Goal: Check status: Check status

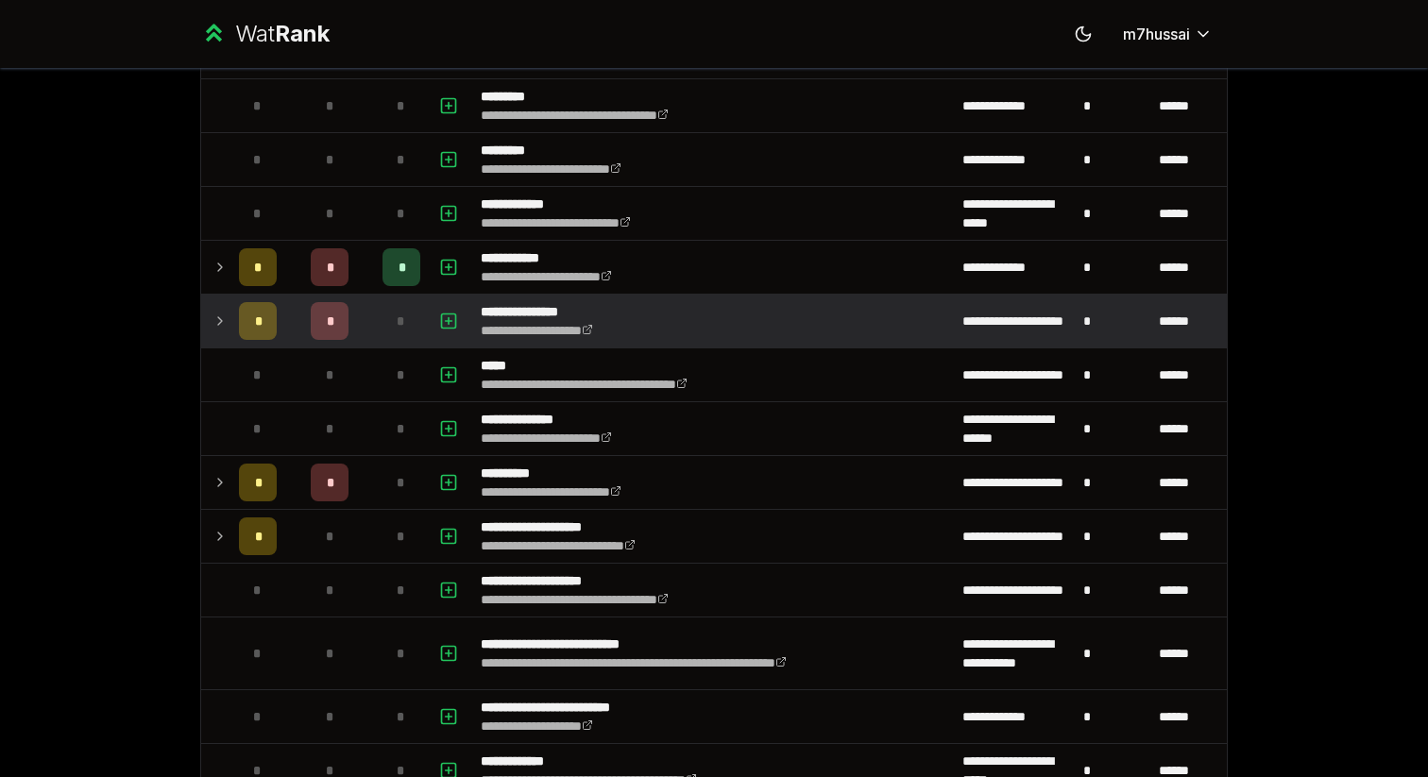
scroll to position [204, 0]
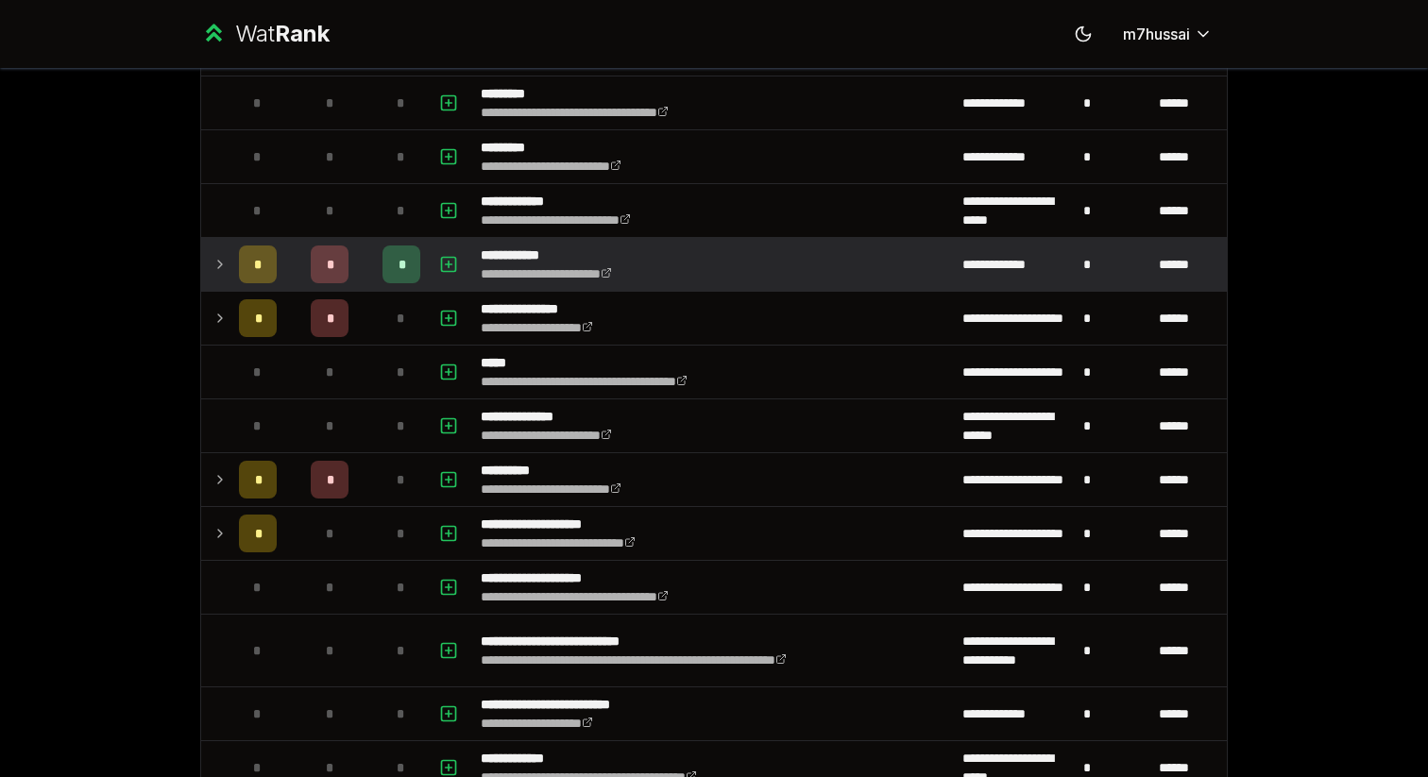
click at [231, 271] on td "*" at bounding box center [257, 264] width 53 height 53
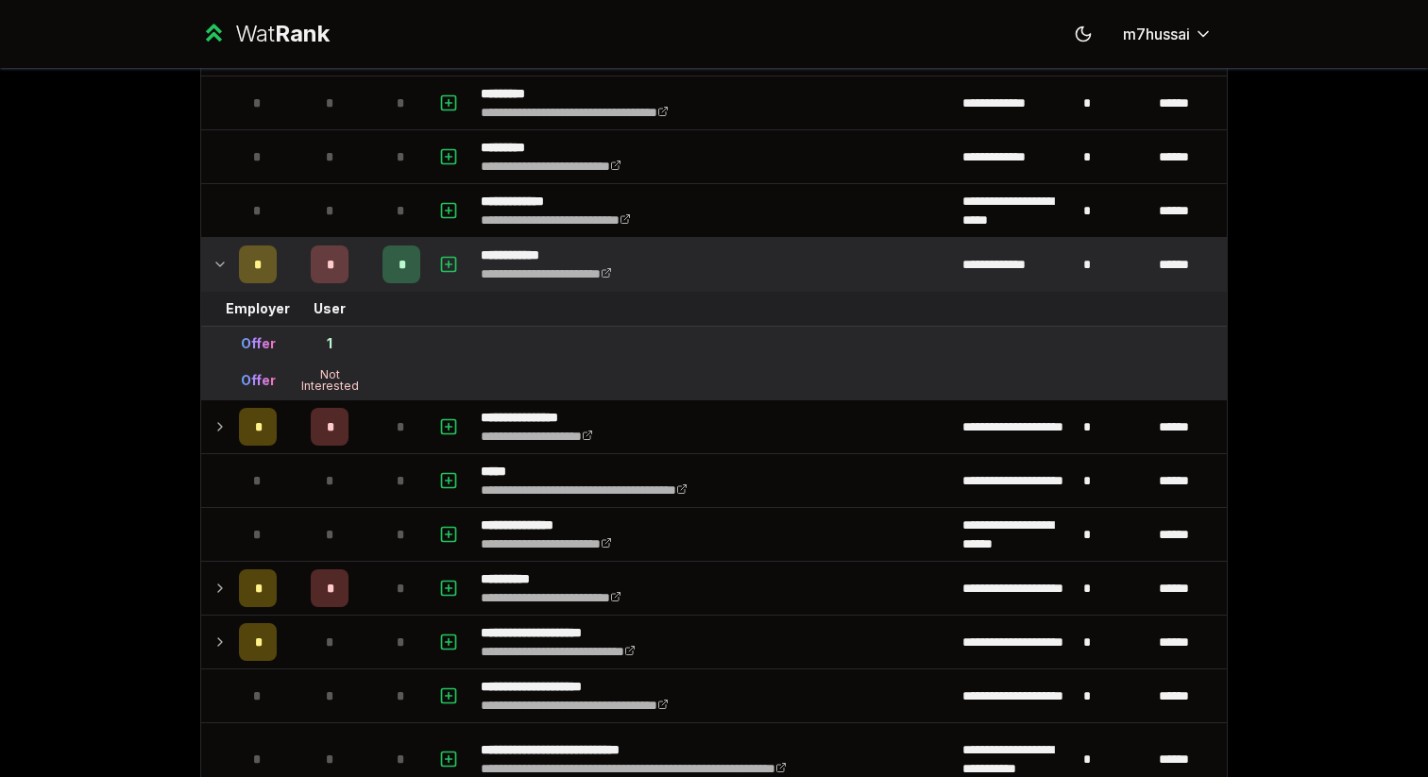
click at [228, 263] on td at bounding box center [216, 264] width 30 height 53
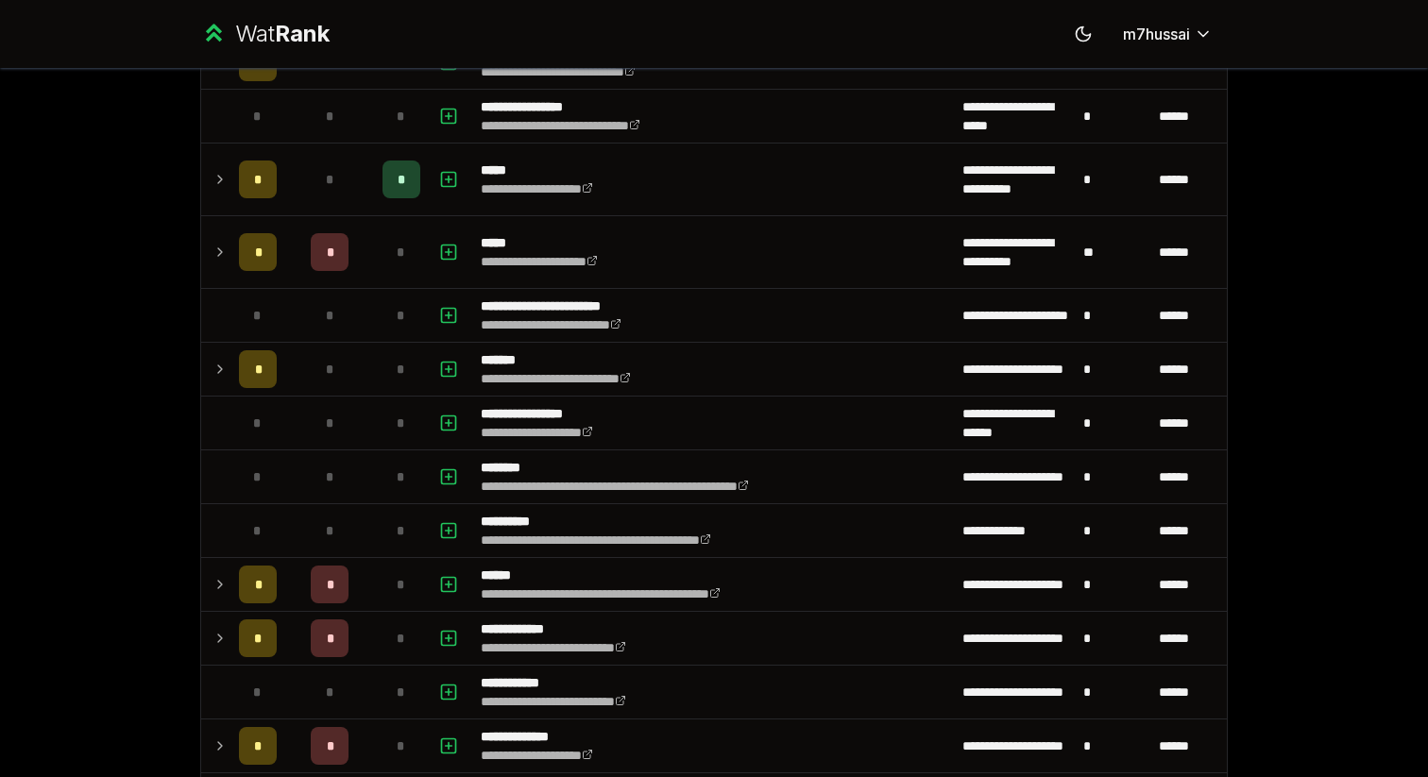
scroll to position [928, 0]
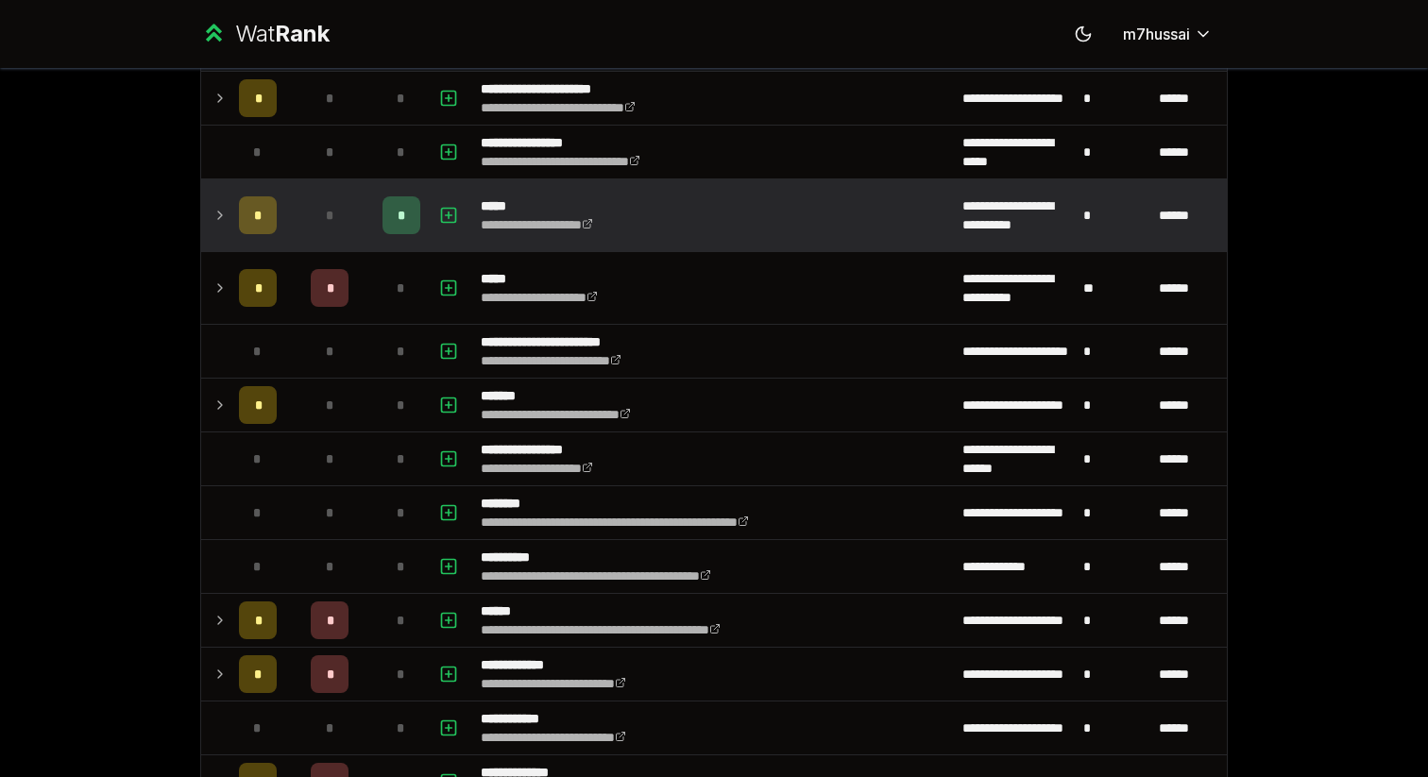
click at [232, 232] on td "*" at bounding box center [257, 215] width 53 height 72
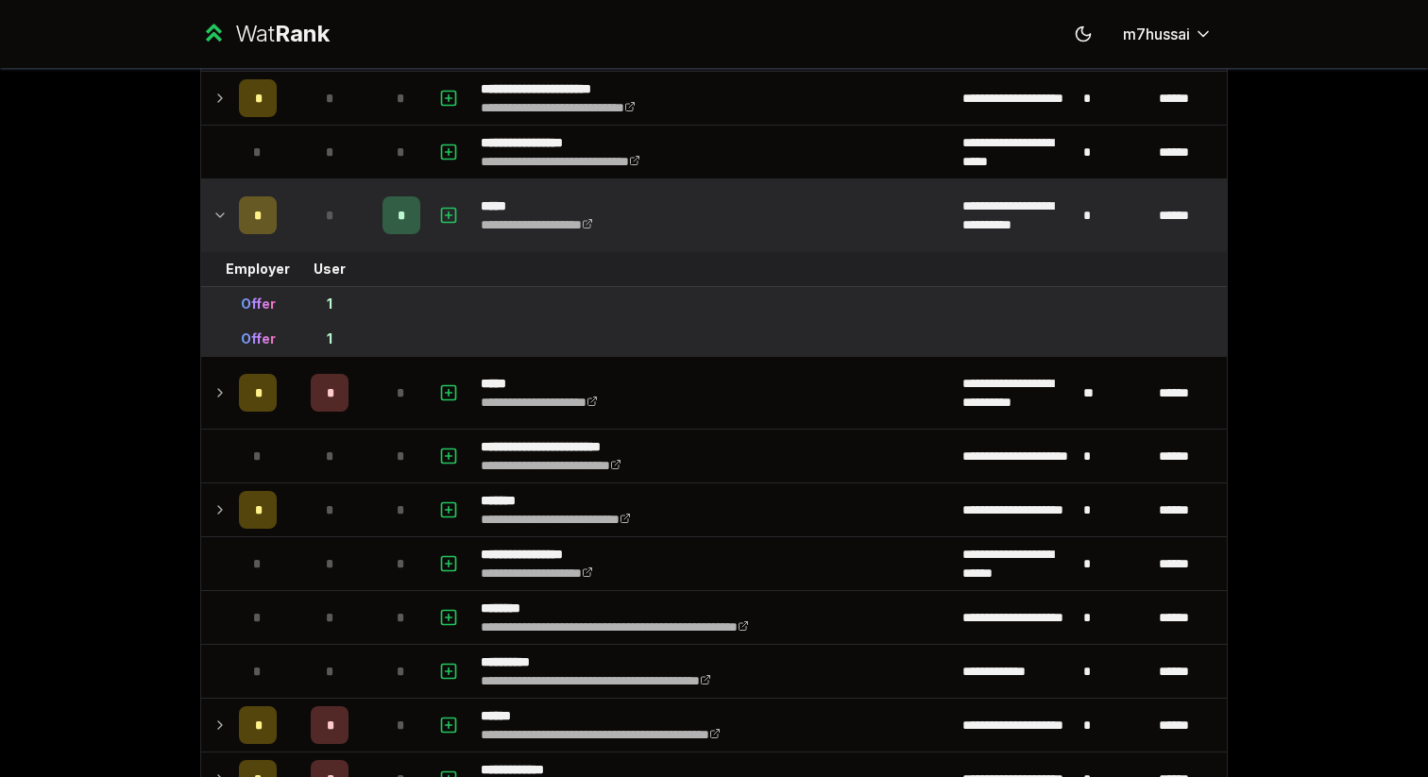
click at [231, 232] on td "*" at bounding box center [257, 215] width 53 height 72
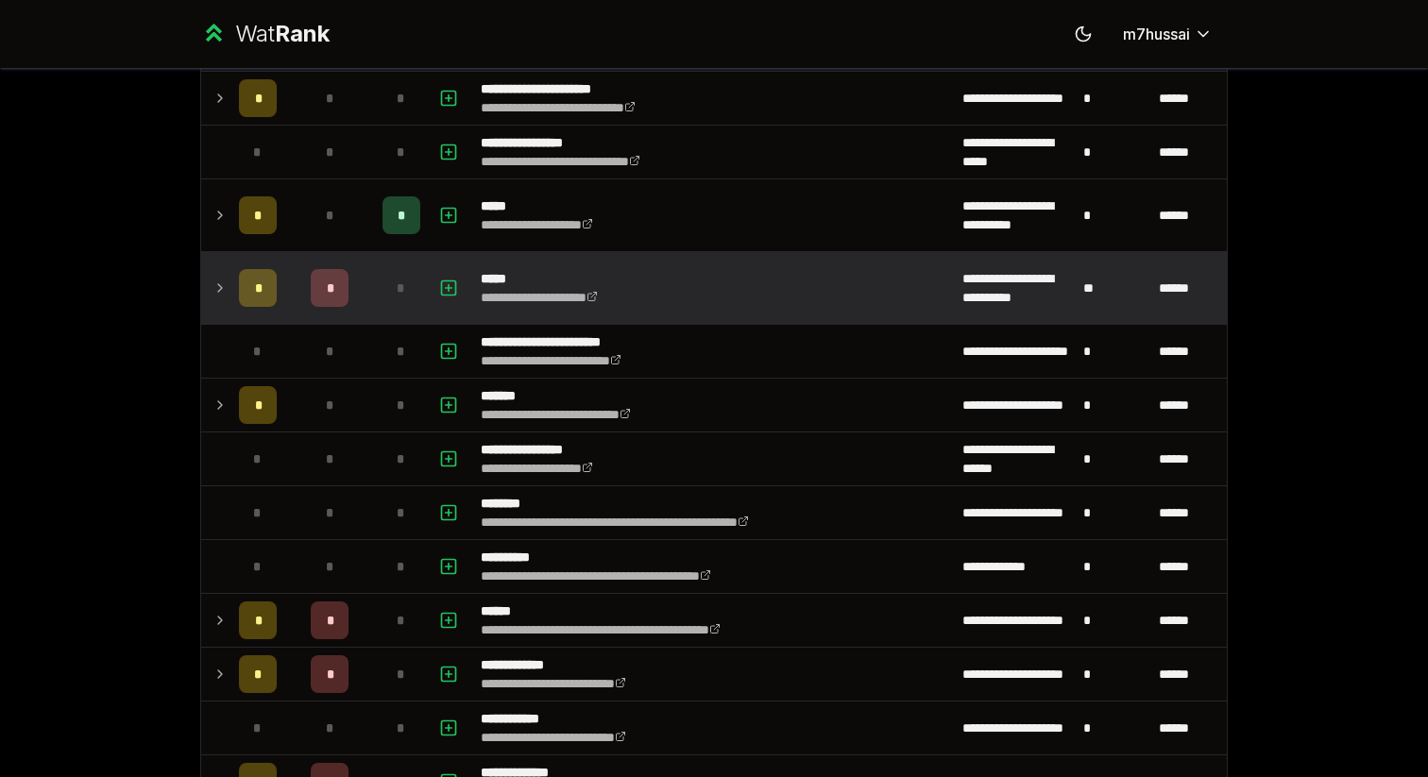
click at [231, 278] on td "*" at bounding box center [257, 288] width 53 height 72
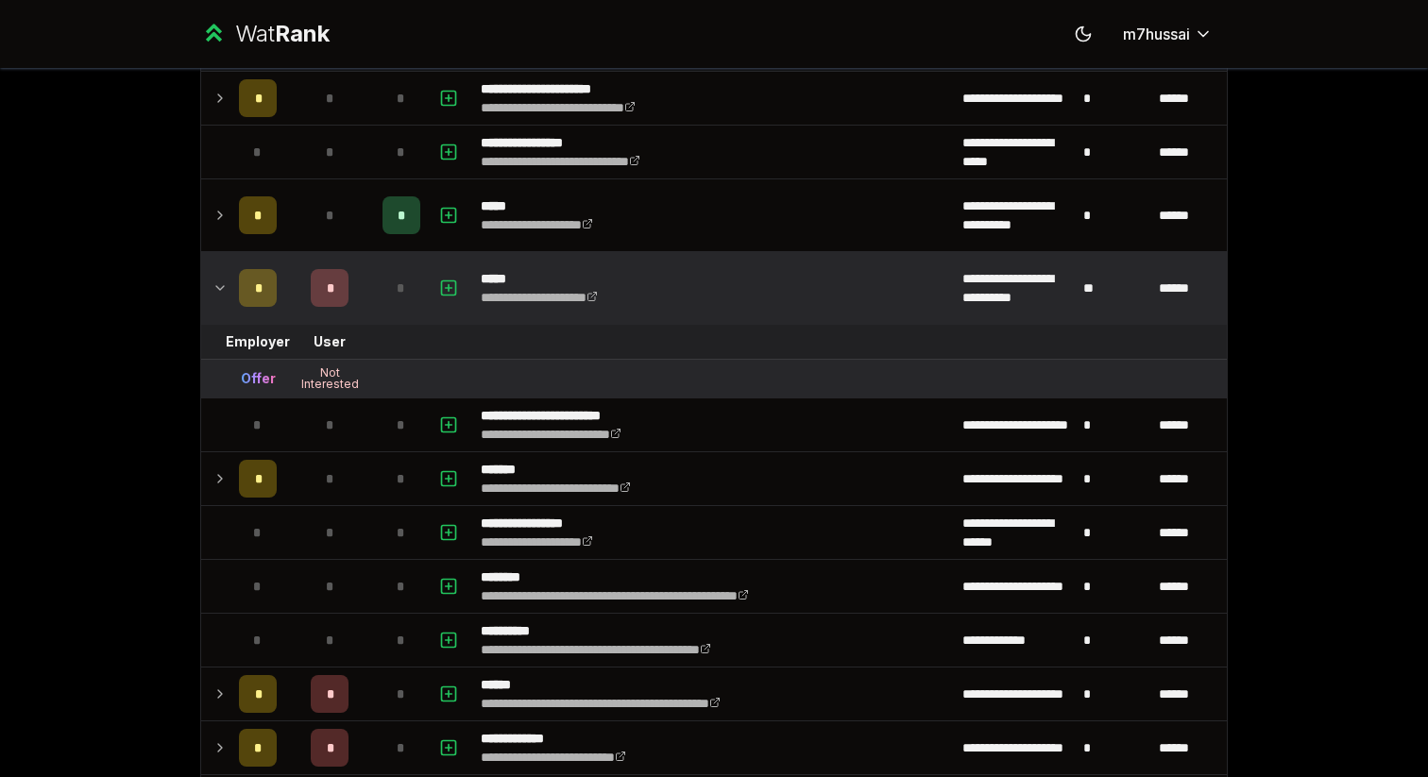
click at [229, 278] on td at bounding box center [216, 288] width 30 height 72
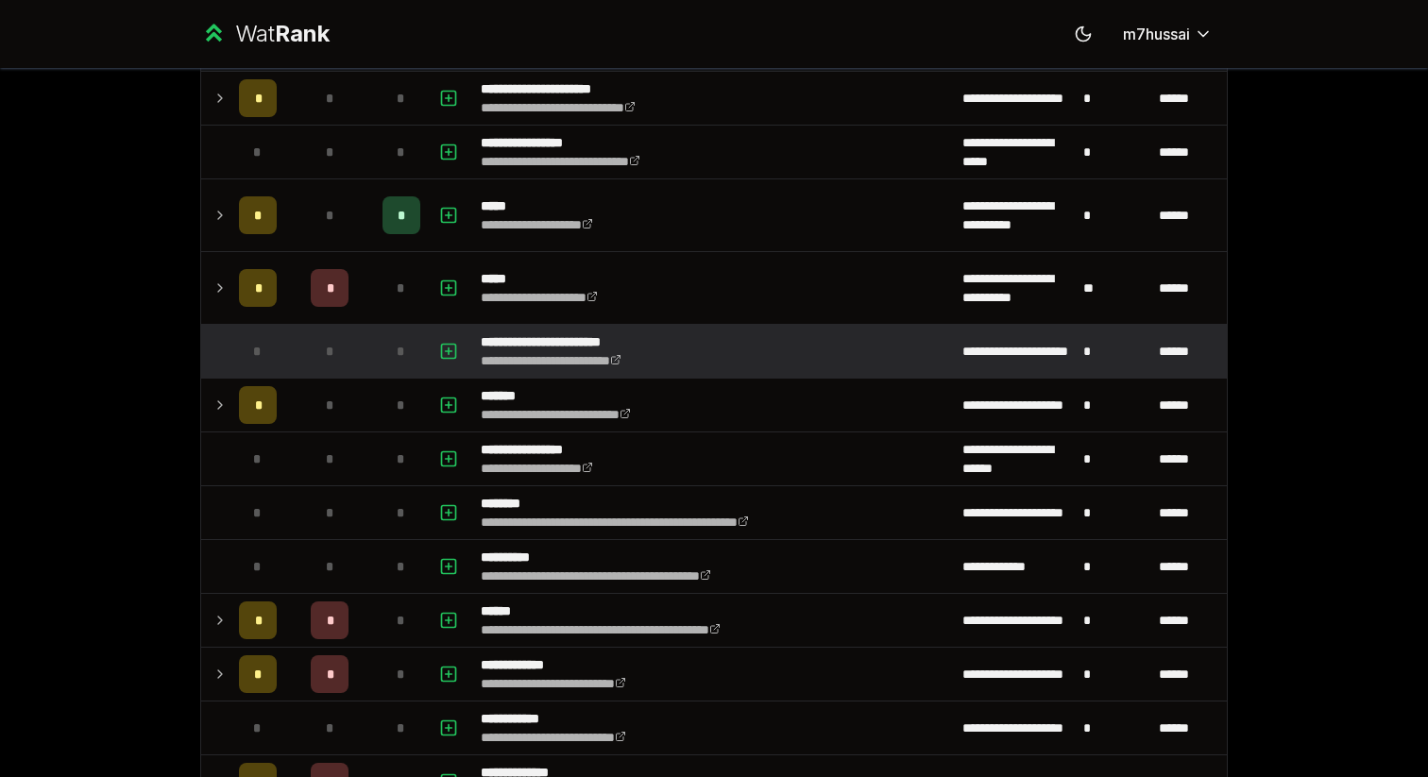
scroll to position [1002, 0]
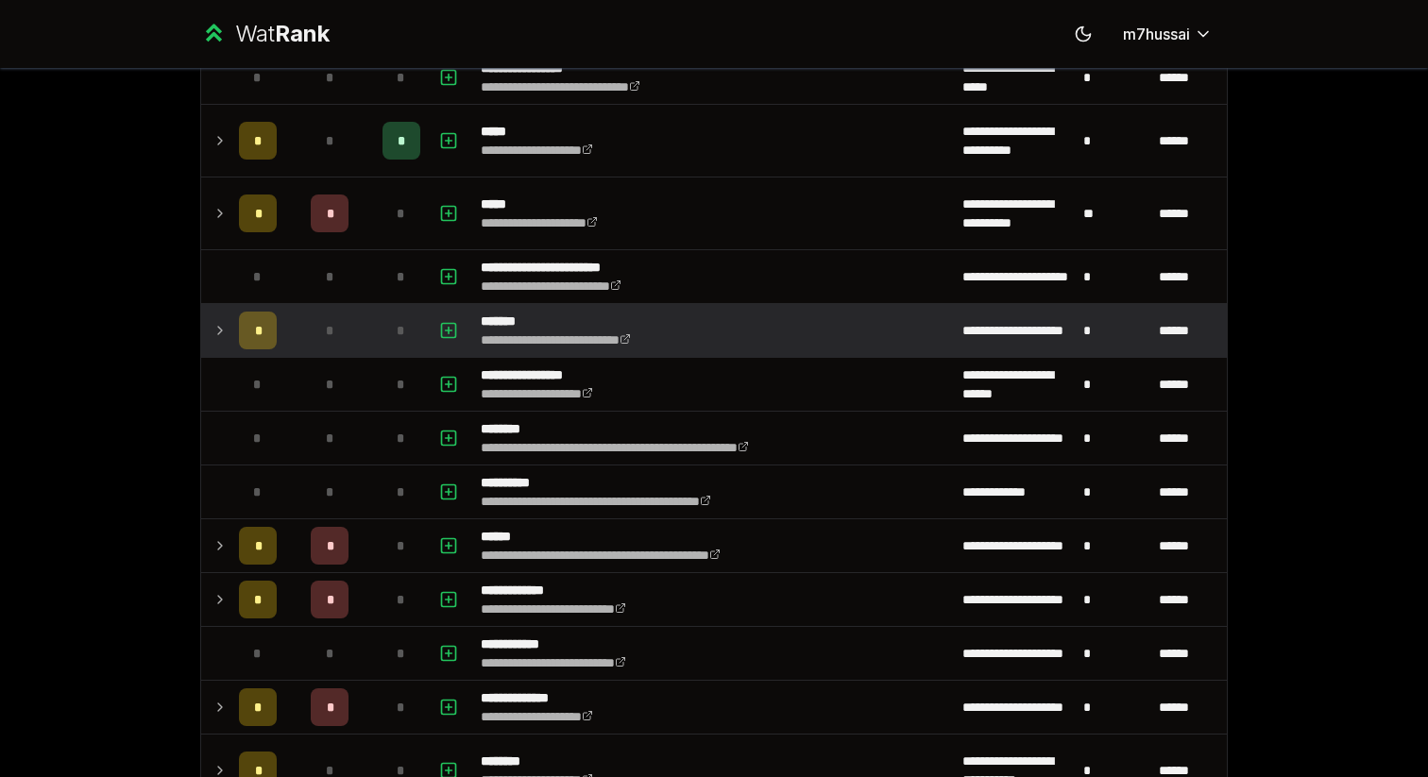
click at [231, 338] on td "*" at bounding box center [257, 330] width 53 height 53
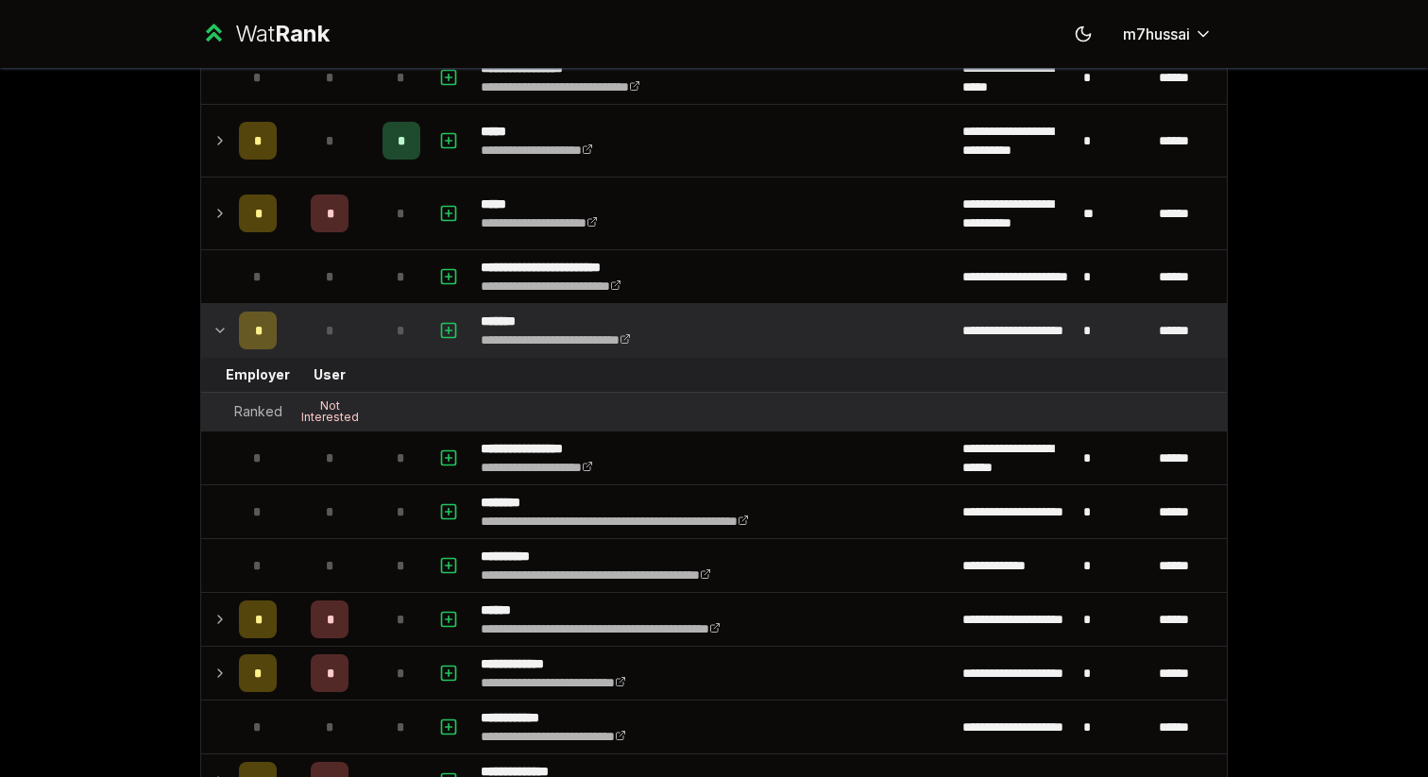
click at [226, 330] on icon at bounding box center [220, 330] width 15 height 23
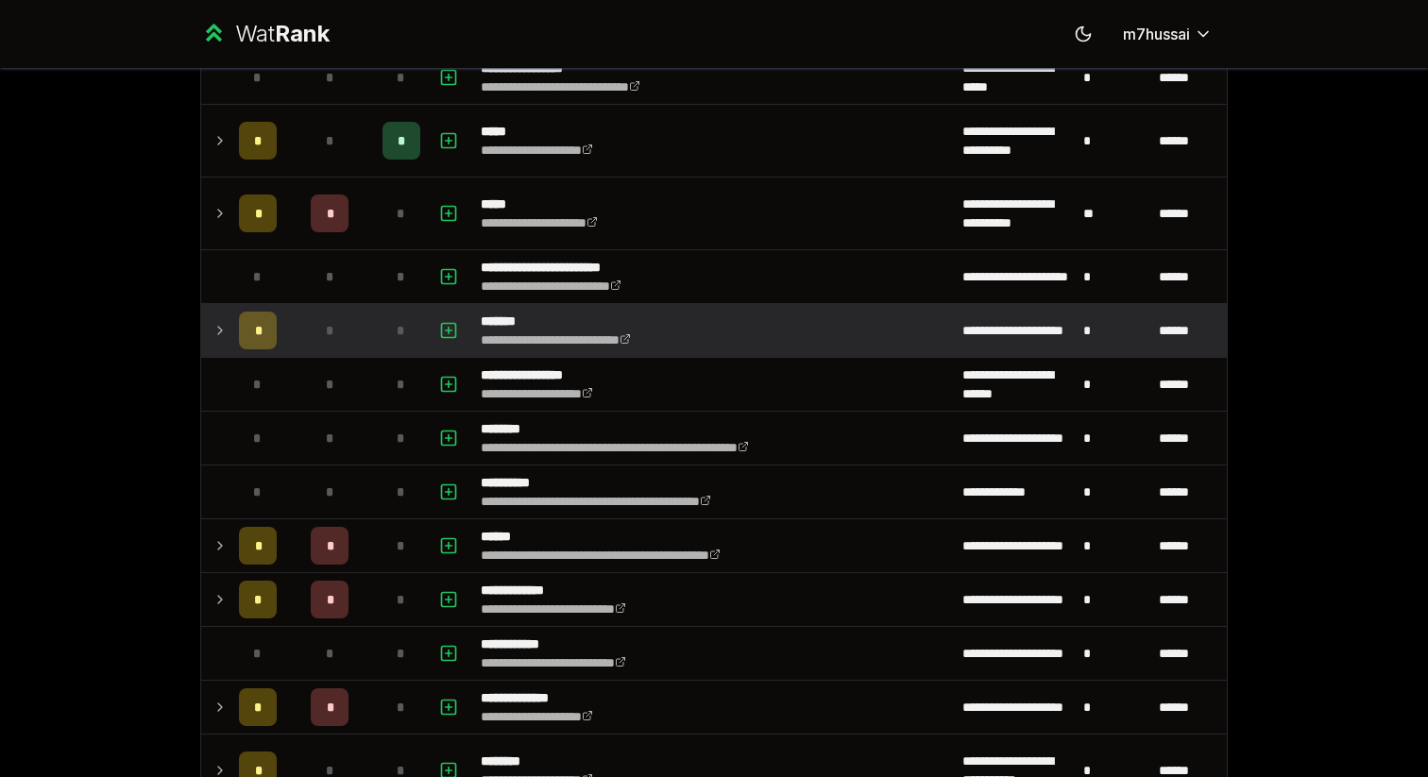
click at [232, 336] on td "*" at bounding box center [257, 330] width 53 height 53
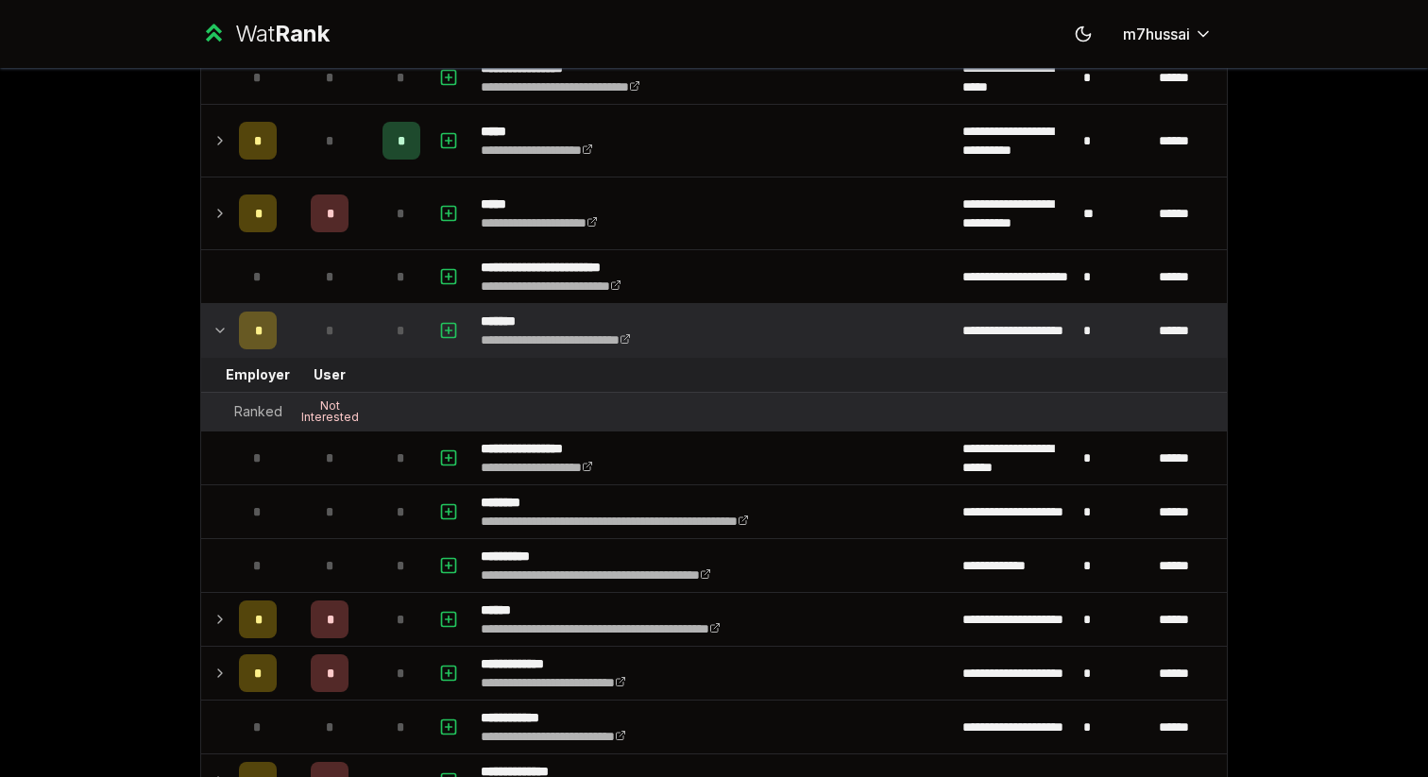
click at [230, 334] on td at bounding box center [216, 330] width 30 height 53
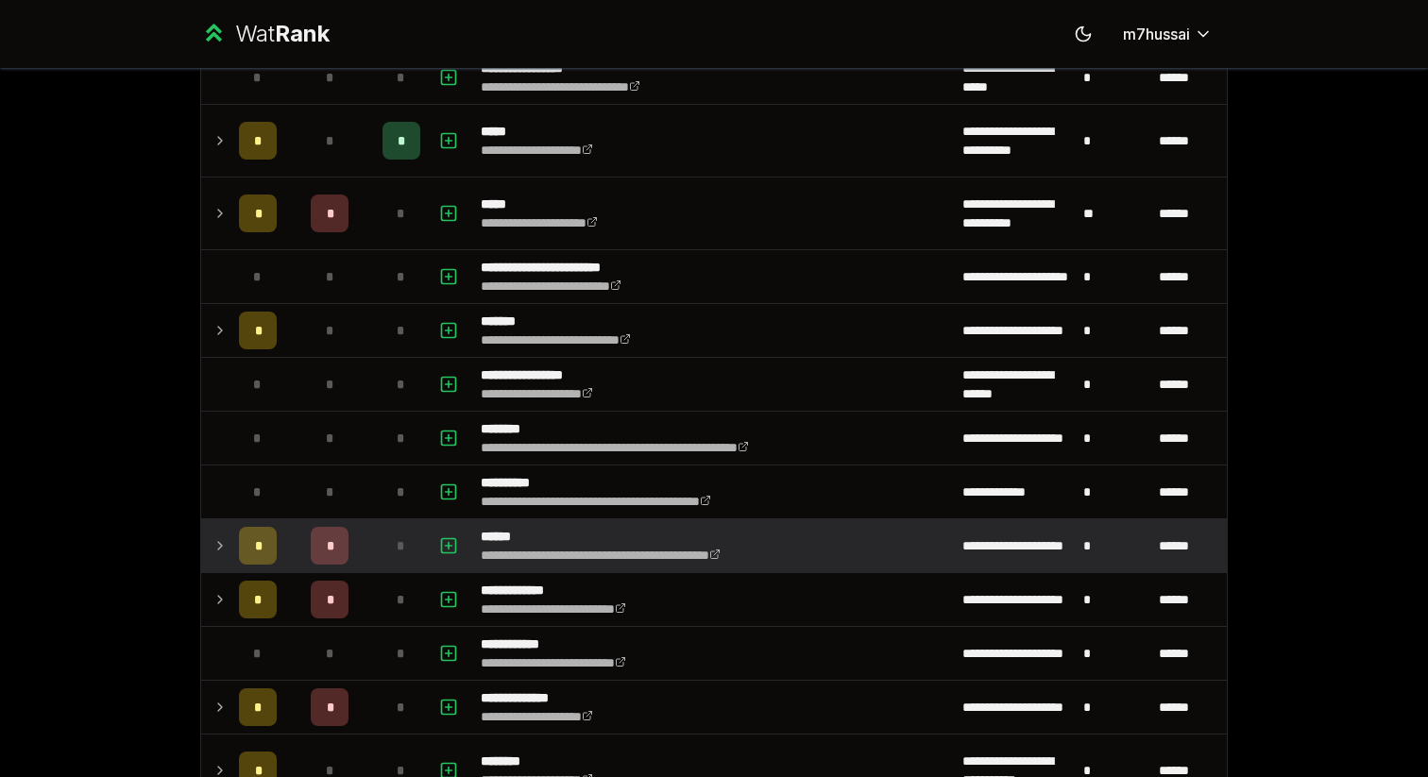
click at [222, 547] on icon at bounding box center [220, 546] width 15 height 23
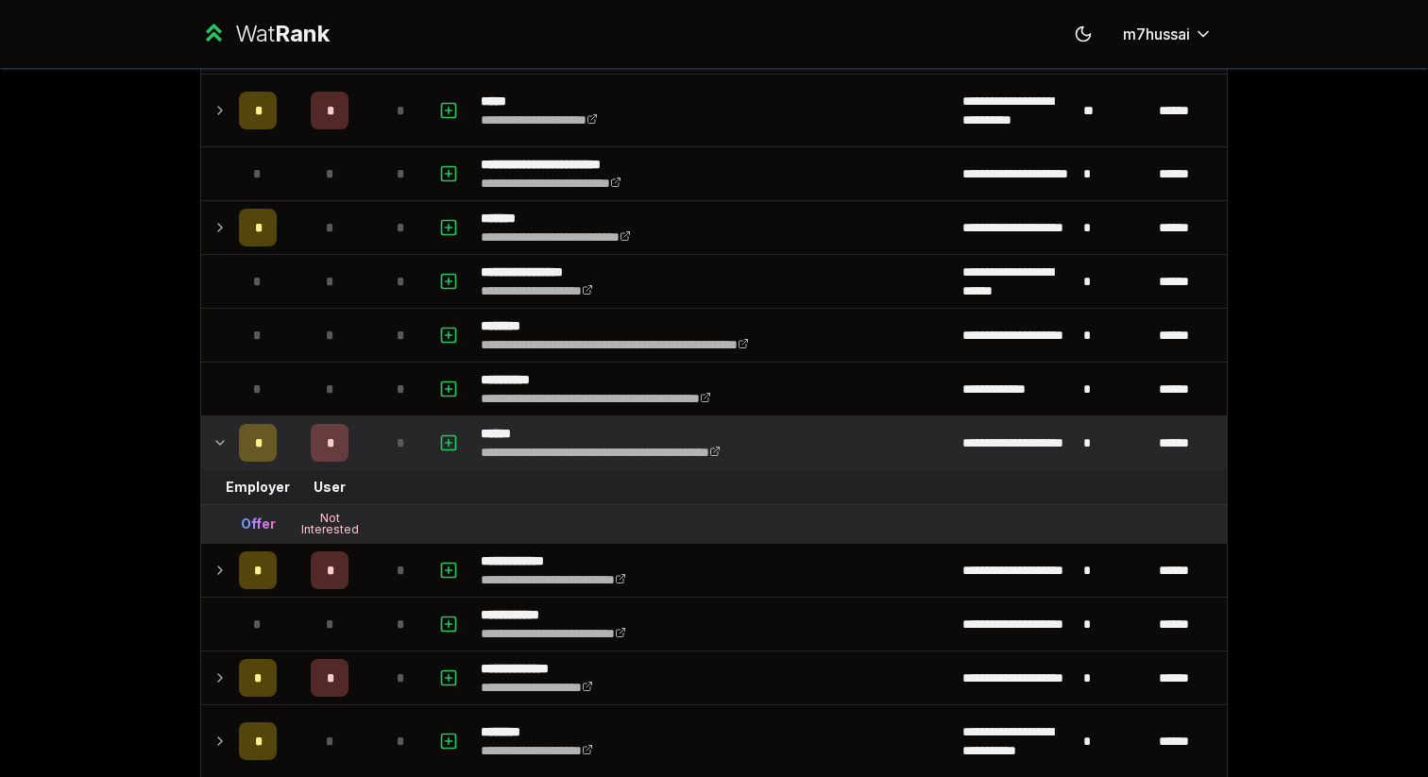
scroll to position [1125, 0]
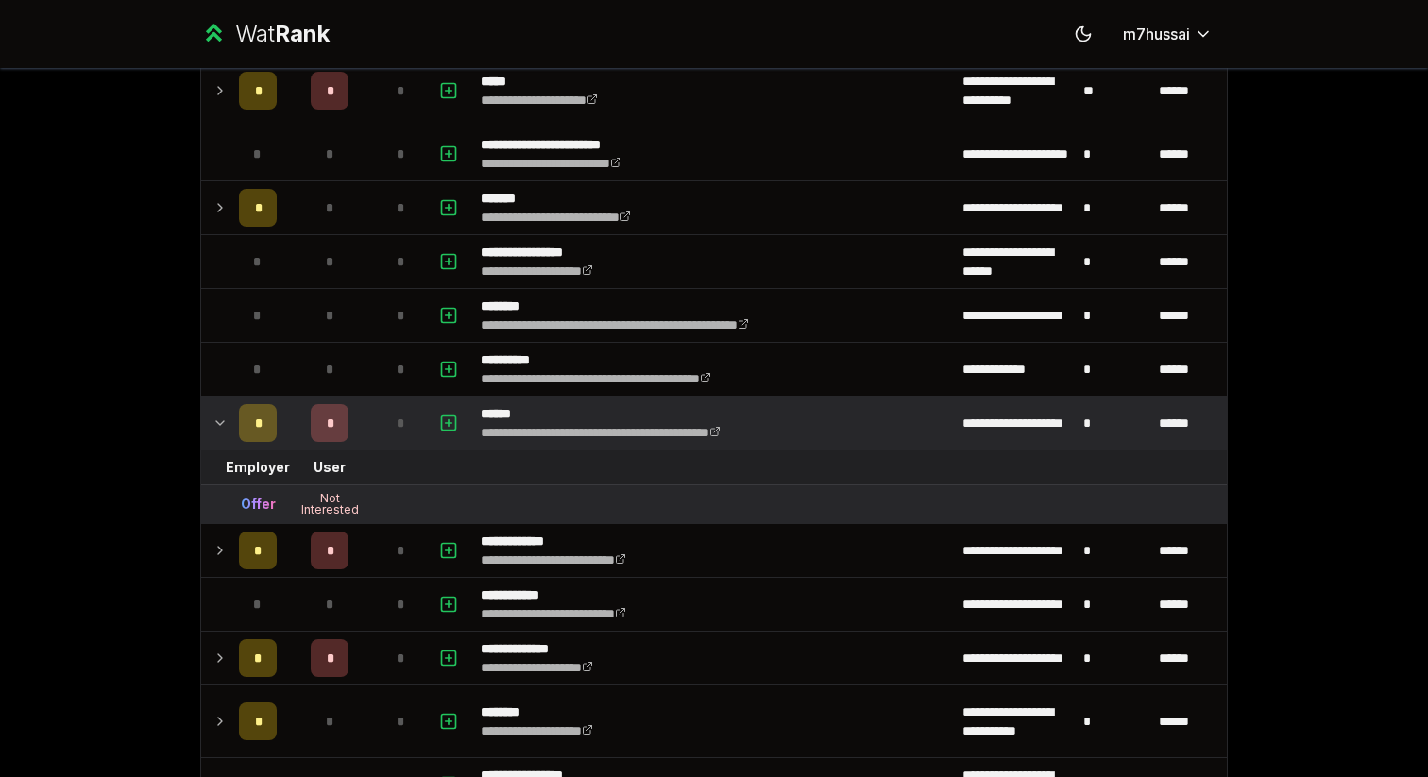
click at [215, 438] on td at bounding box center [216, 423] width 30 height 53
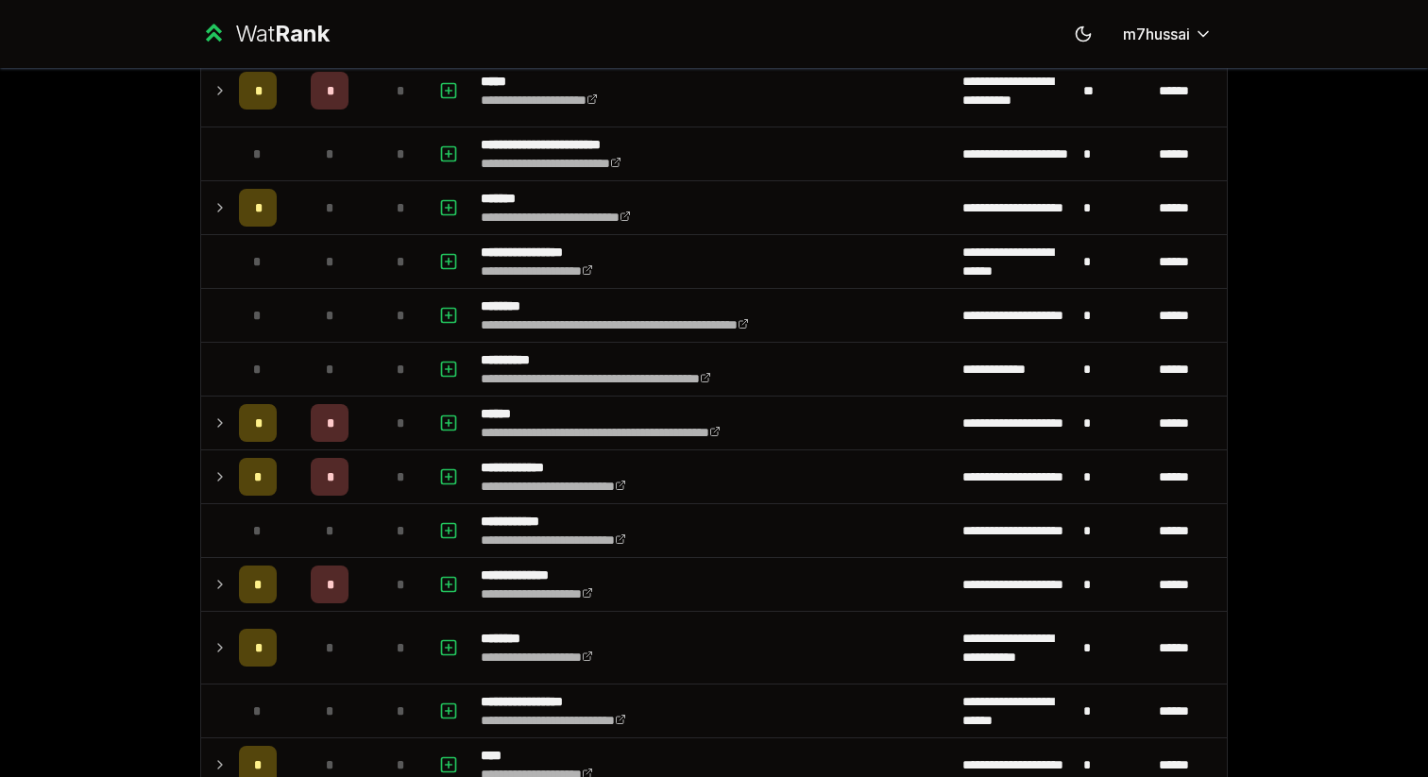
click at [214, 425] on icon at bounding box center [220, 423] width 15 height 23
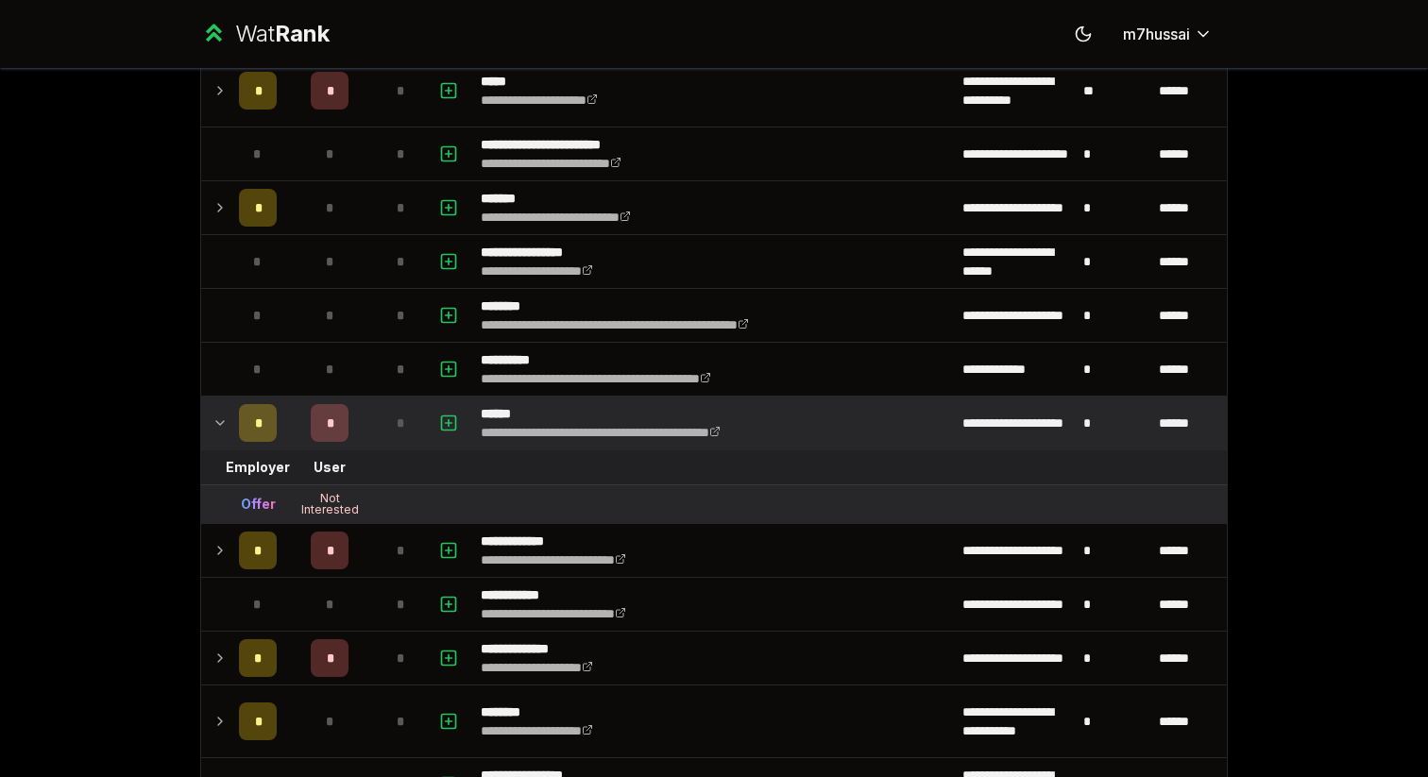
click at [214, 425] on icon at bounding box center [220, 423] width 15 height 23
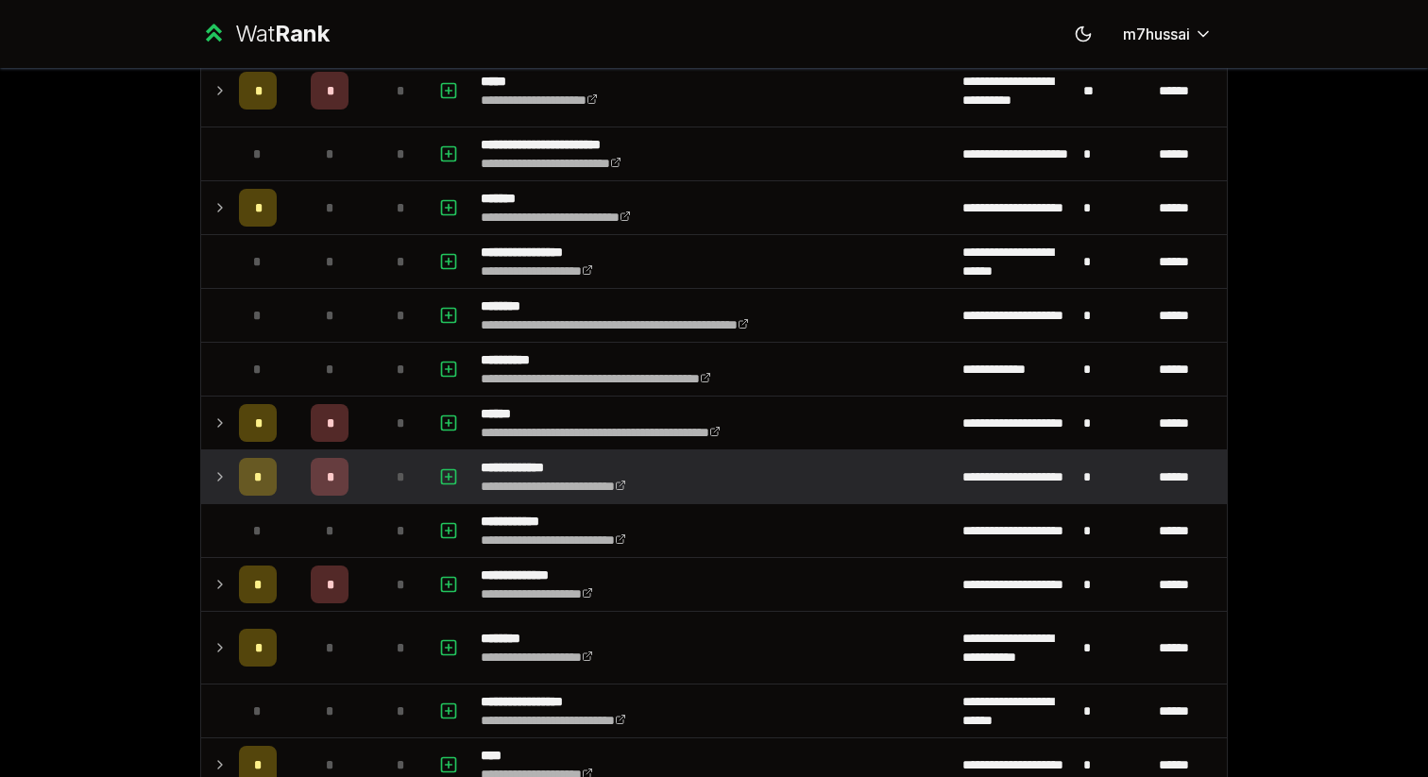
click at [220, 473] on icon at bounding box center [220, 477] width 15 height 23
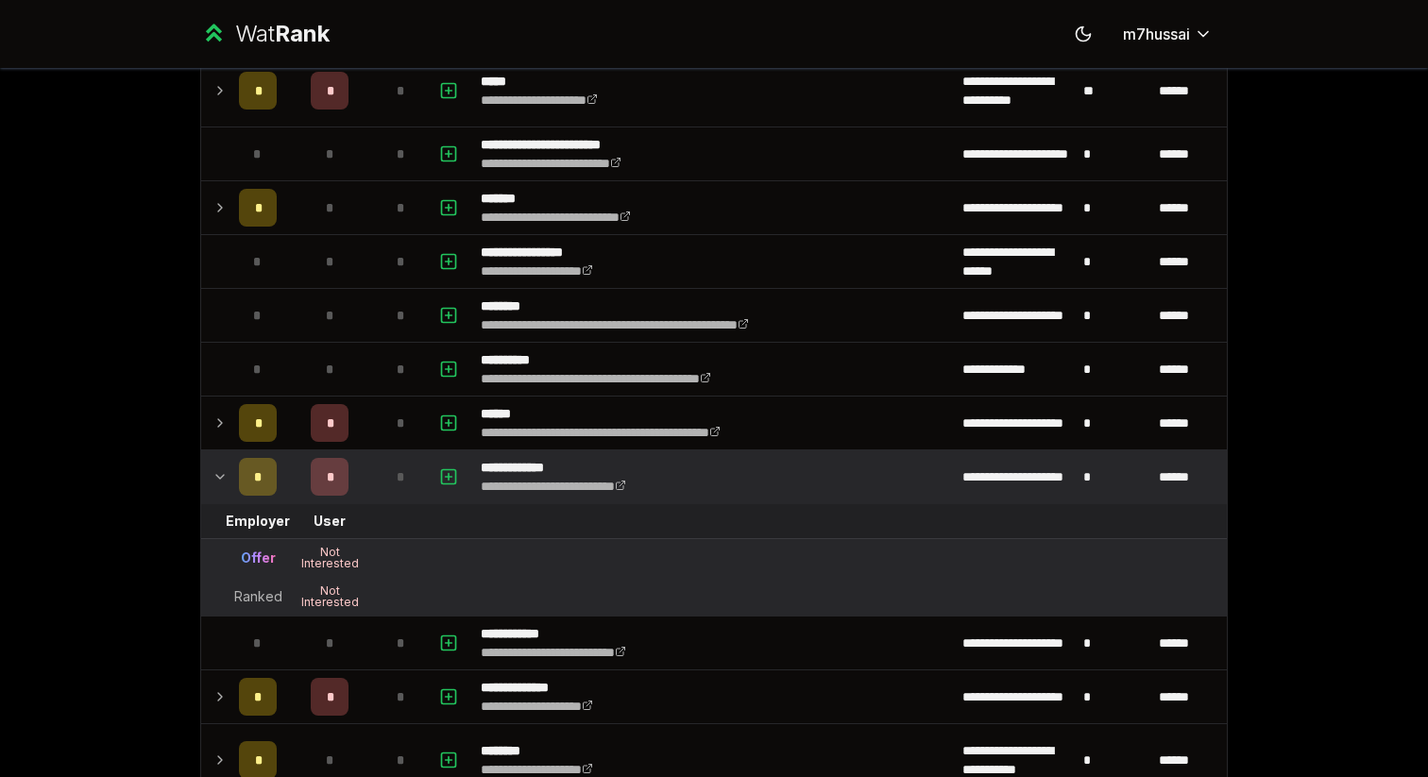
click at [220, 473] on icon at bounding box center [220, 477] width 15 height 23
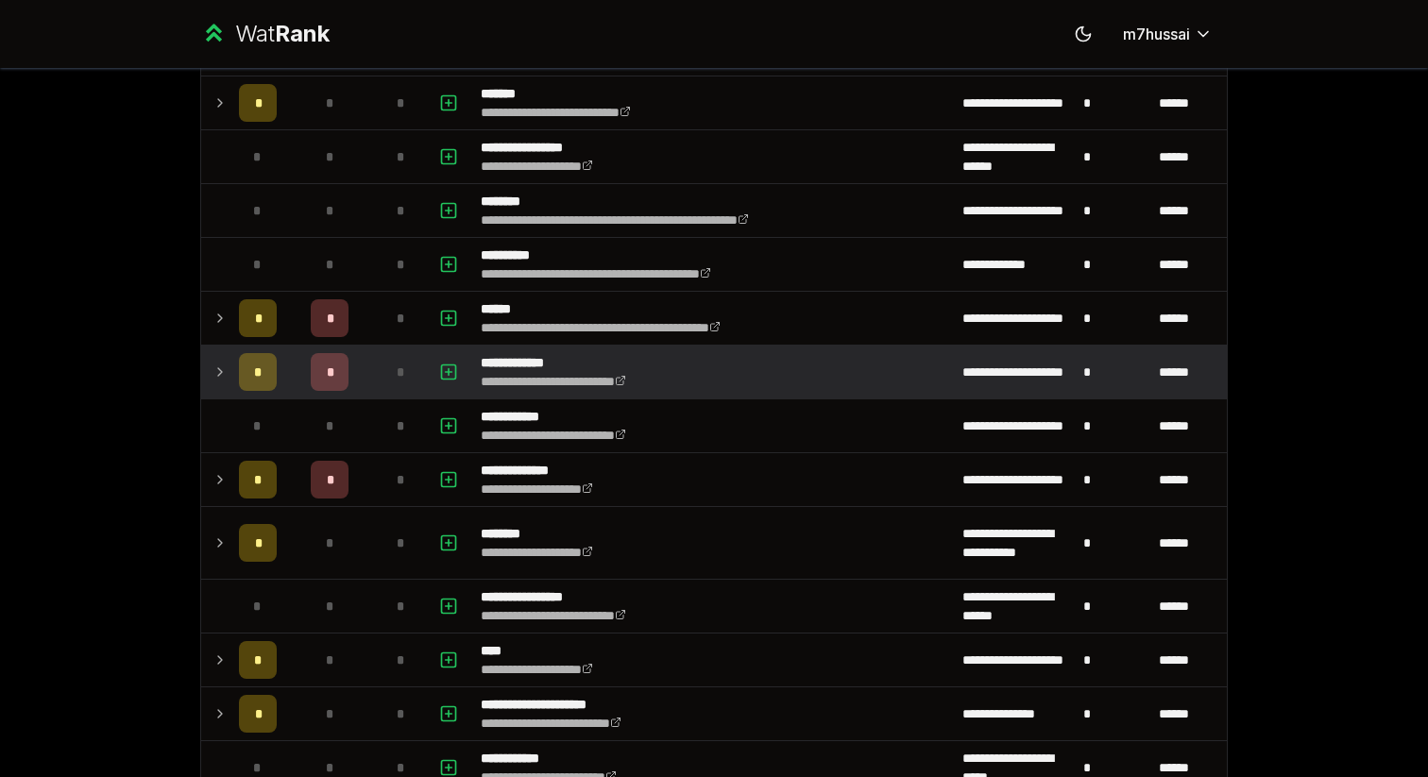
scroll to position [1231, 0]
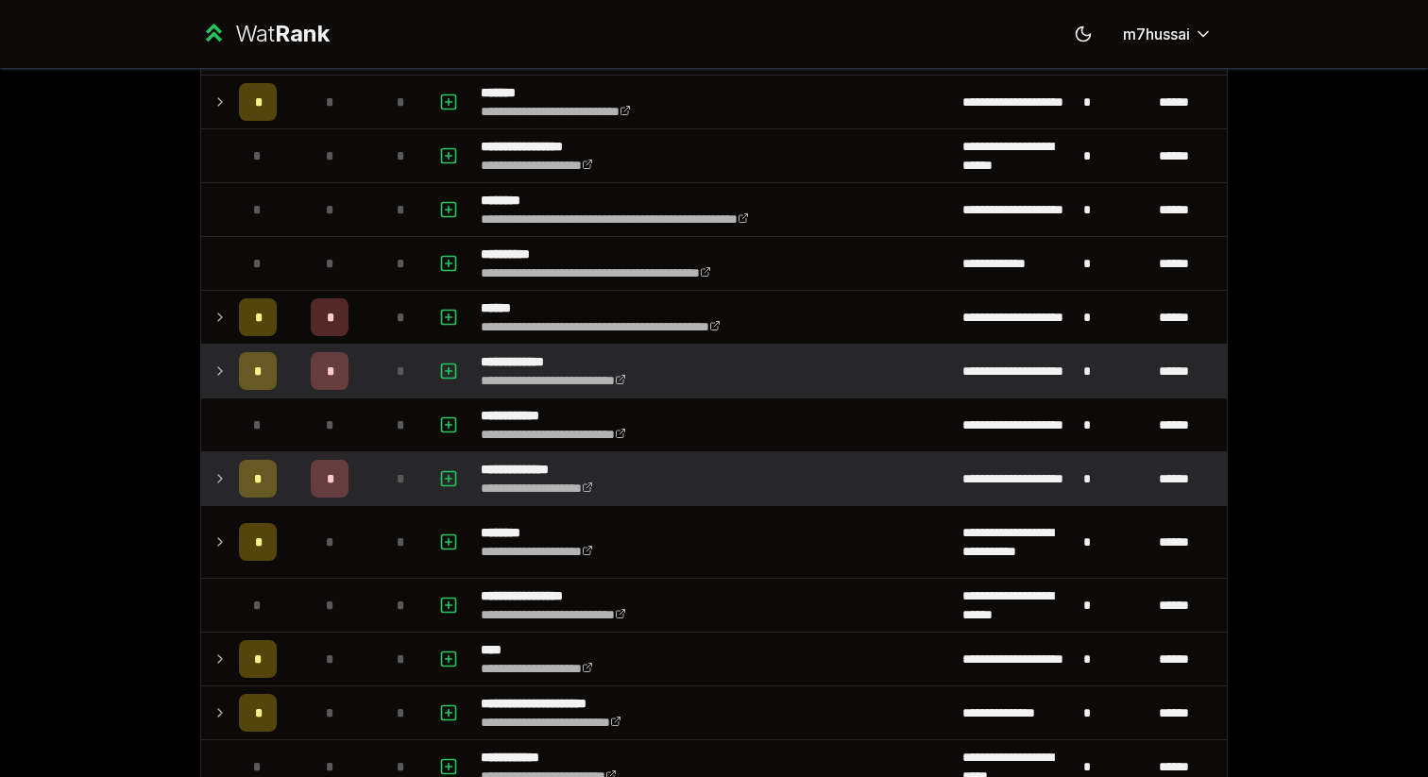
click at [219, 480] on icon at bounding box center [220, 479] width 4 height 8
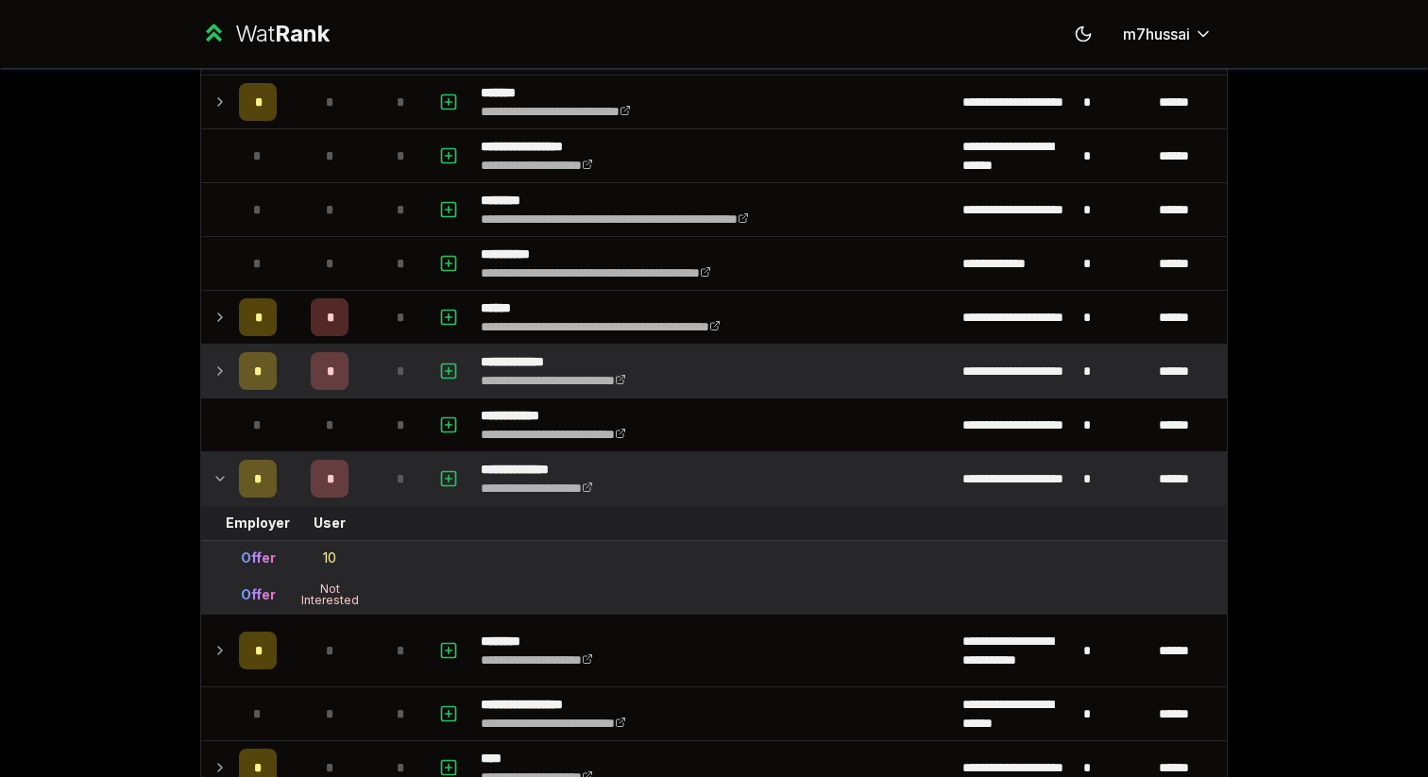
click at [219, 480] on icon at bounding box center [220, 479] width 8 height 4
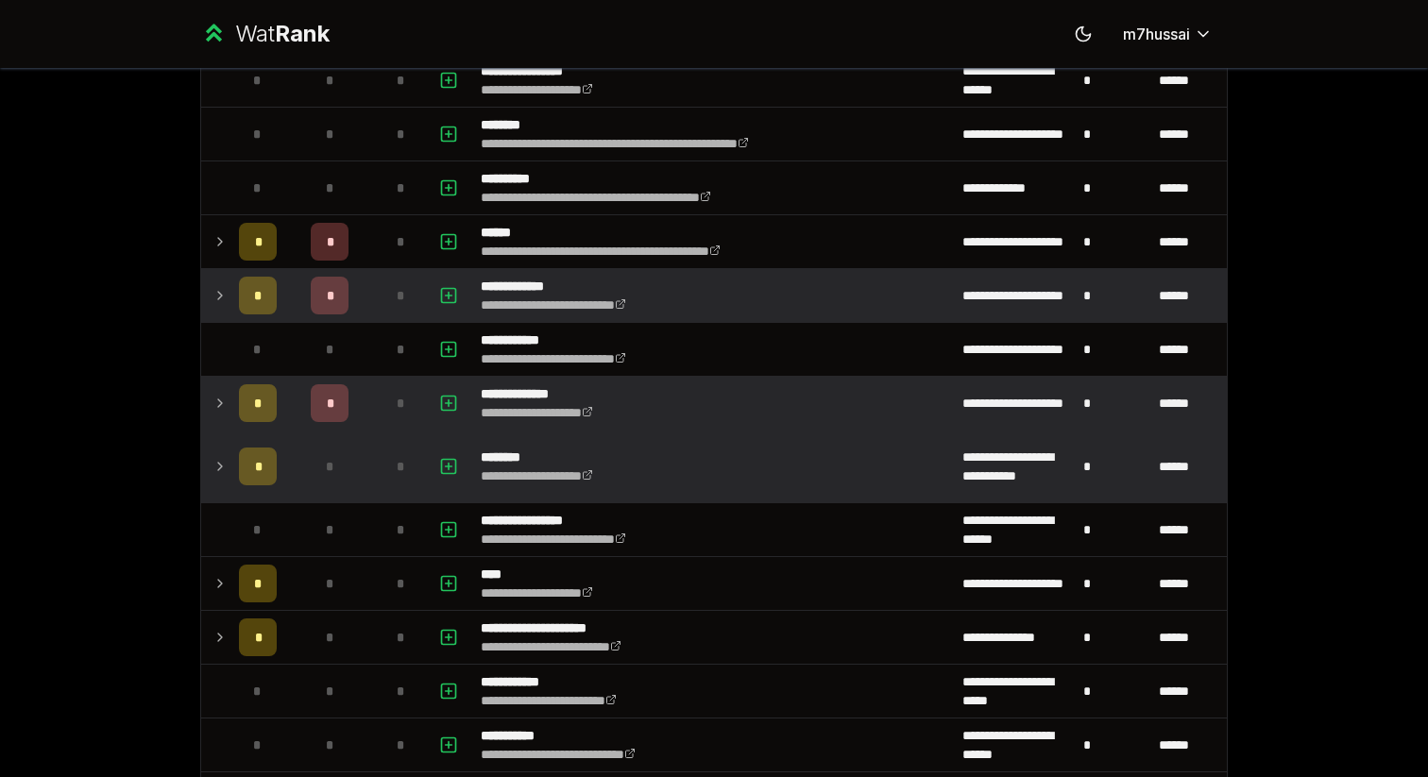
scroll to position [1316, 0]
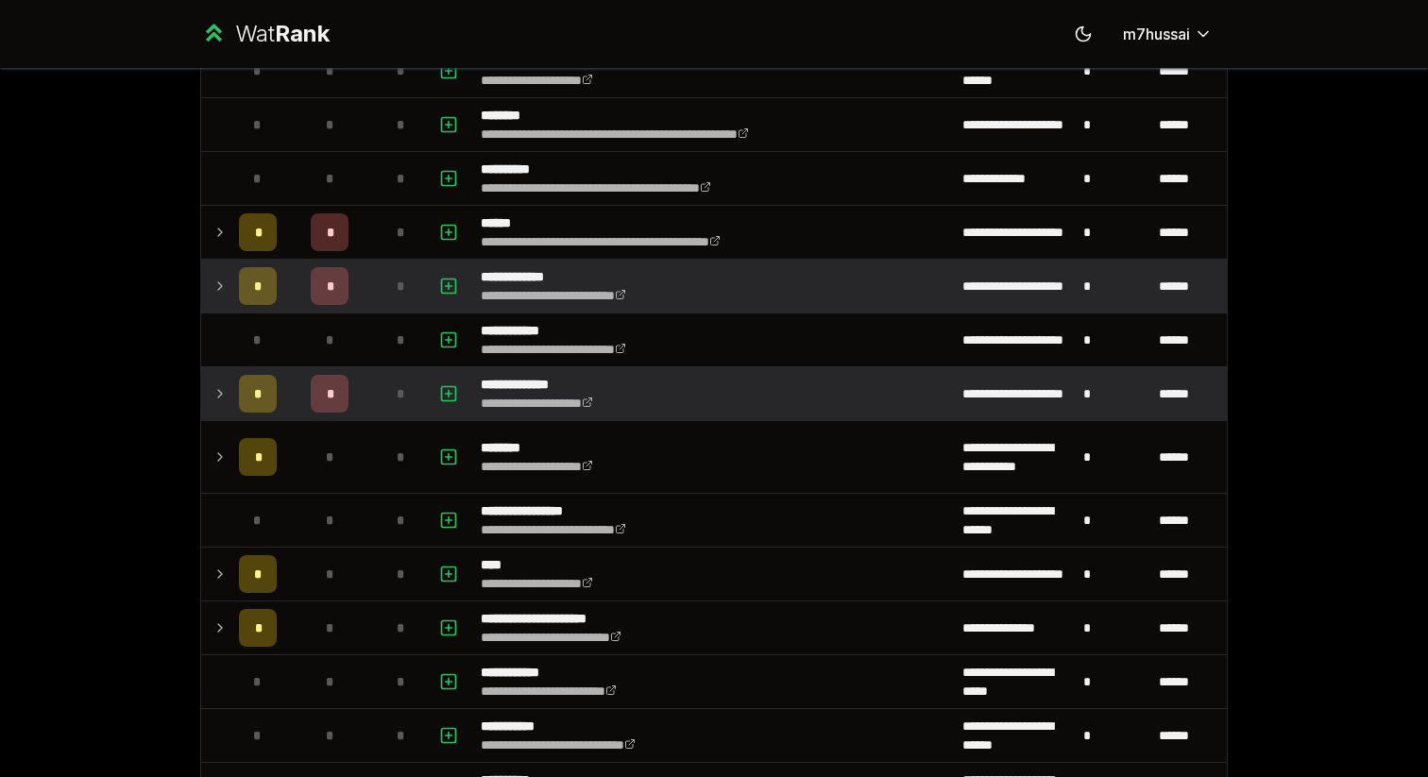
click at [213, 406] on td at bounding box center [216, 393] width 30 height 53
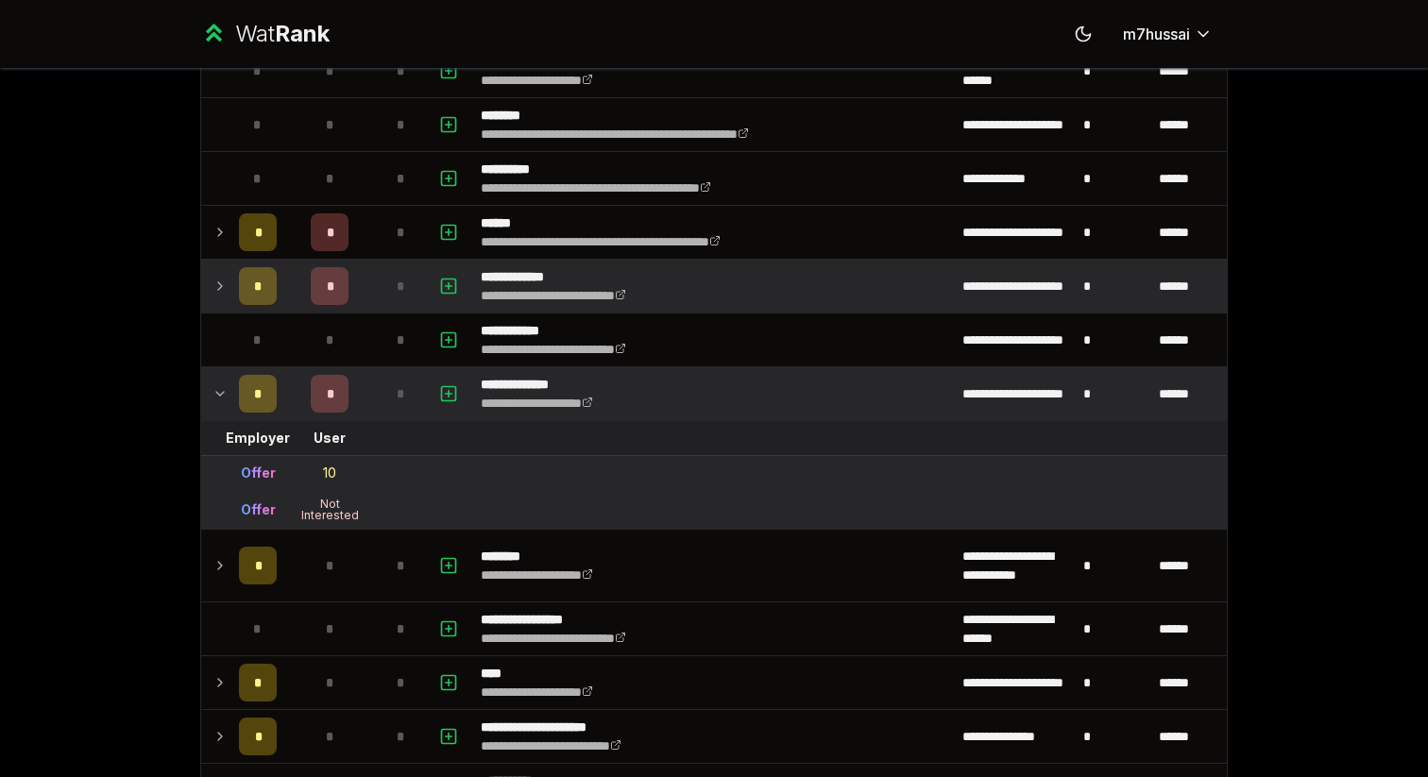
click at [213, 406] on td at bounding box center [216, 393] width 30 height 53
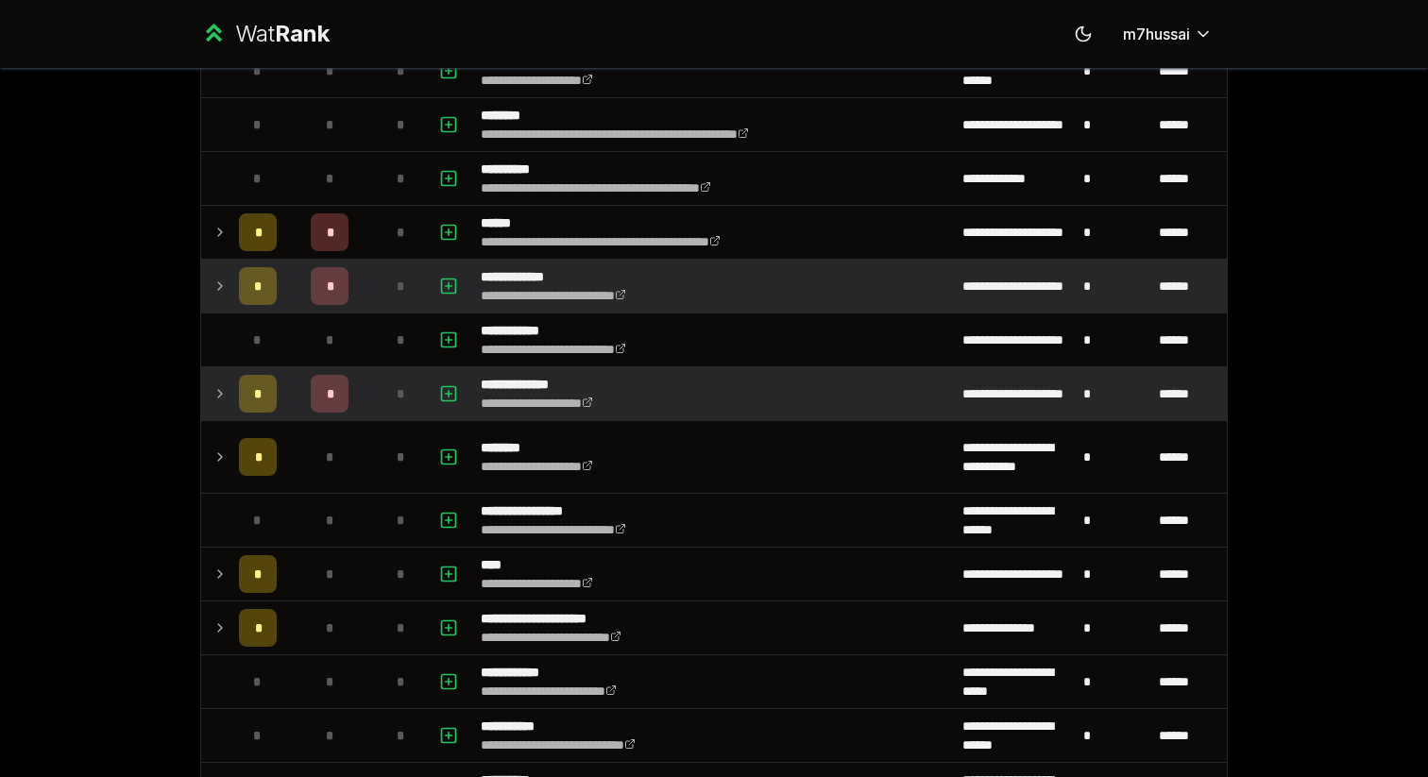
click at [213, 406] on td at bounding box center [216, 393] width 30 height 53
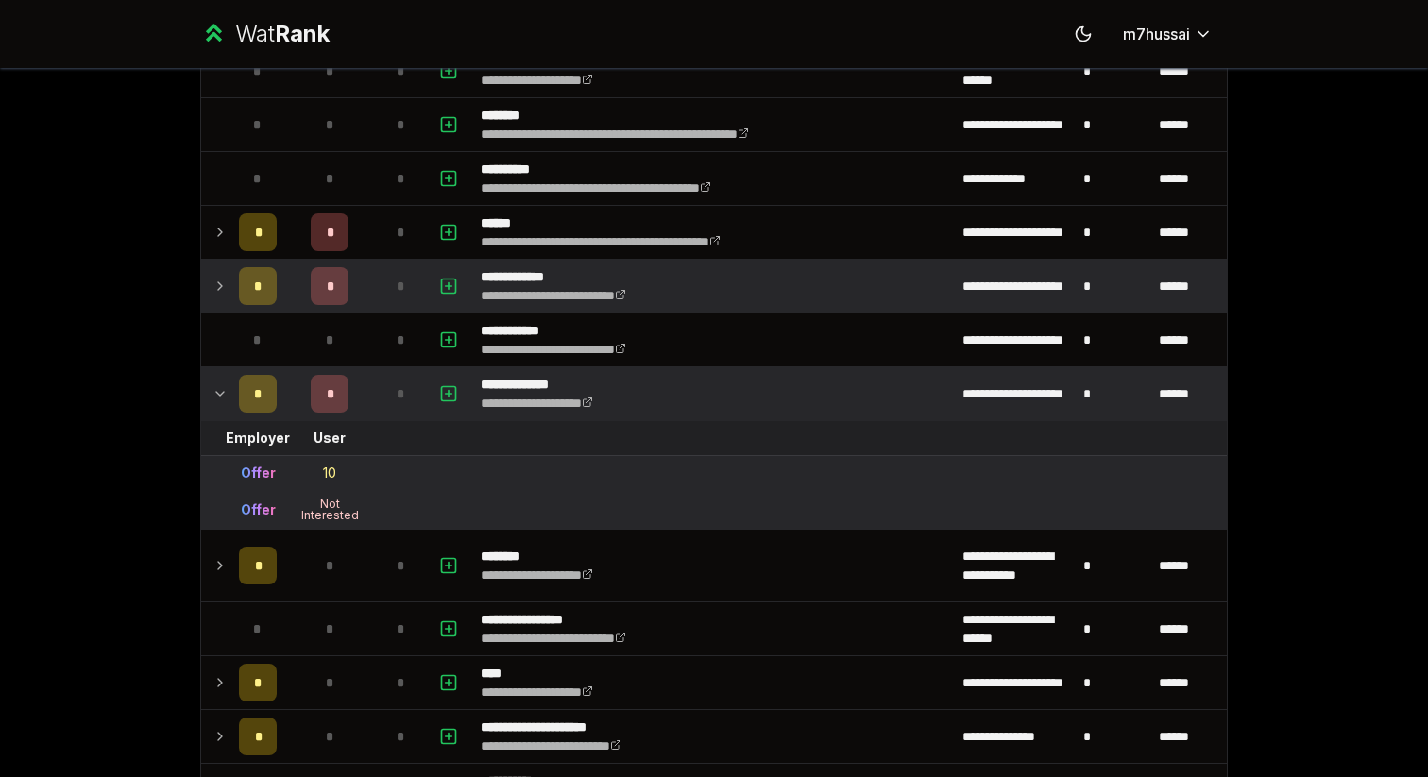
click at [213, 406] on td at bounding box center [216, 393] width 30 height 53
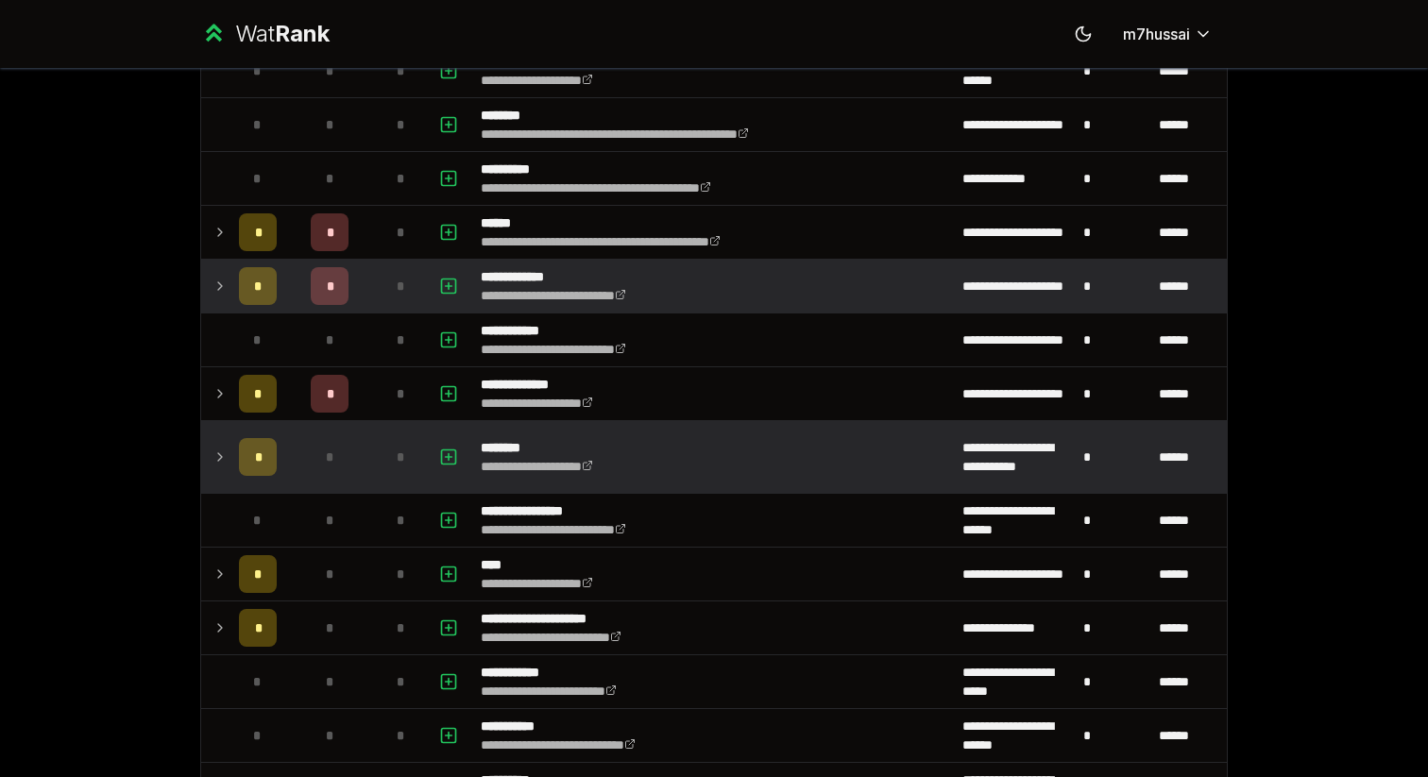
click at [216, 473] on td at bounding box center [216, 457] width 30 height 72
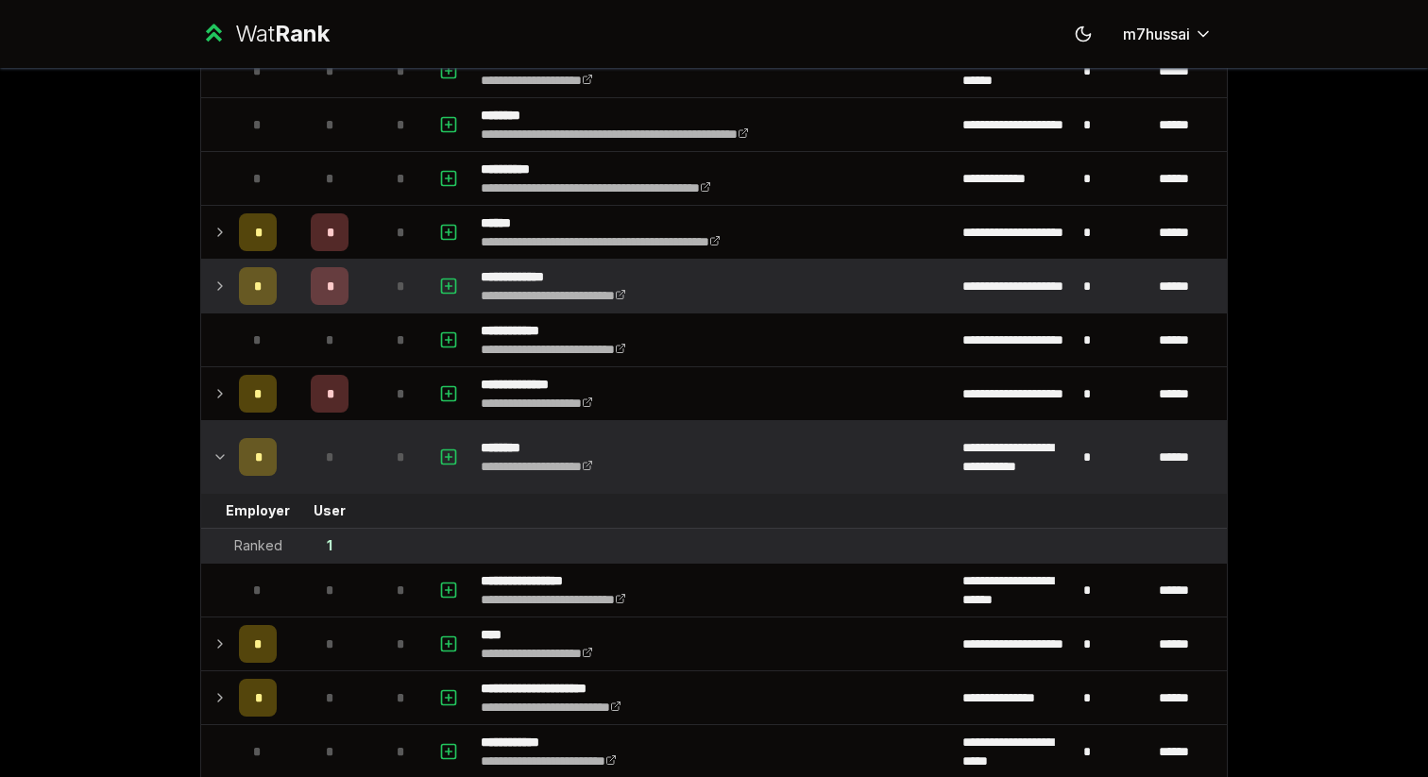
click at [216, 463] on icon at bounding box center [220, 457] width 15 height 23
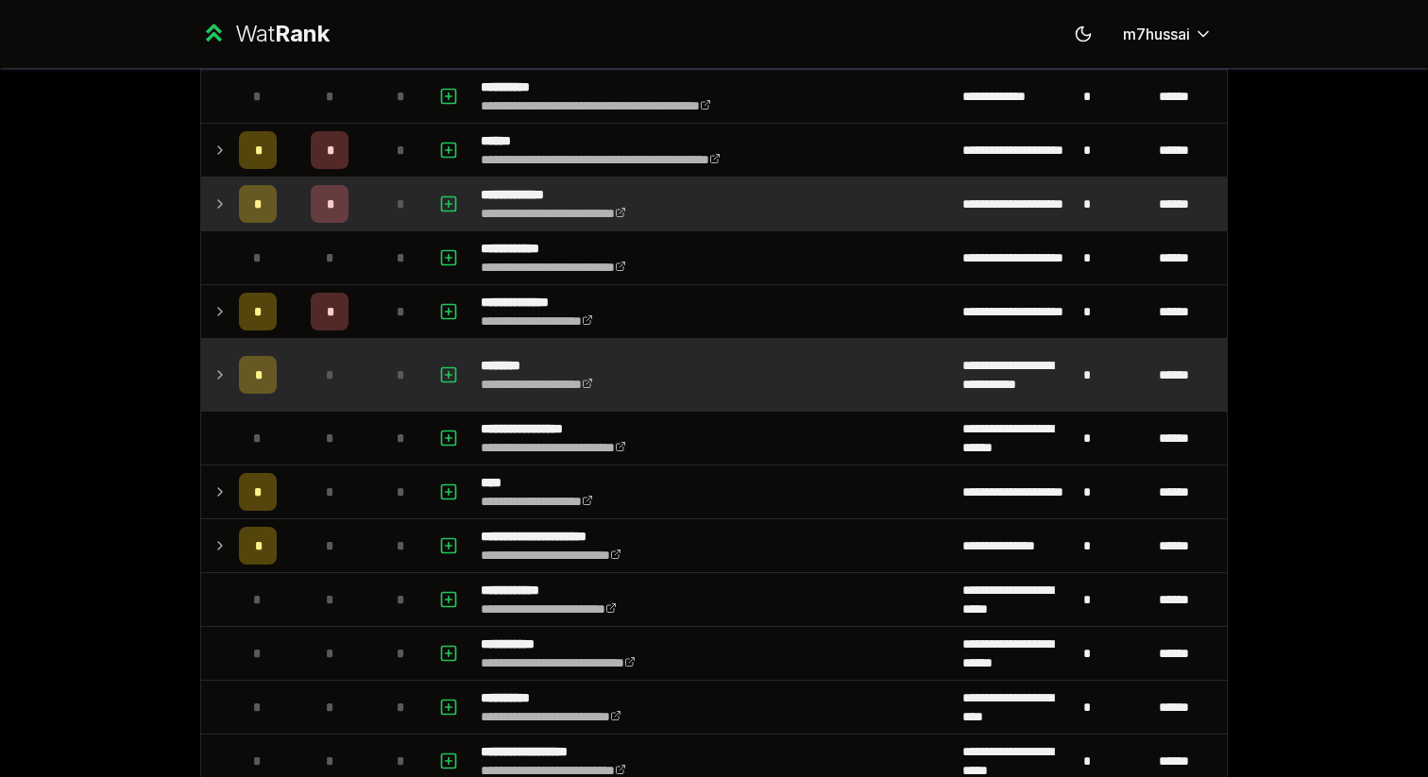
scroll to position [1400, 0]
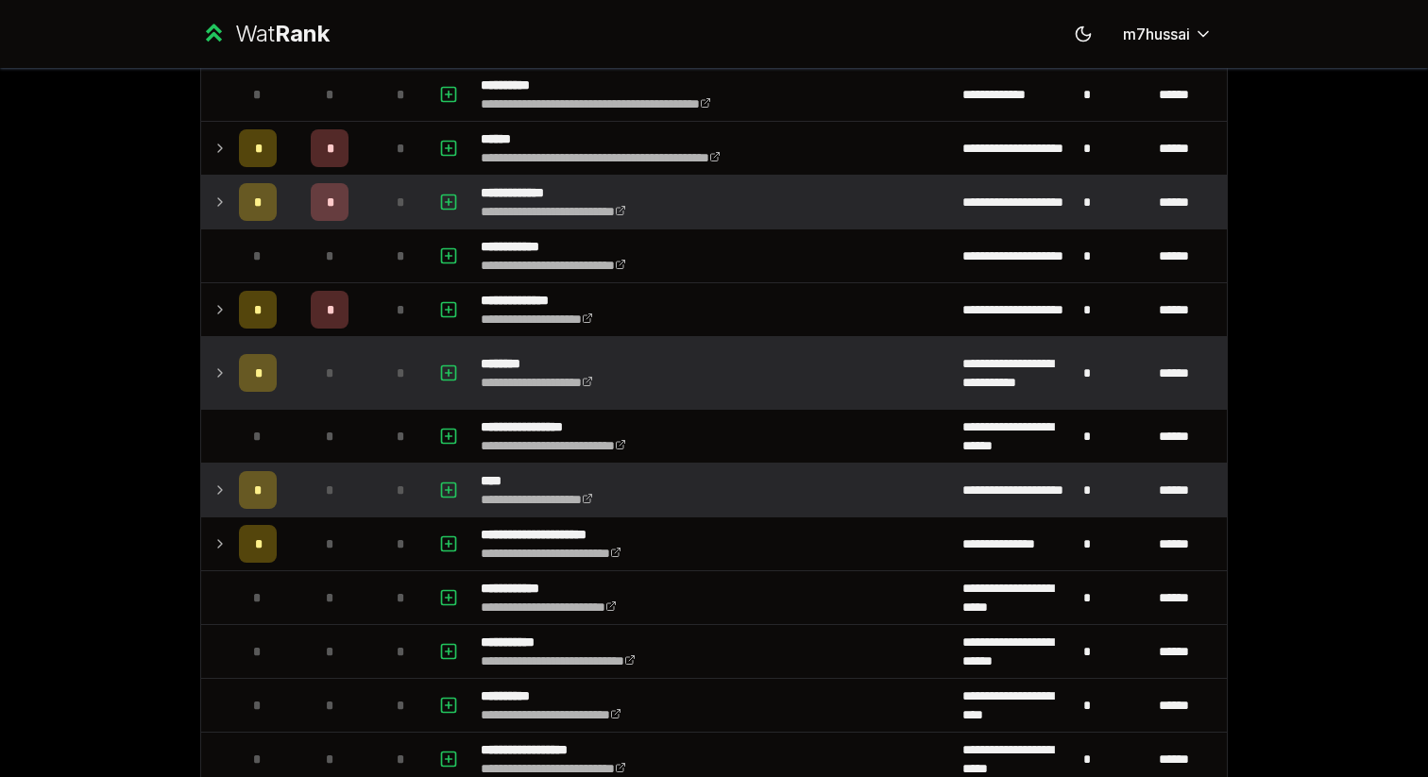
click at [220, 488] on icon at bounding box center [220, 491] width 4 height 8
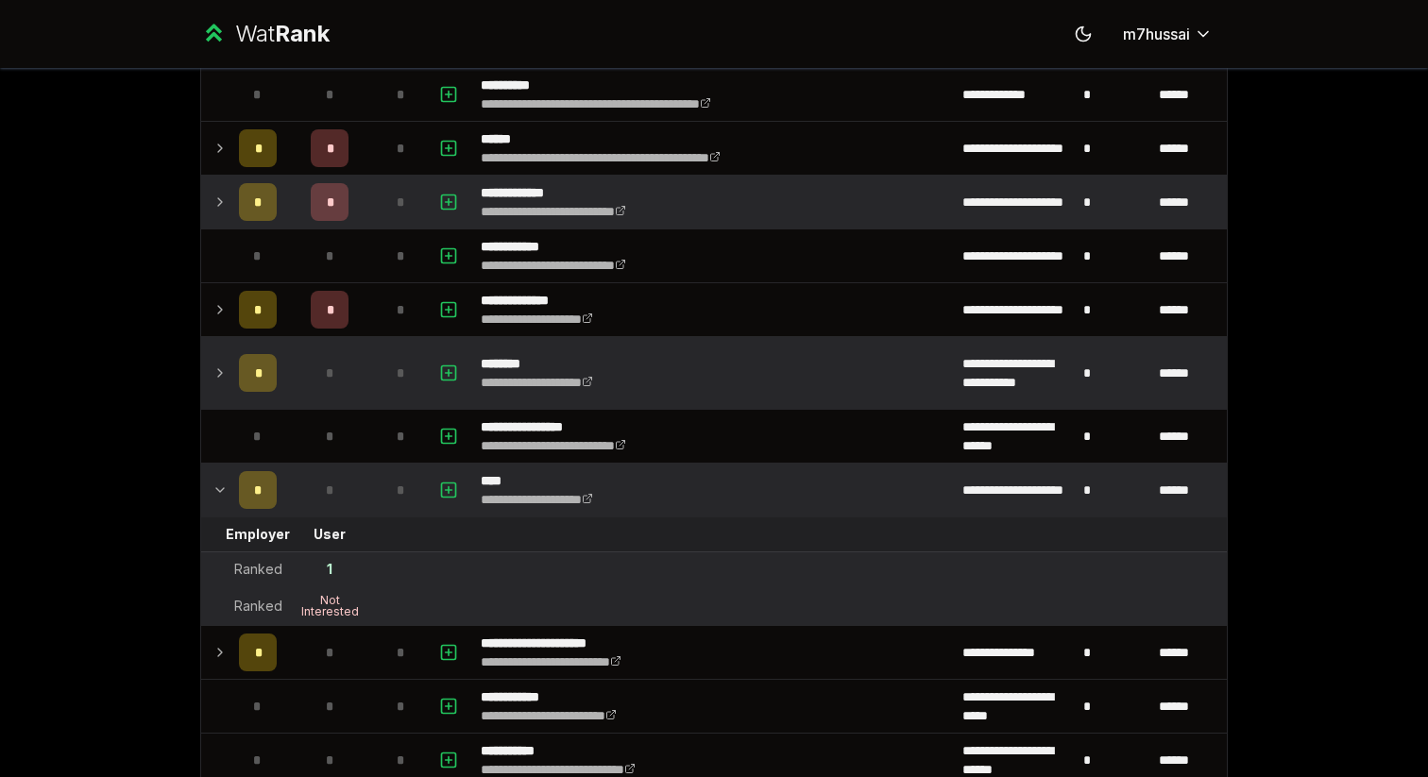
click at [219, 494] on icon at bounding box center [220, 490] width 15 height 23
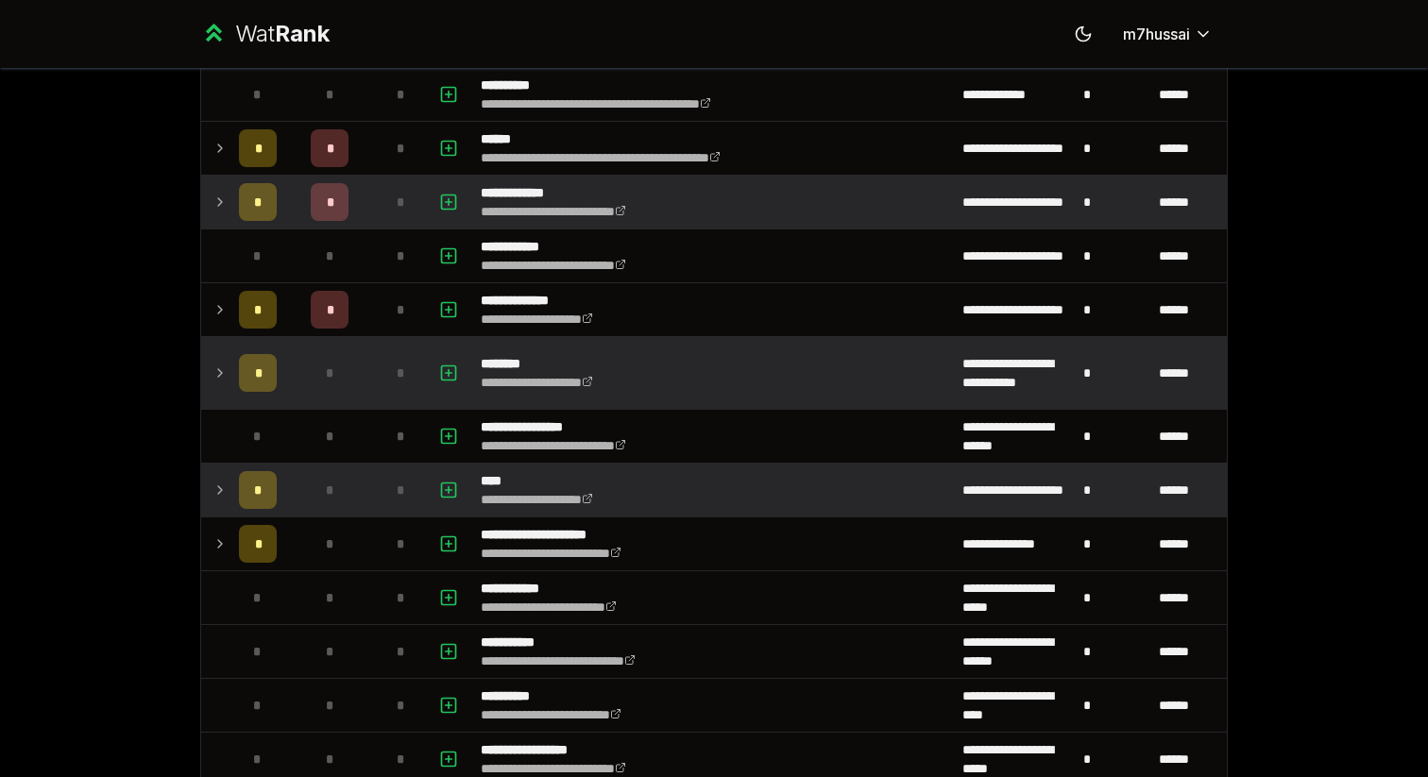
click at [219, 483] on icon at bounding box center [220, 490] width 15 height 23
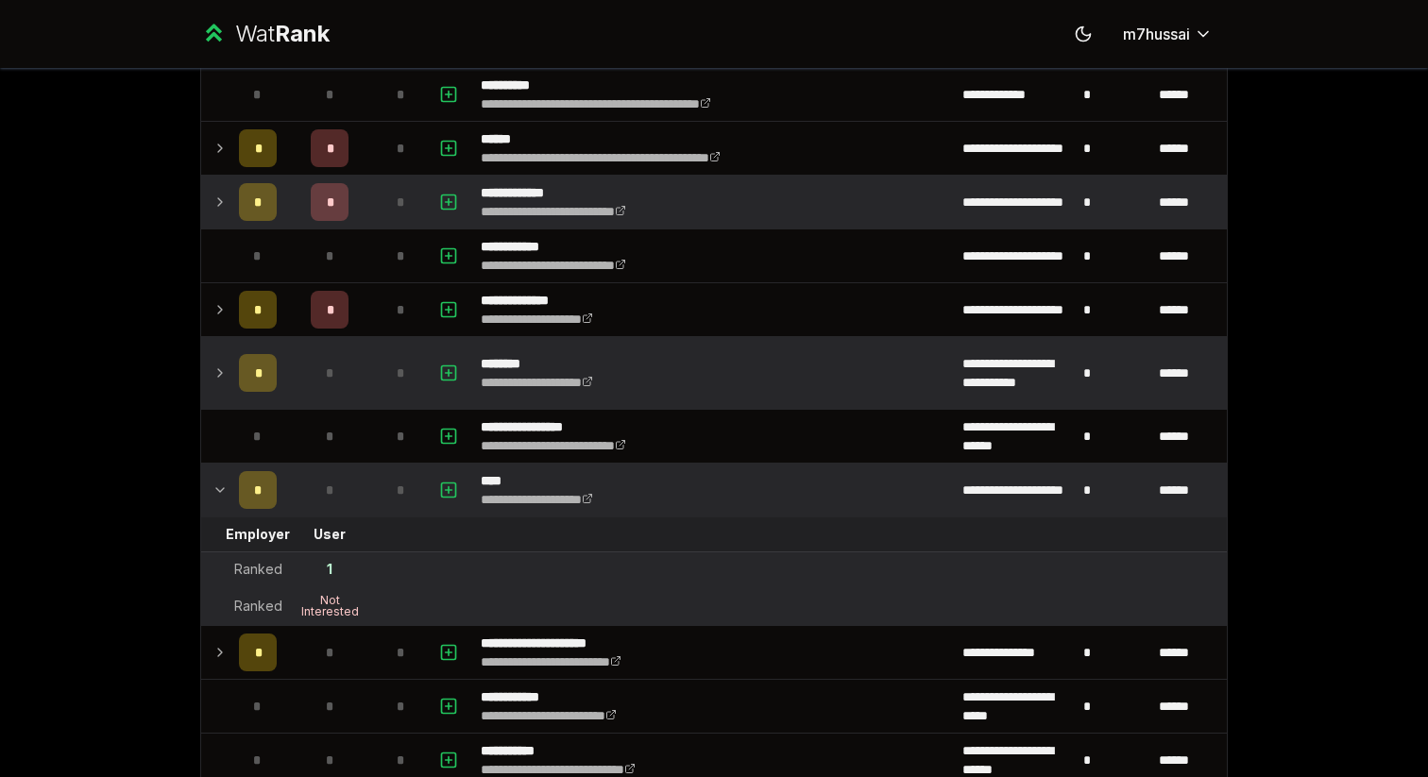
click at [219, 483] on icon at bounding box center [220, 490] width 15 height 23
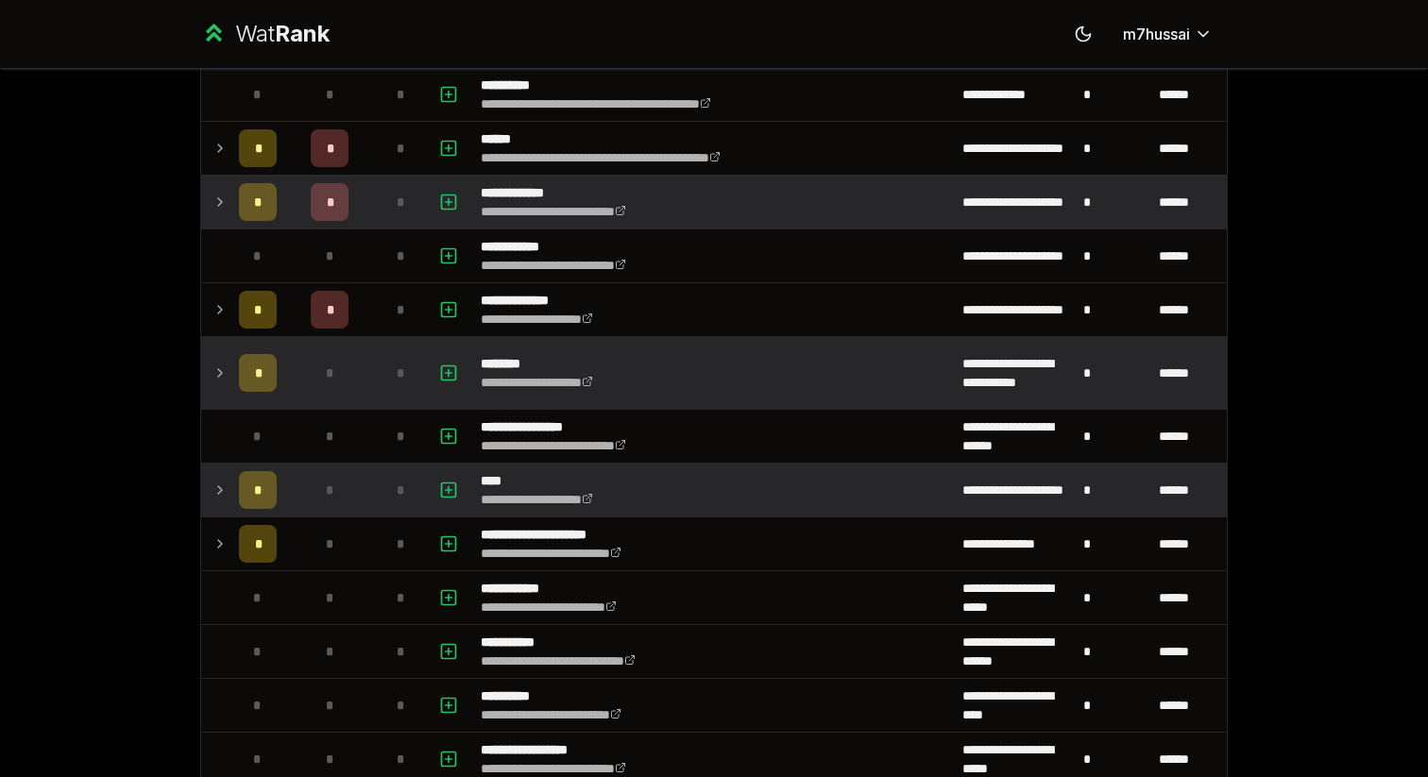
click at [219, 483] on icon at bounding box center [220, 490] width 15 height 23
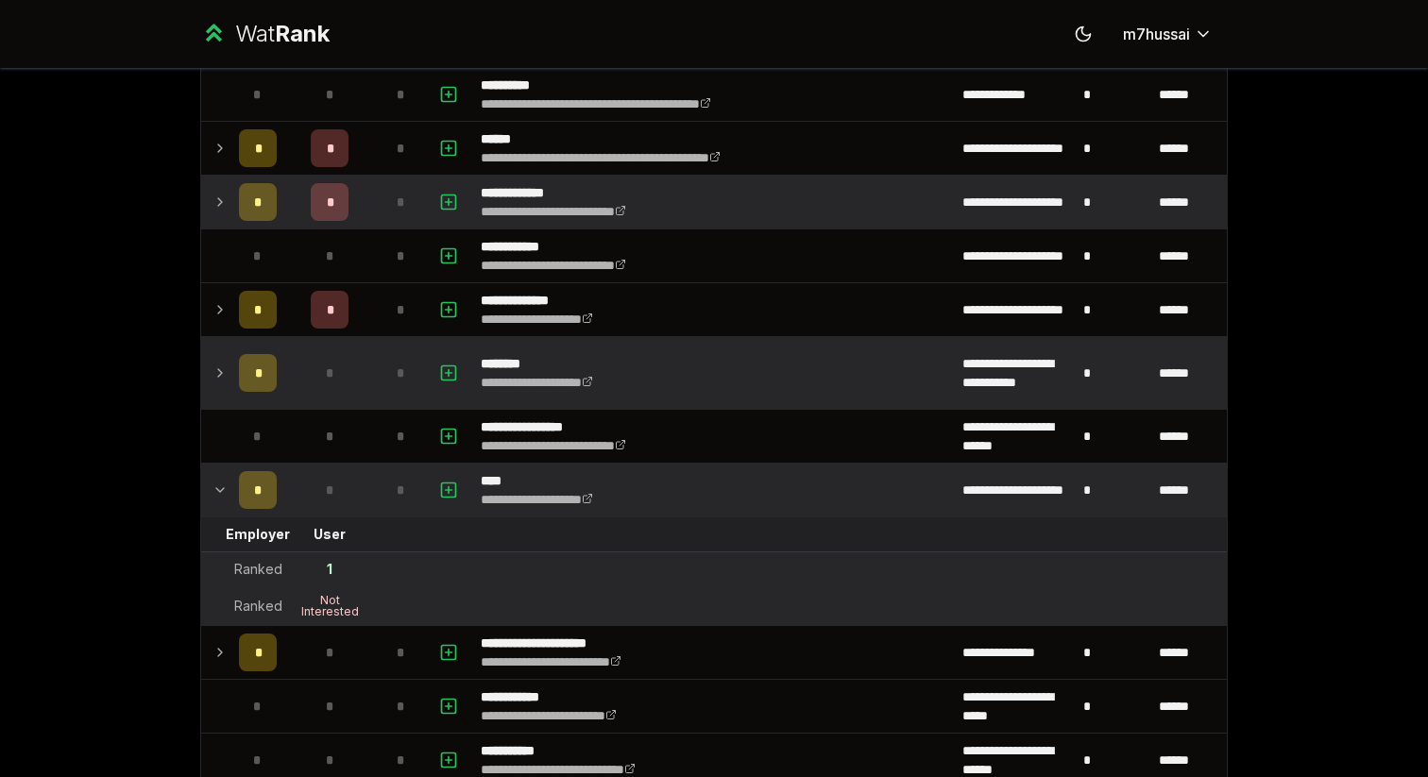
click at [219, 483] on icon at bounding box center [220, 490] width 15 height 23
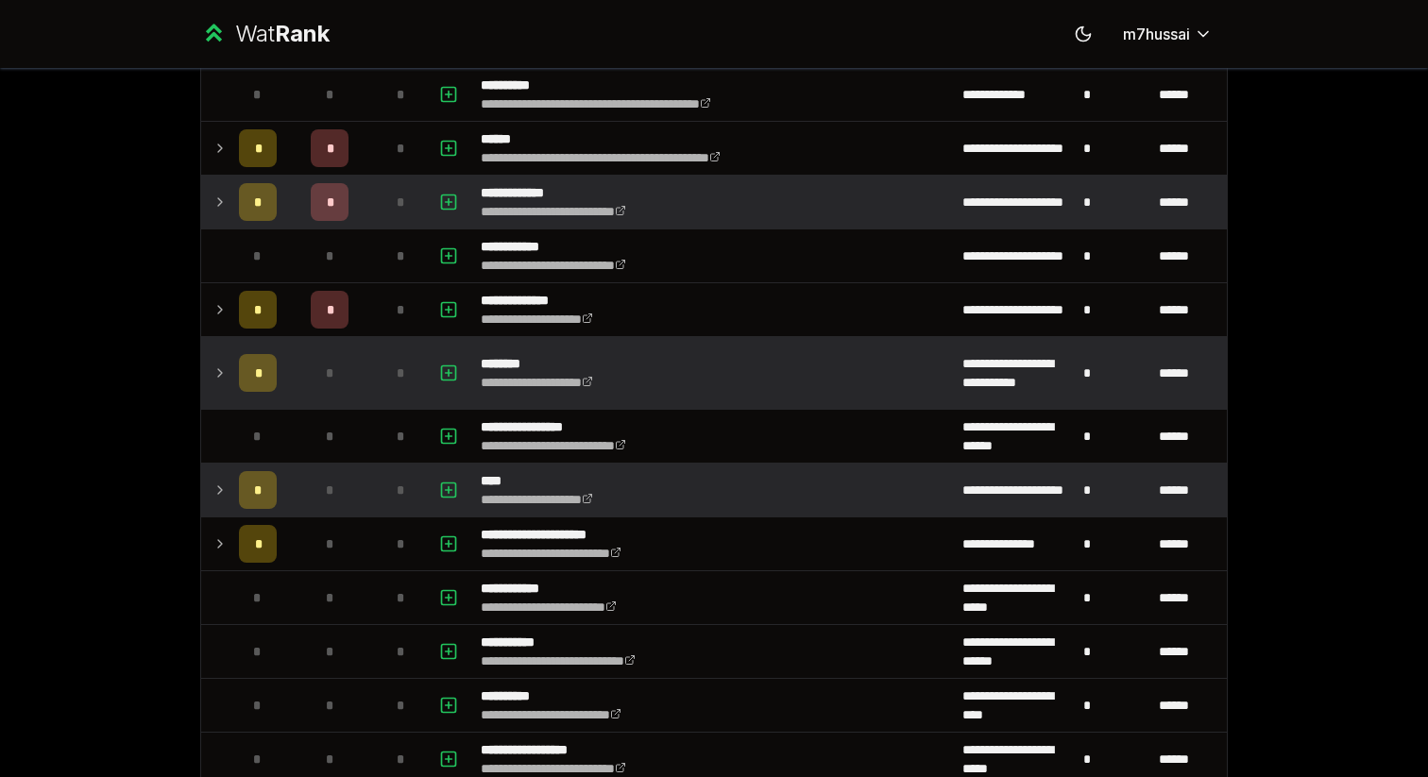
click at [219, 483] on icon at bounding box center [220, 490] width 15 height 23
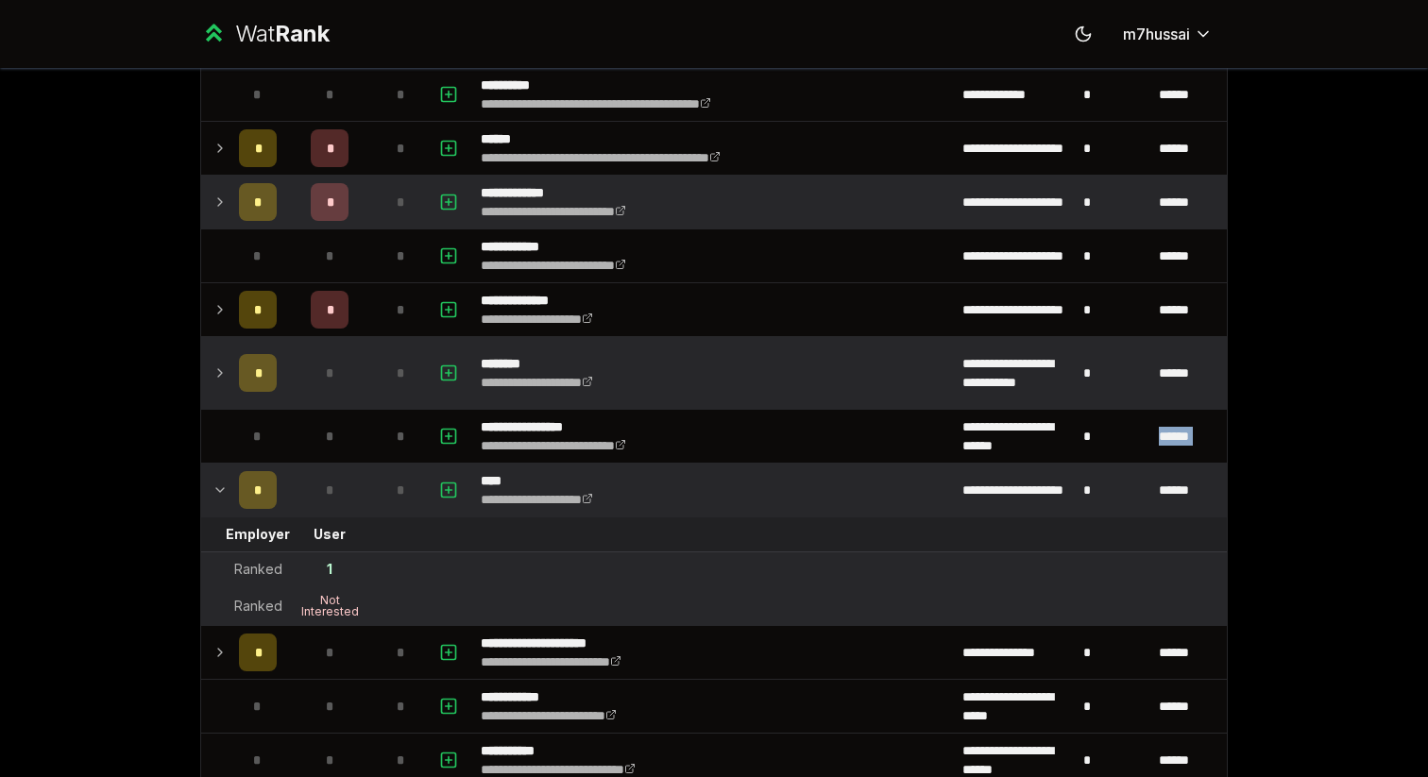
click at [219, 483] on icon at bounding box center [220, 490] width 15 height 23
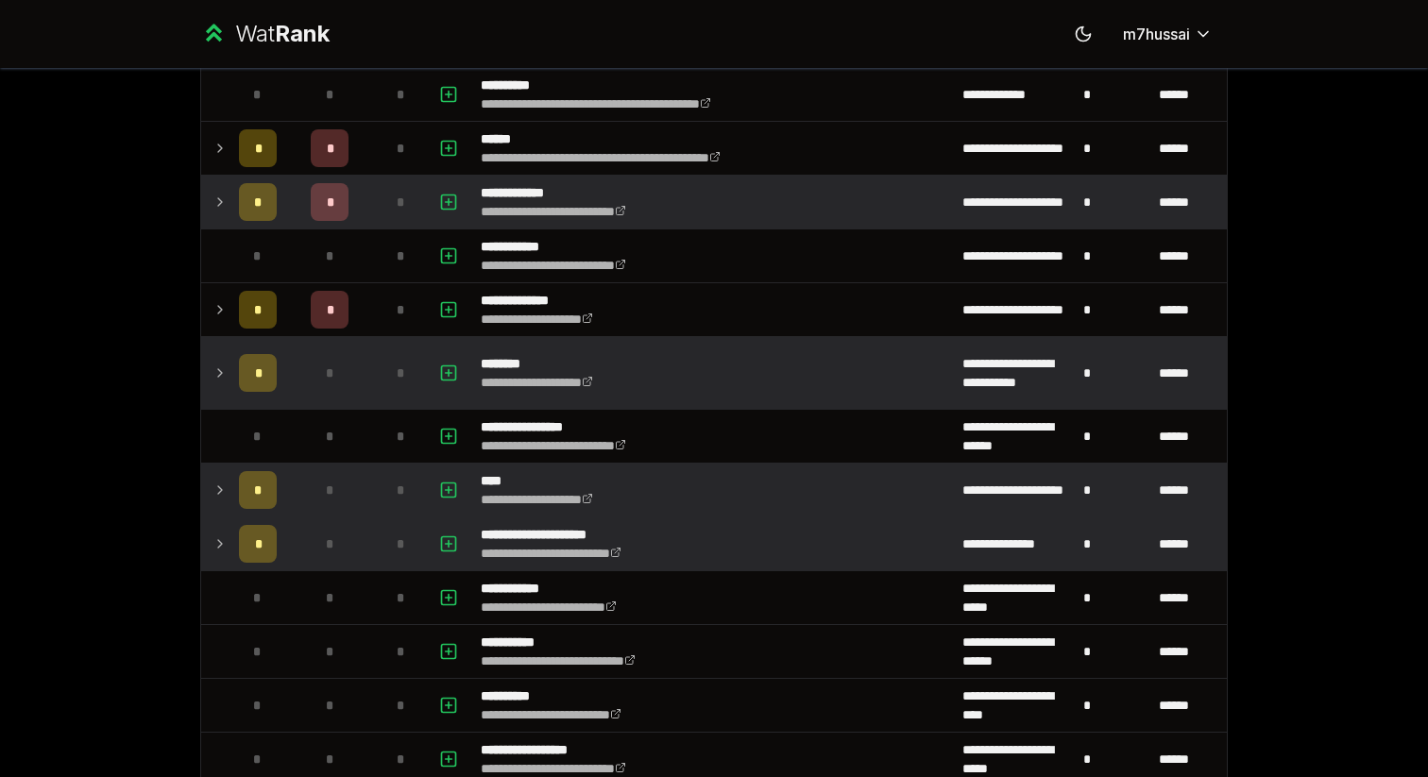
click at [230, 539] on td at bounding box center [216, 544] width 30 height 53
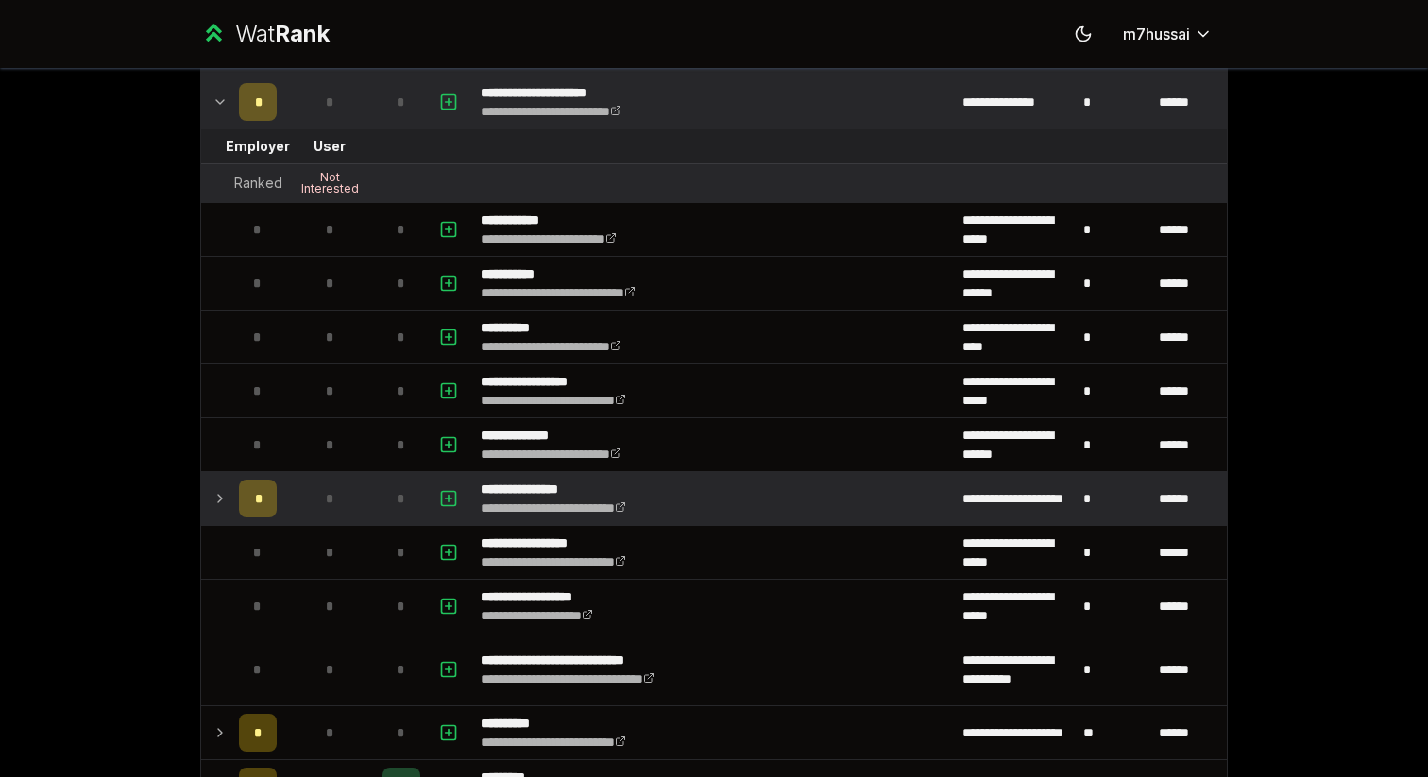
click at [226, 516] on td at bounding box center [216, 498] width 30 height 53
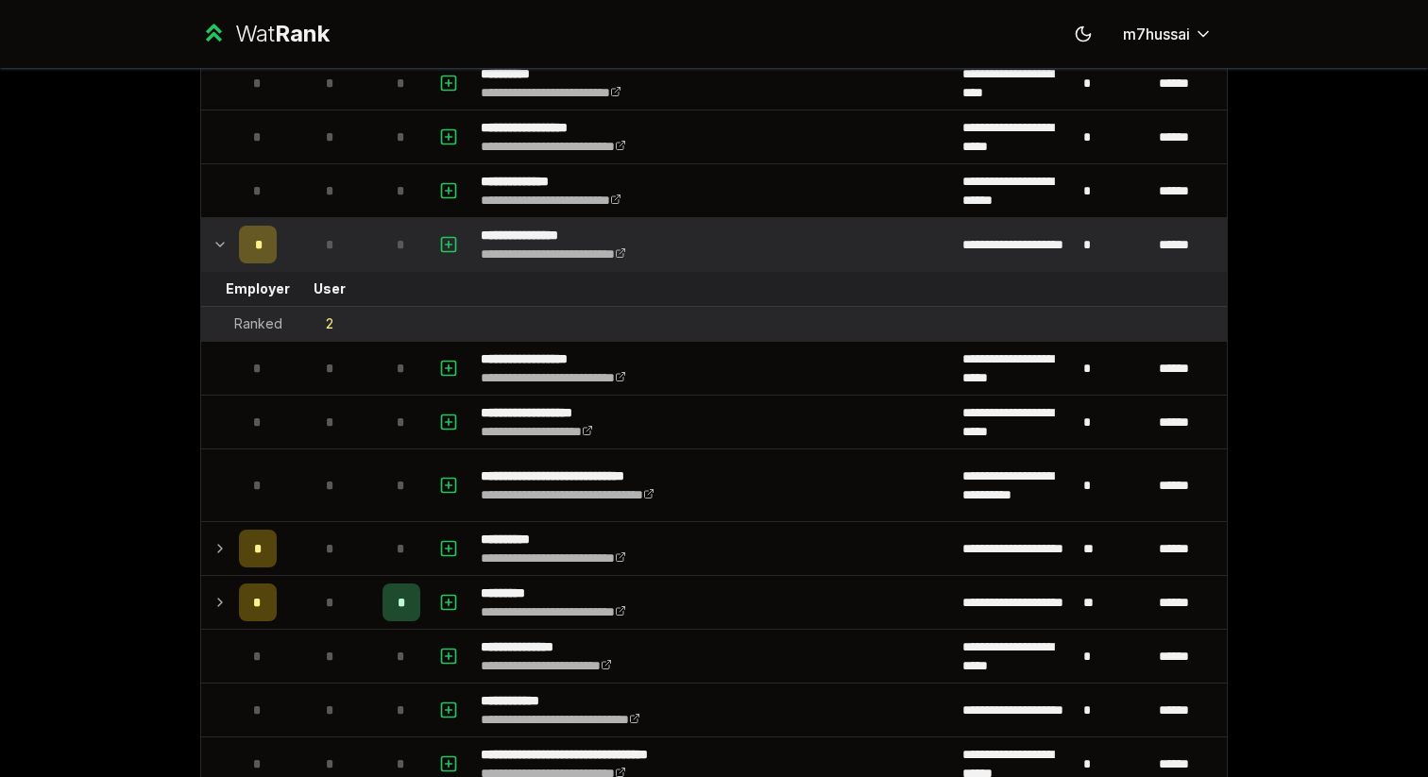
scroll to position [2101, 0]
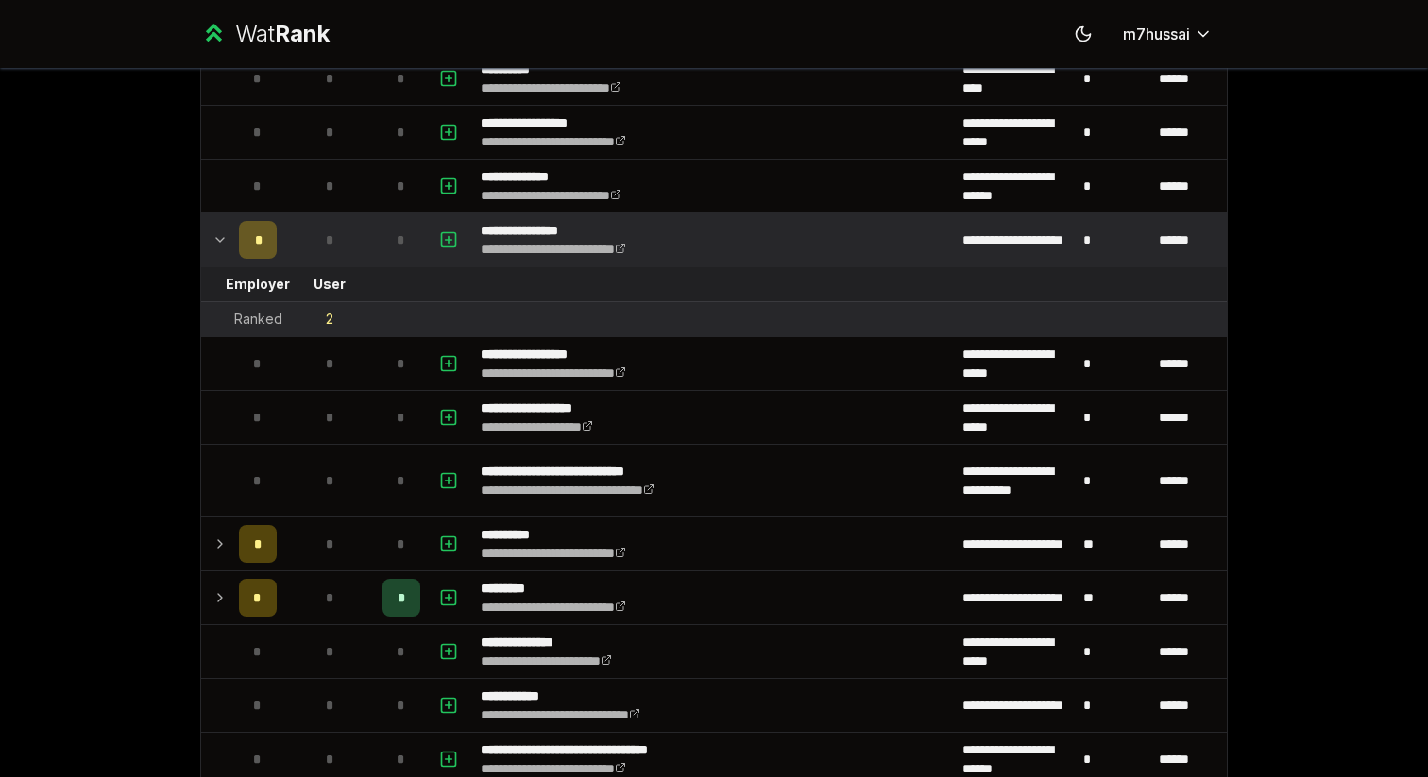
click at [231, 247] on td at bounding box center [216, 239] width 30 height 53
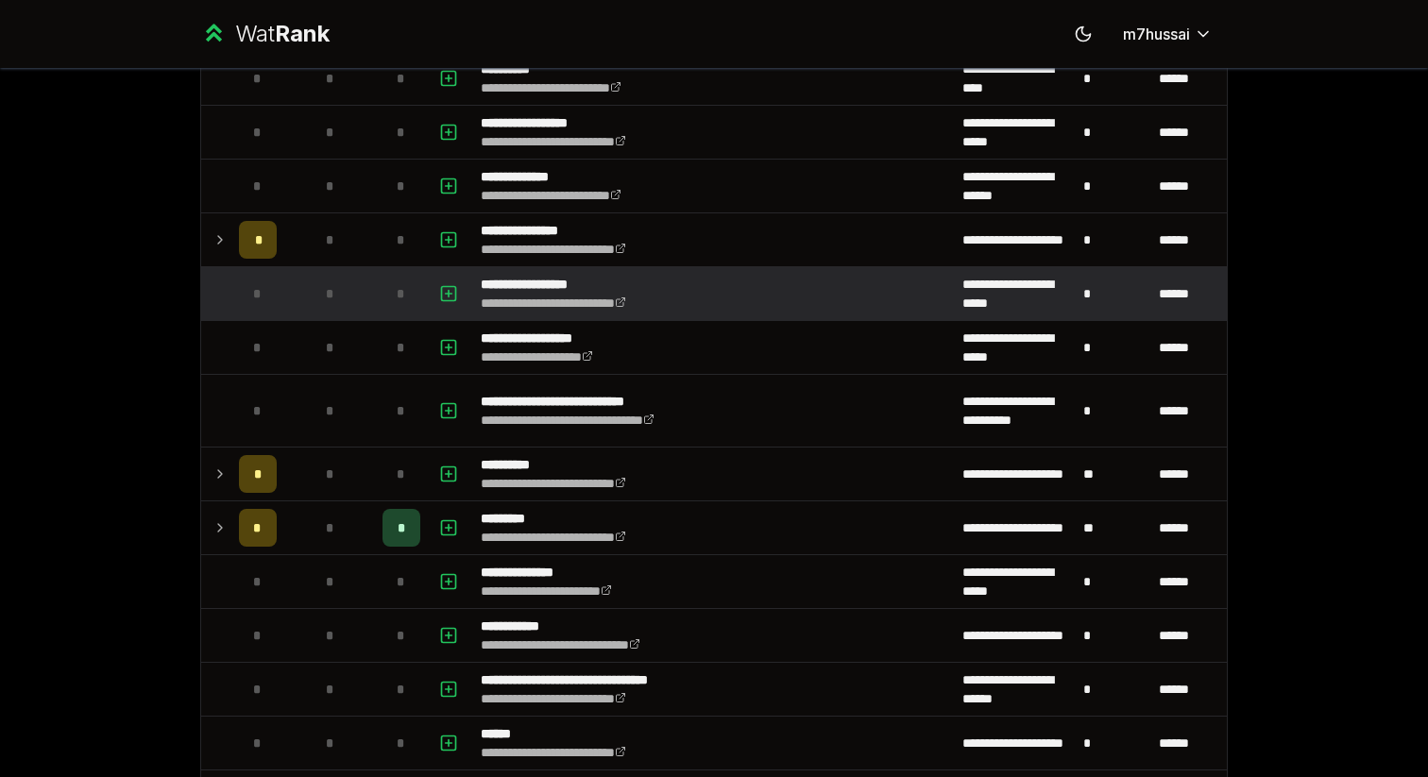
click at [241, 299] on div "*" at bounding box center [258, 294] width 38 height 38
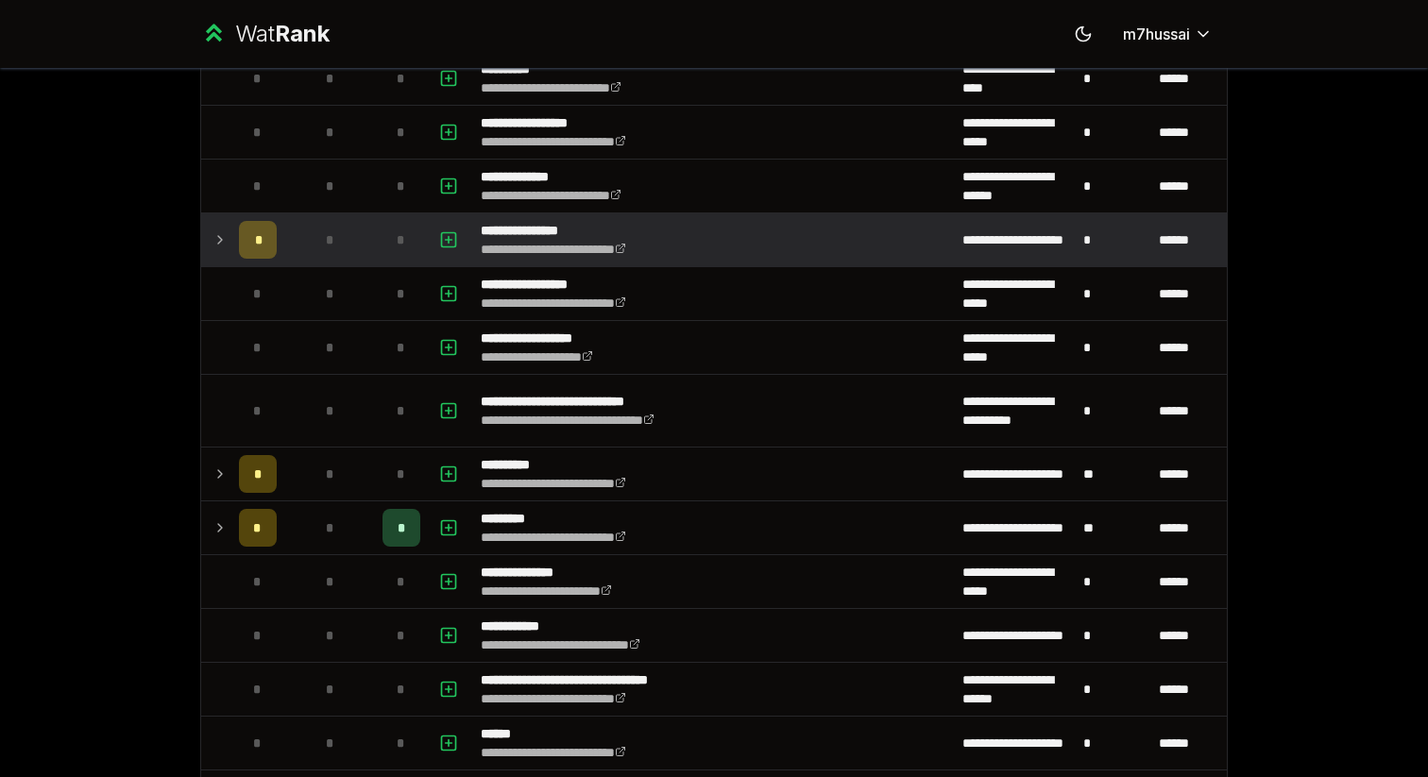
click at [219, 236] on icon at bounding box center [220, 240] width 4 height 8
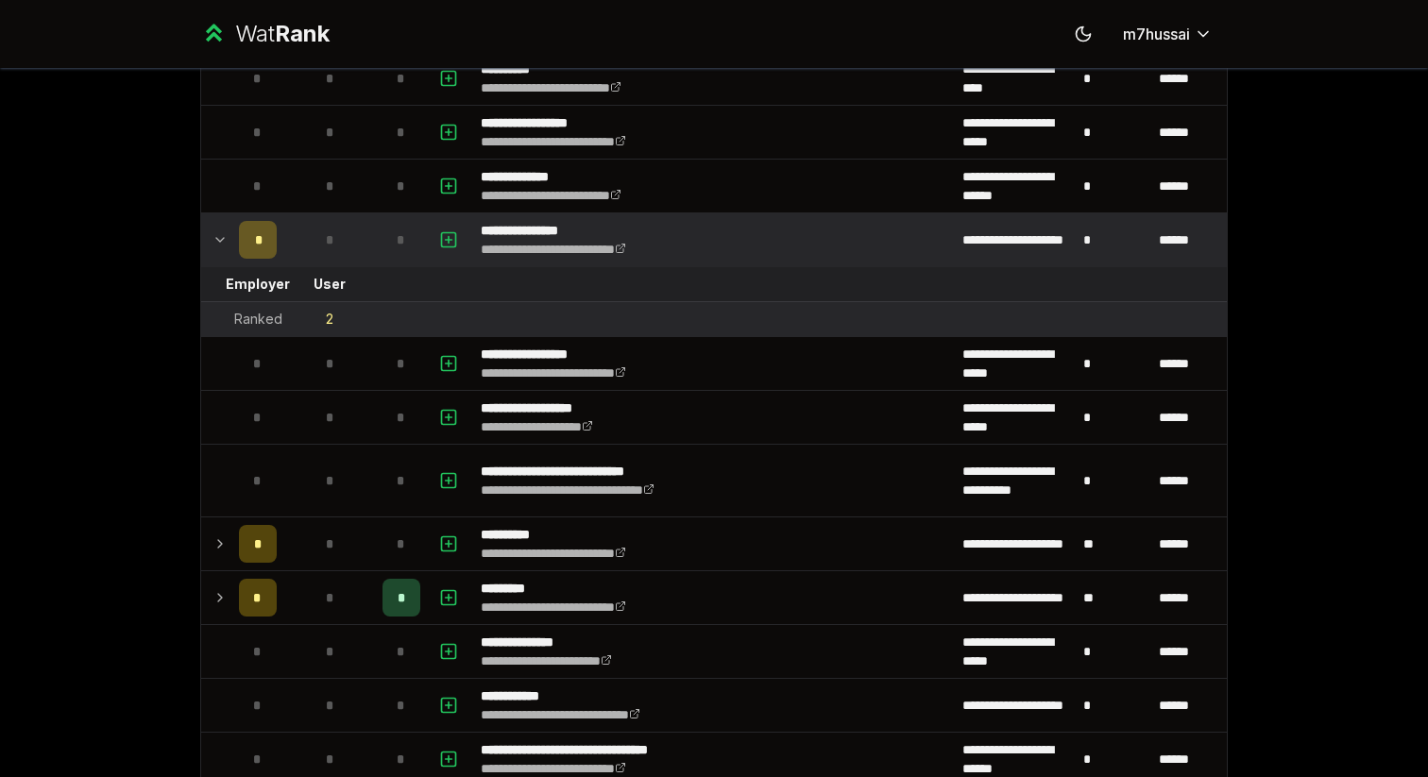
click at [219, 238] on icon at bounding box center [220, 240] width 15 height 23
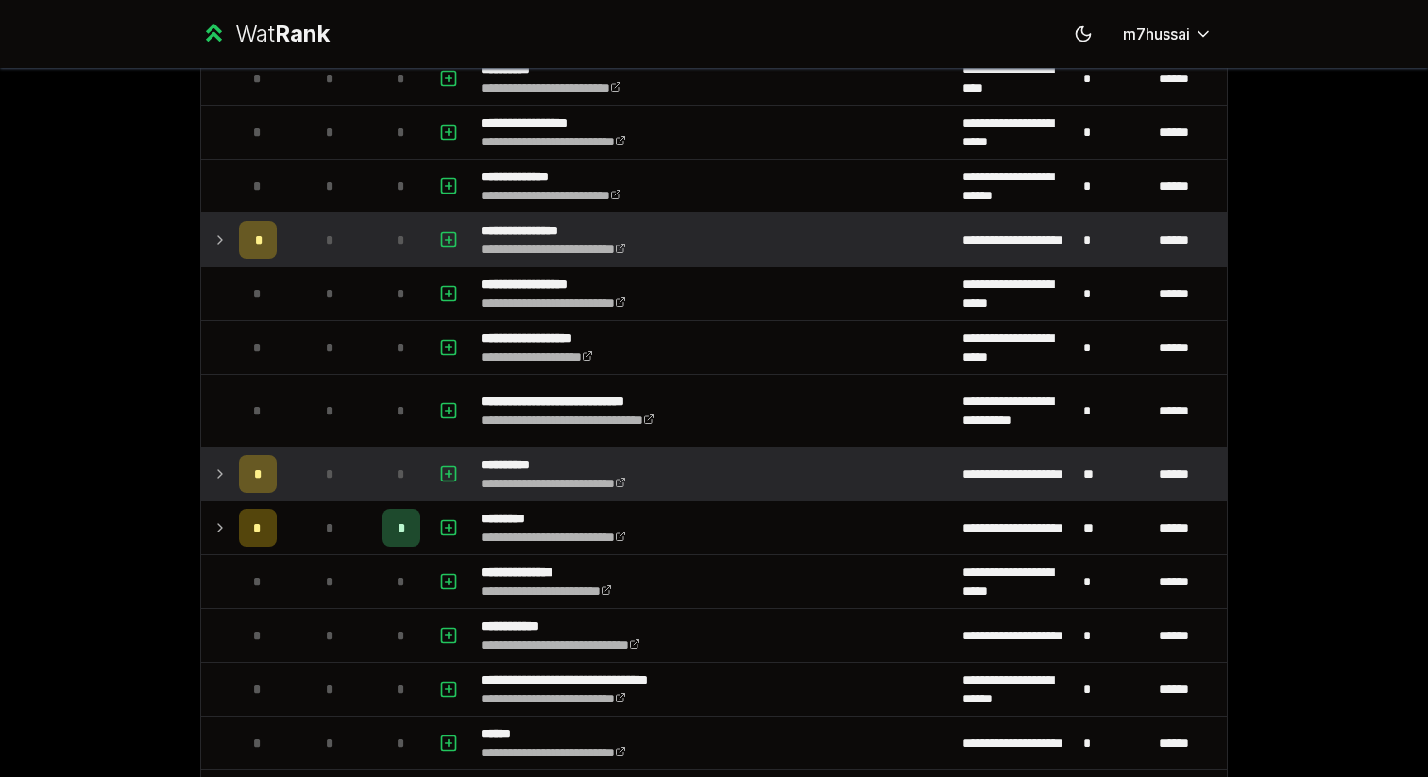
click at [213, 469] on icon at bounding box center [220, 474] width 15 height 23
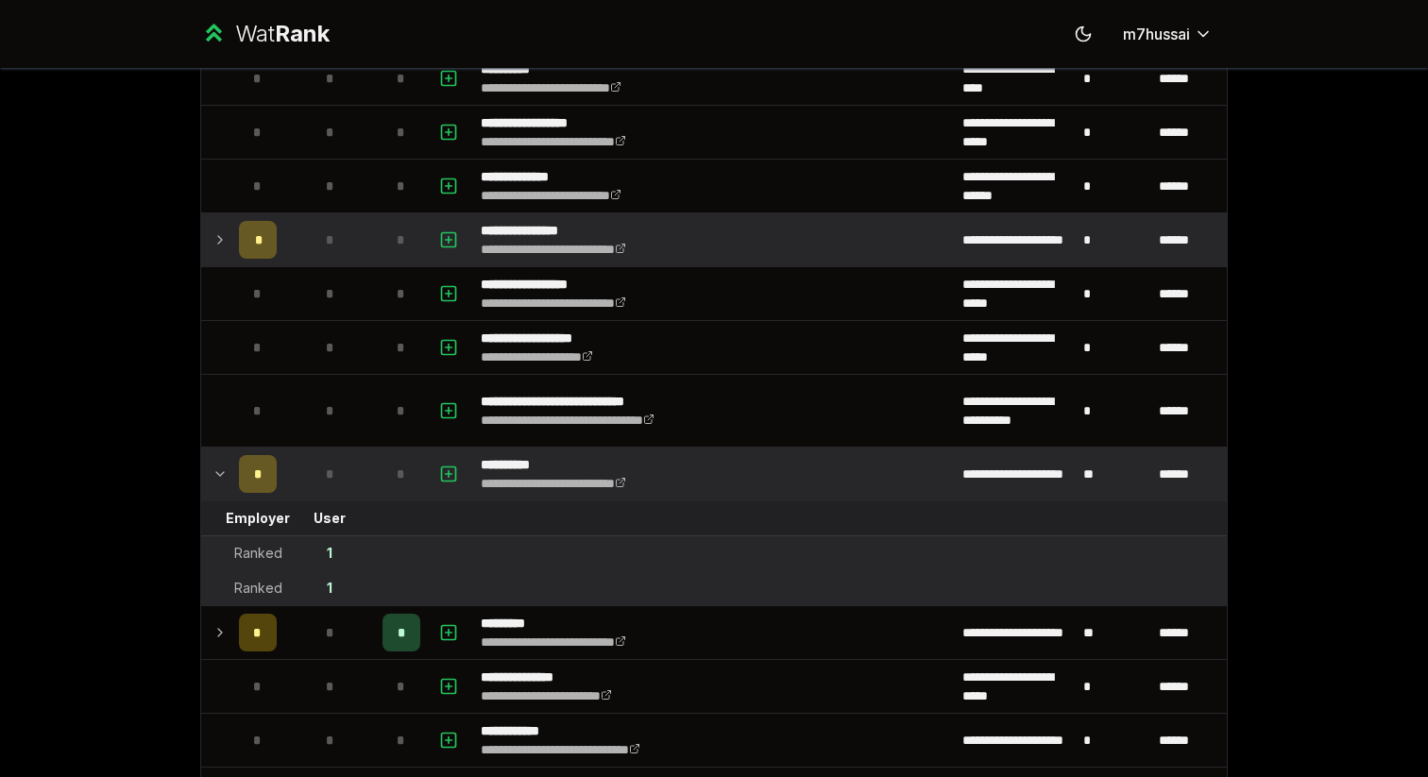
click at [218, 486] on td at bounding box center [216, 474] width 30 height 53
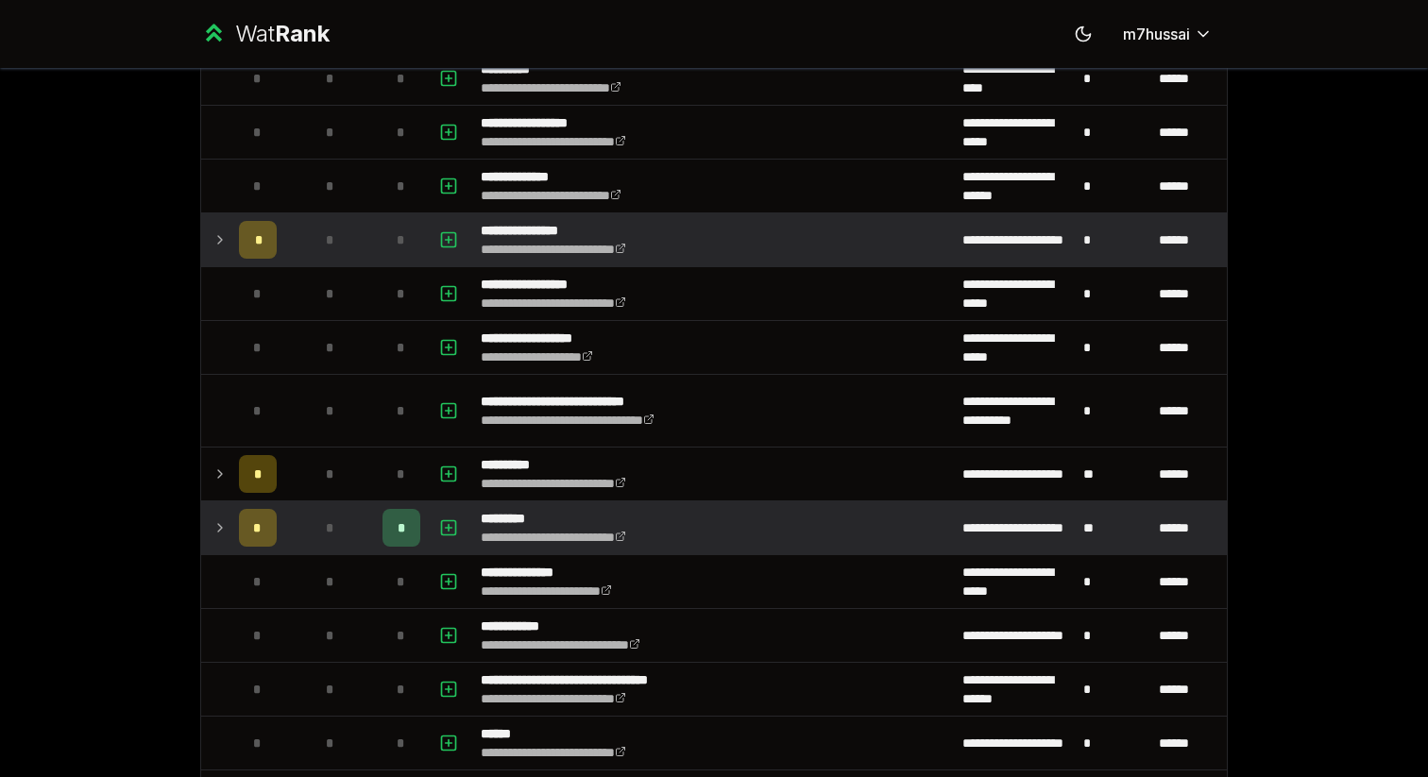
click at [222, 547] on td at bounding box center [216, 528] width 30 height 53
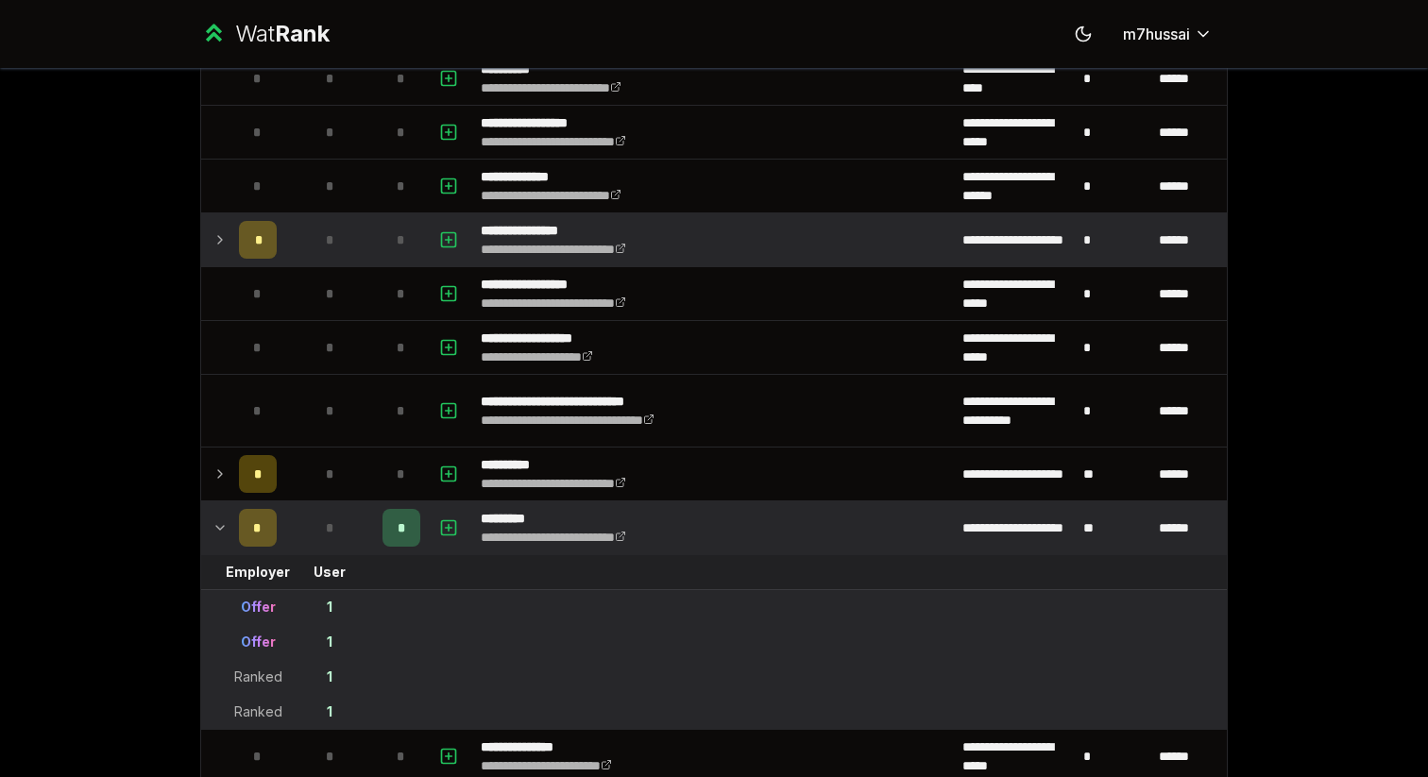
click at [222, 538] on icon at bounding box center [220, 528] width 15 height 23
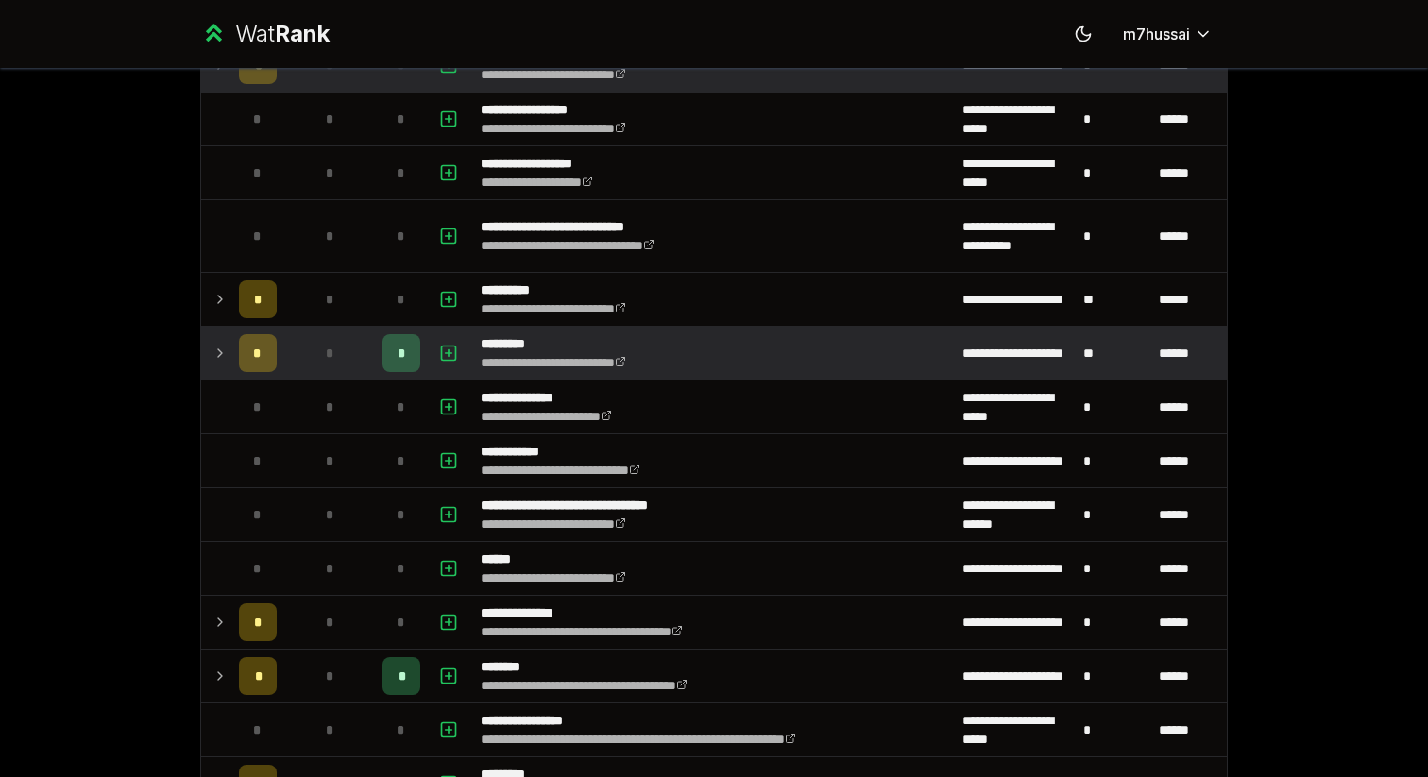
scroll to position [2353, 0]
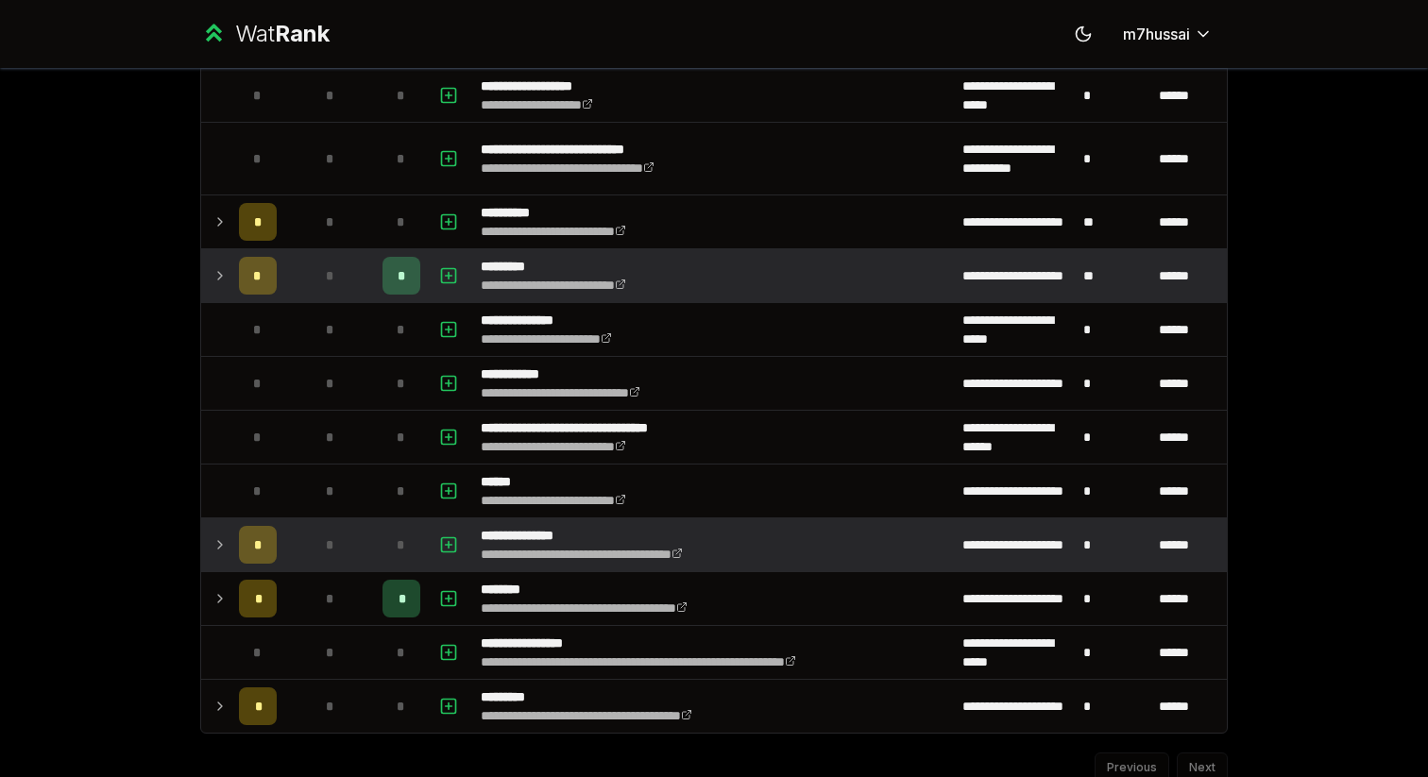
click at [222, 564] on td at bounding box center [216, 545] width 30 height 53
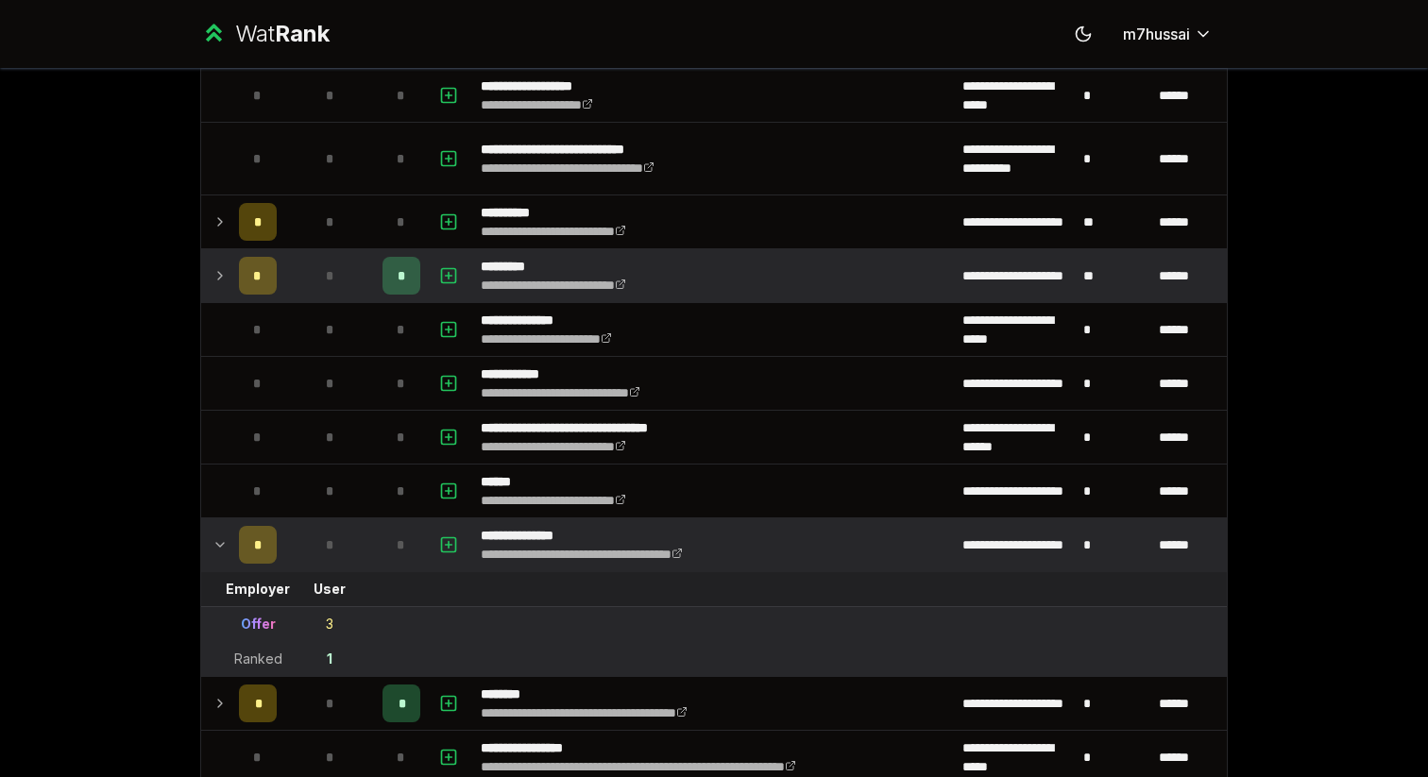
click at [220, 556] on td at bounding box center [216, 545] width 30 height 53
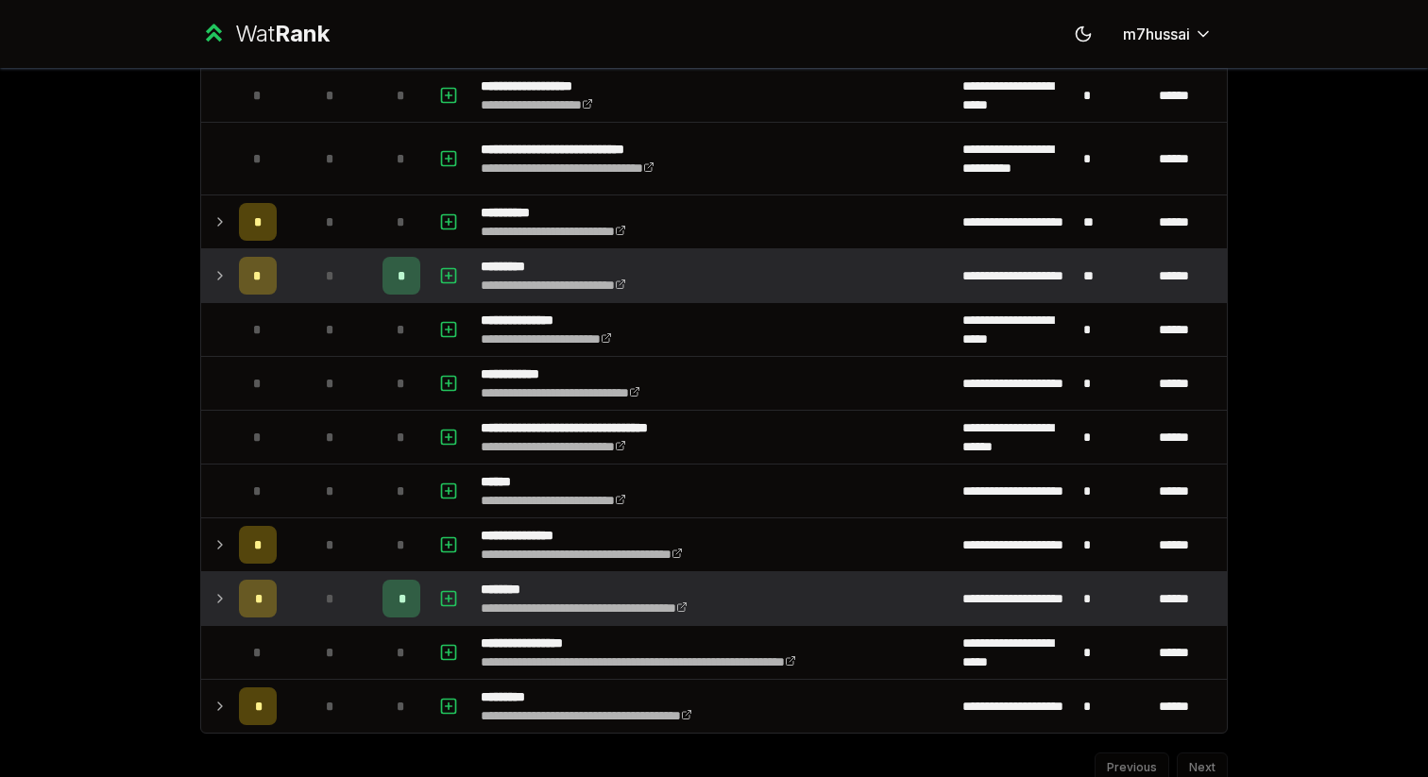
click at [219, 608] on icon at bounding box center [220, 599] width 15 height 23
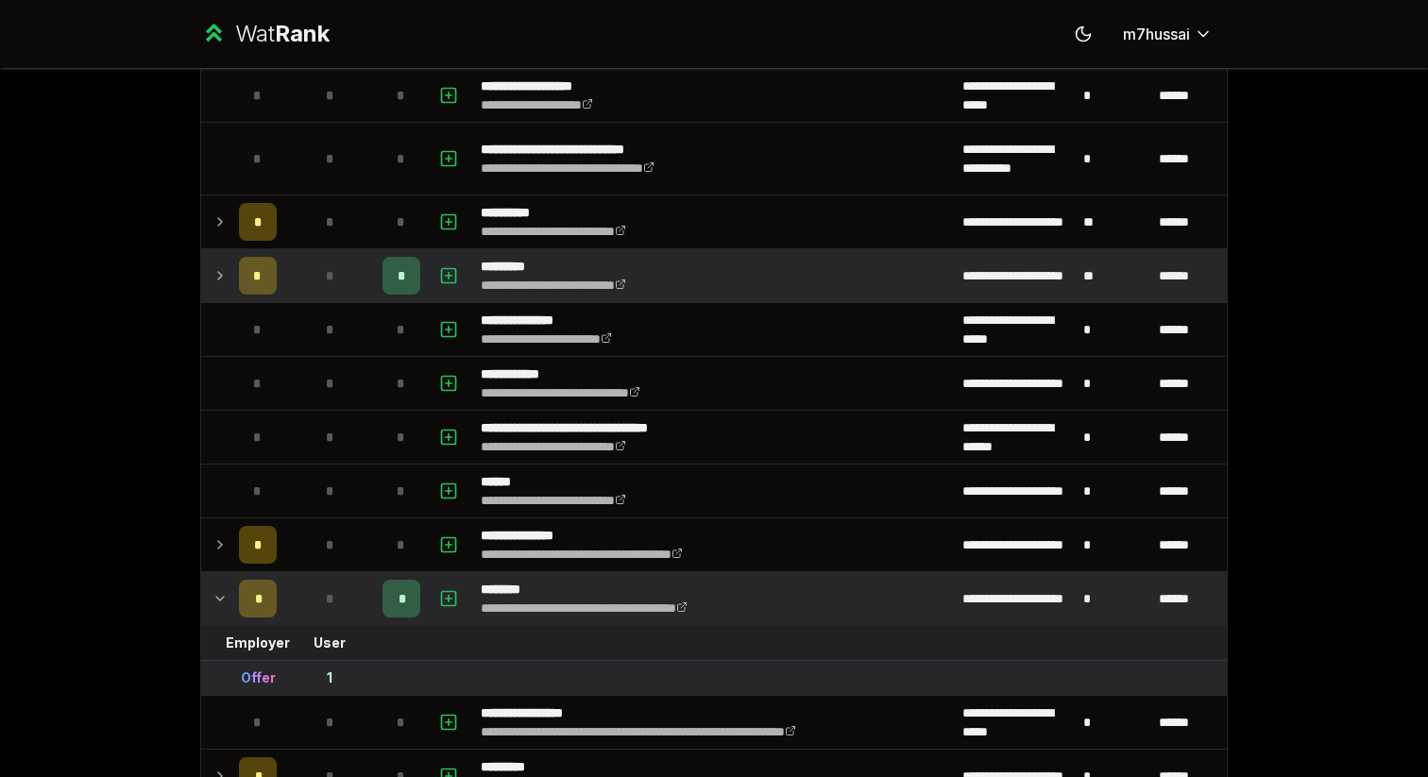
click at [219, 601] on icon at bounding box center [220, 599] width 8 height 4
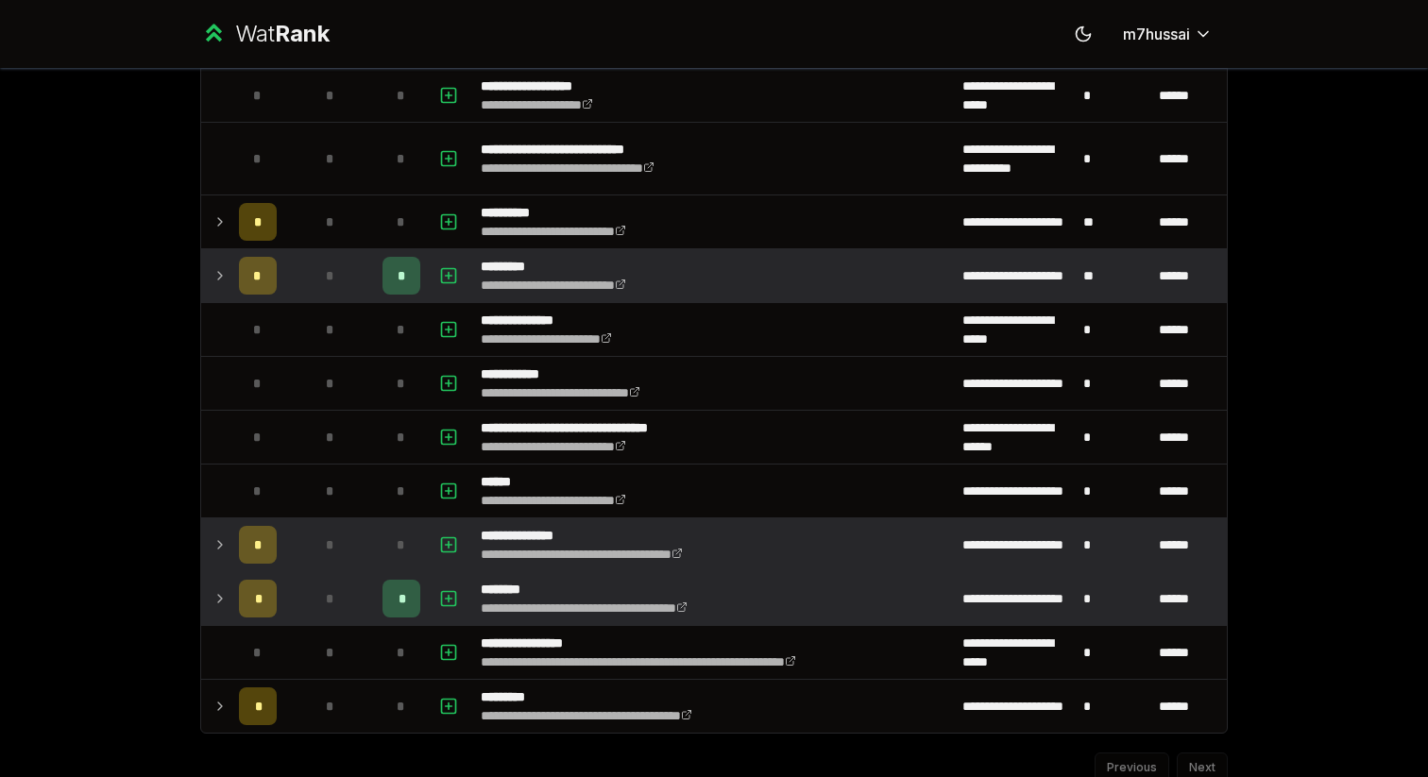
click at [219, 570] on td at bounding box center [216, 545] width 30 height 53
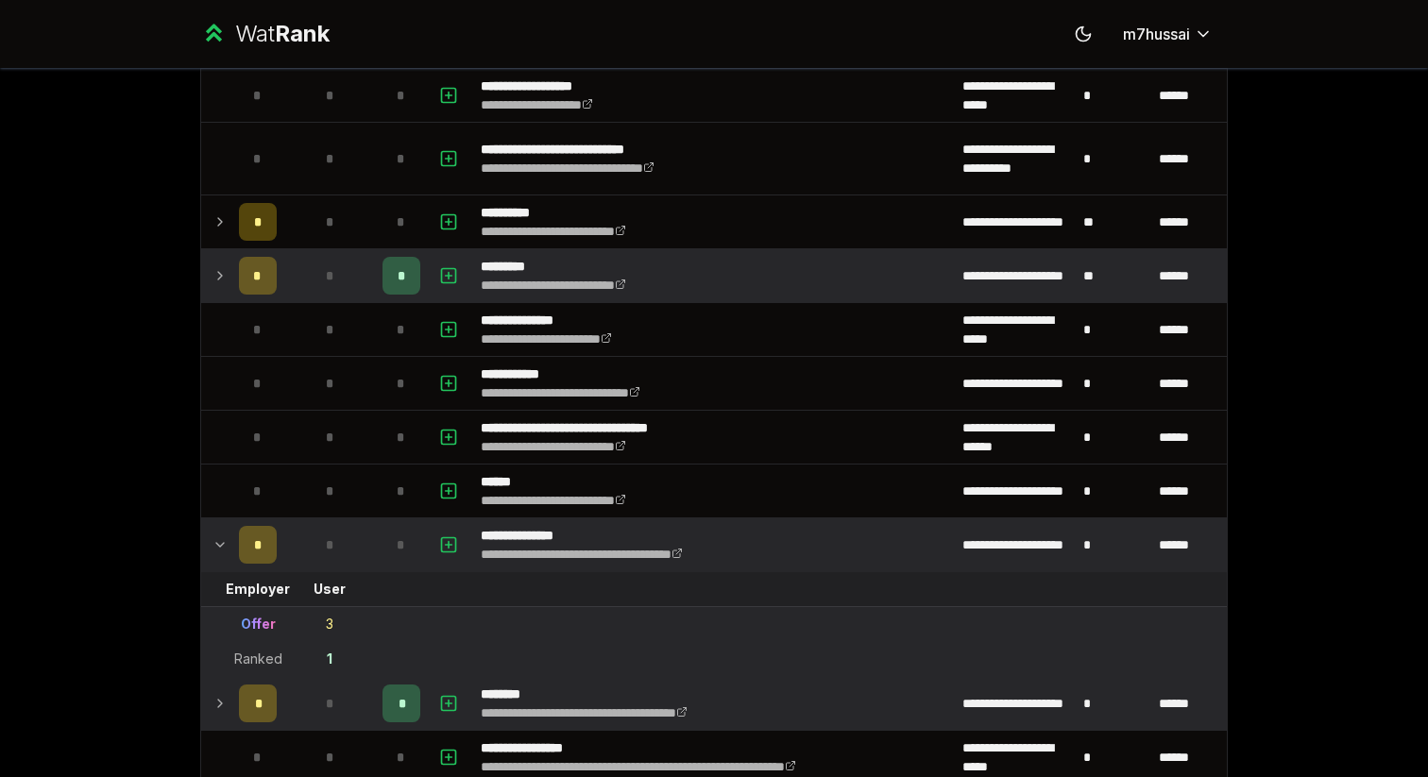
click at [219, 564] on td at bounding box center [216, 545] width 30 height 53
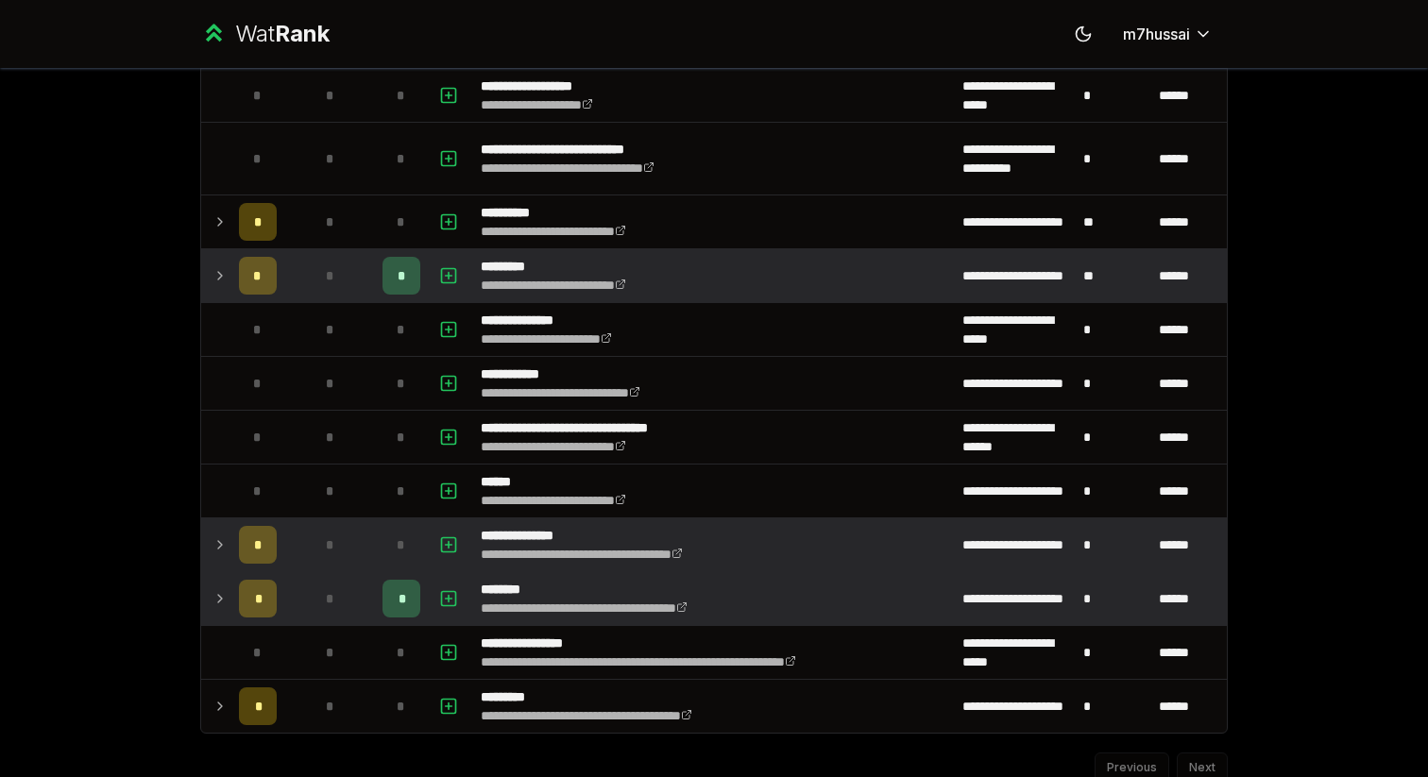
click at [215, 558] on td at bounding box center [216, 545] width 30 height 53
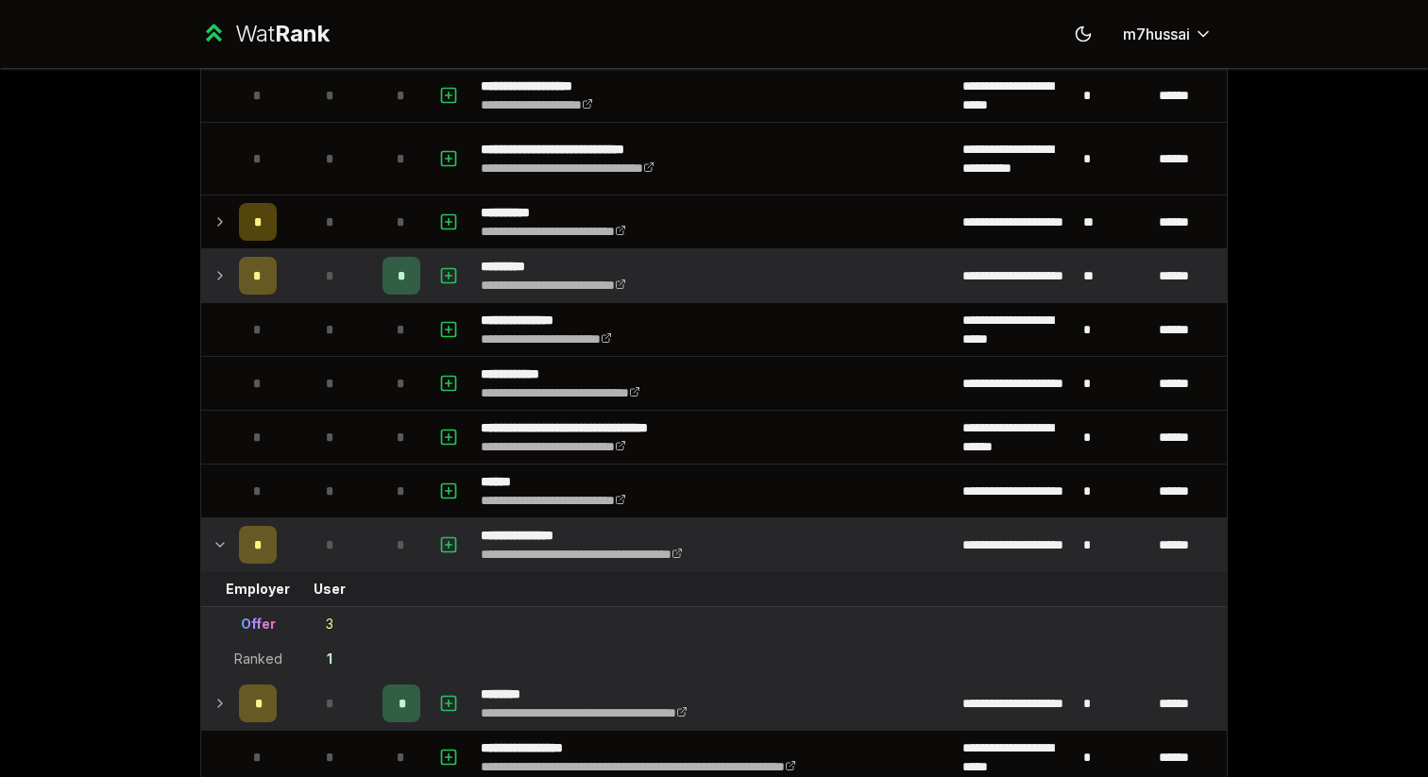
click at [215, 558] on td at bounding box center [216, 545] width 30 height 53
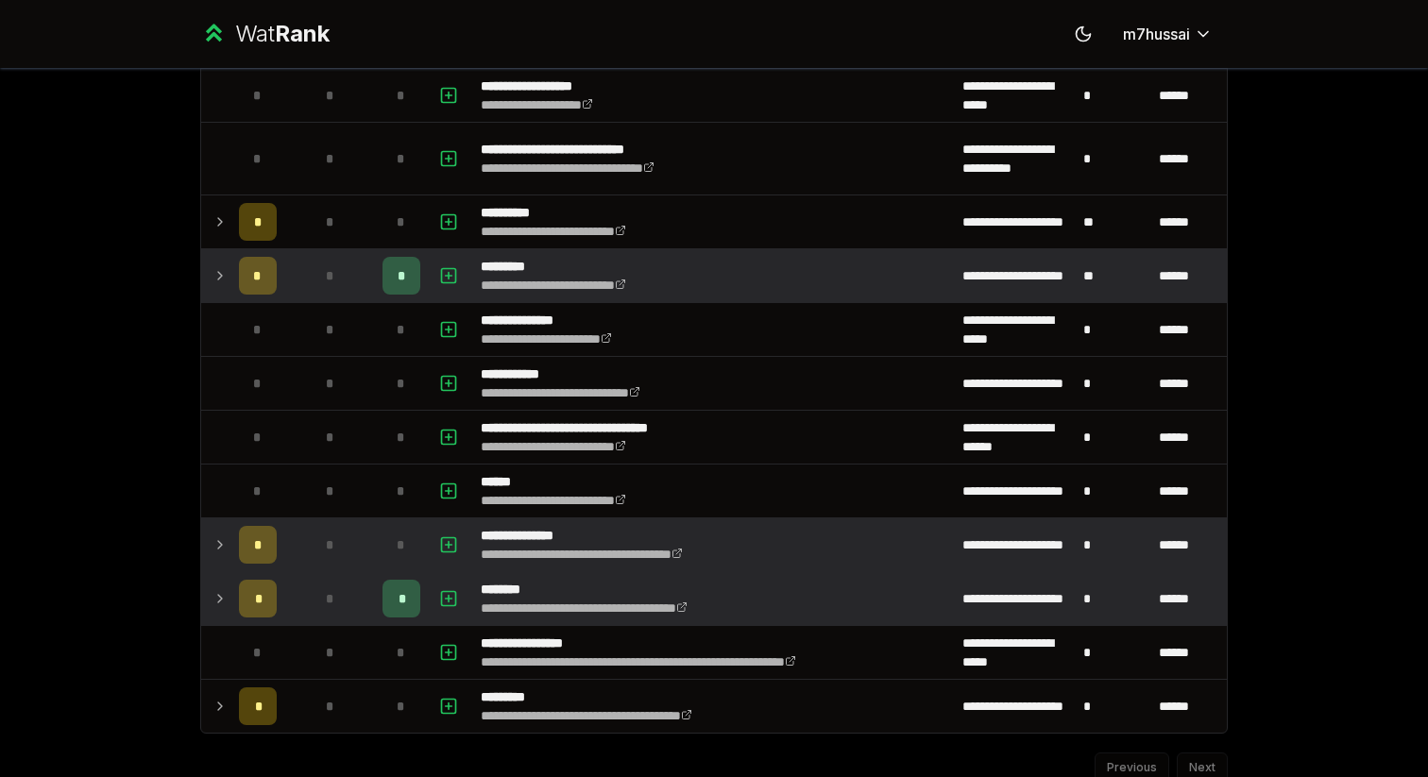
click at [210, 538] on td at bounding box center [216, 545] width 30 height 53
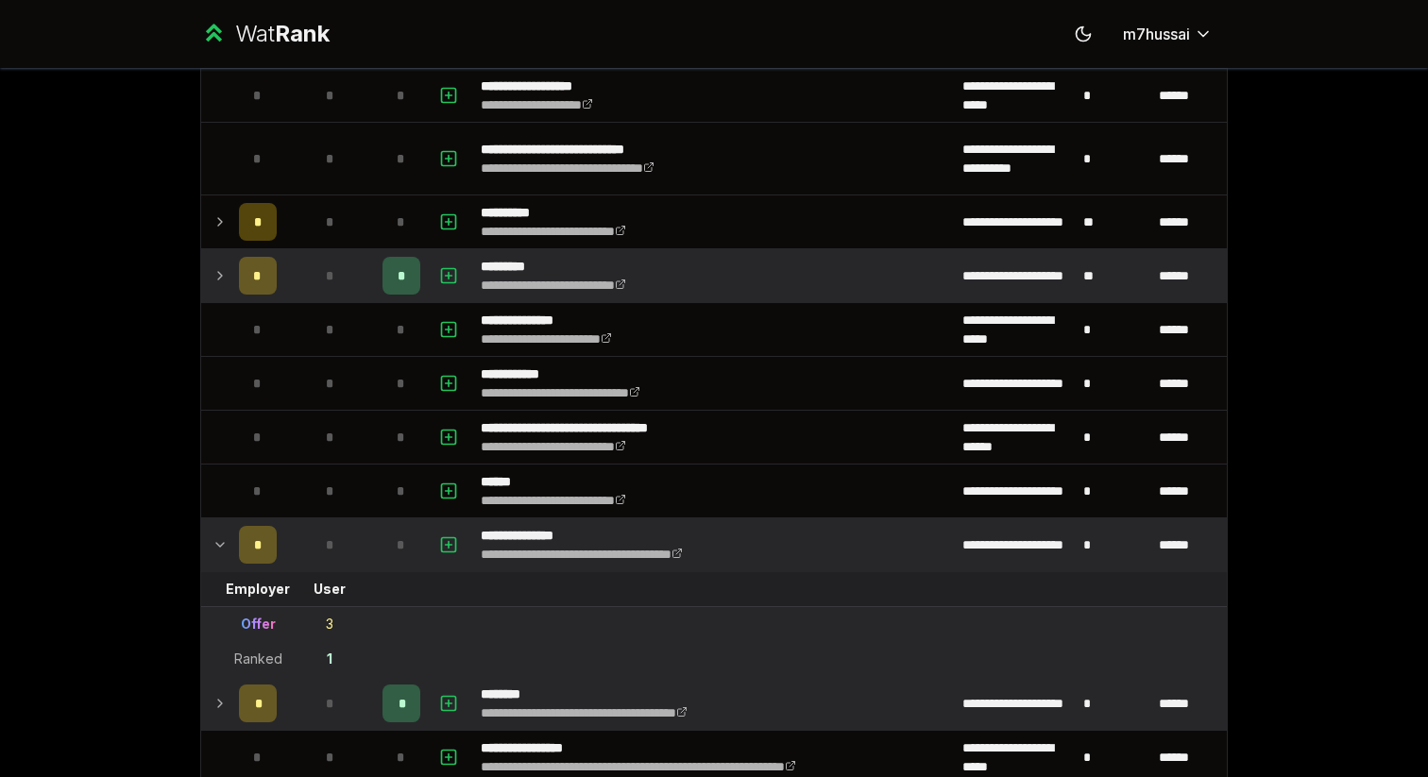
click at [210, 538] on td at bounding box center [216, 545] width 30 height 53
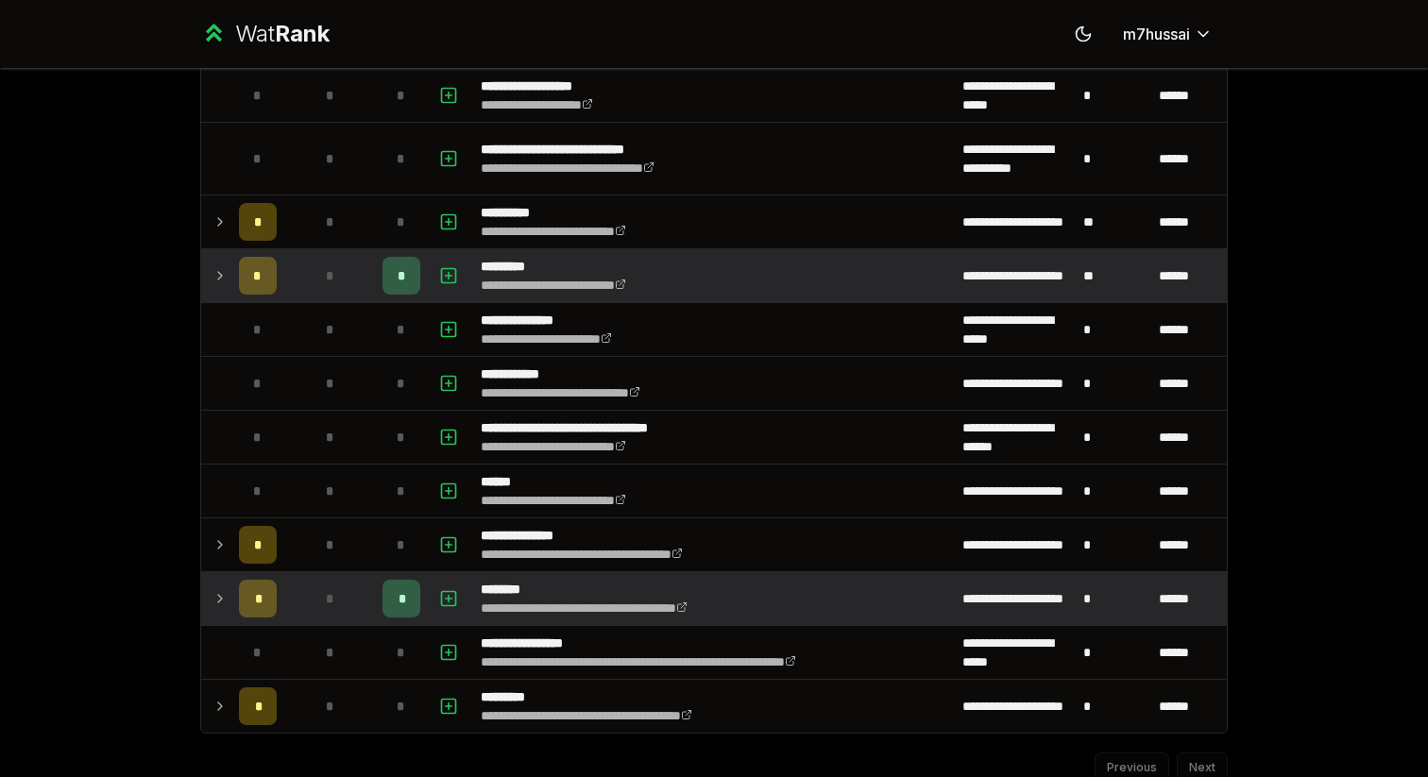
click at [212, 580] on td at bounding box center [216, 598] width 30 height 53
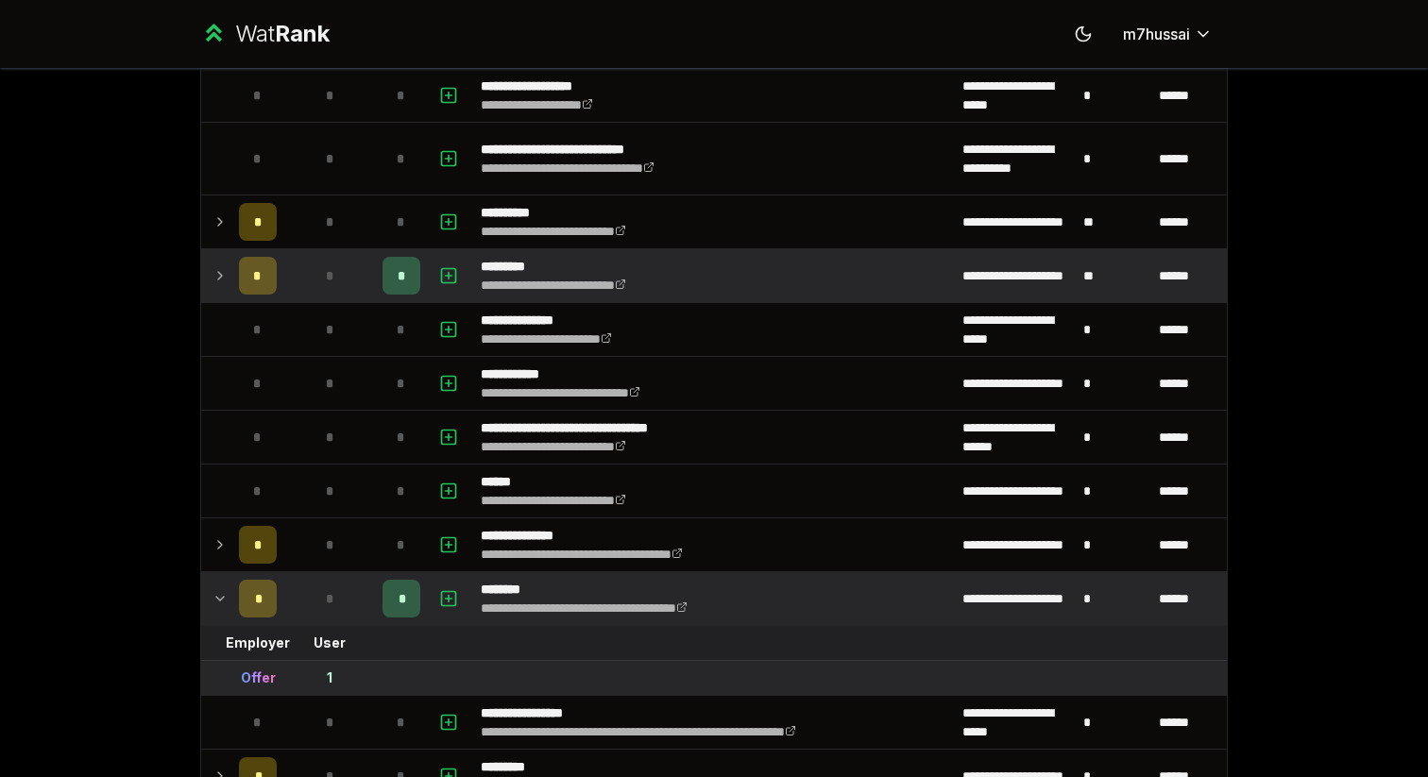
click at [212, 580] on td at bounding box center [216, 598] width 30 height 53
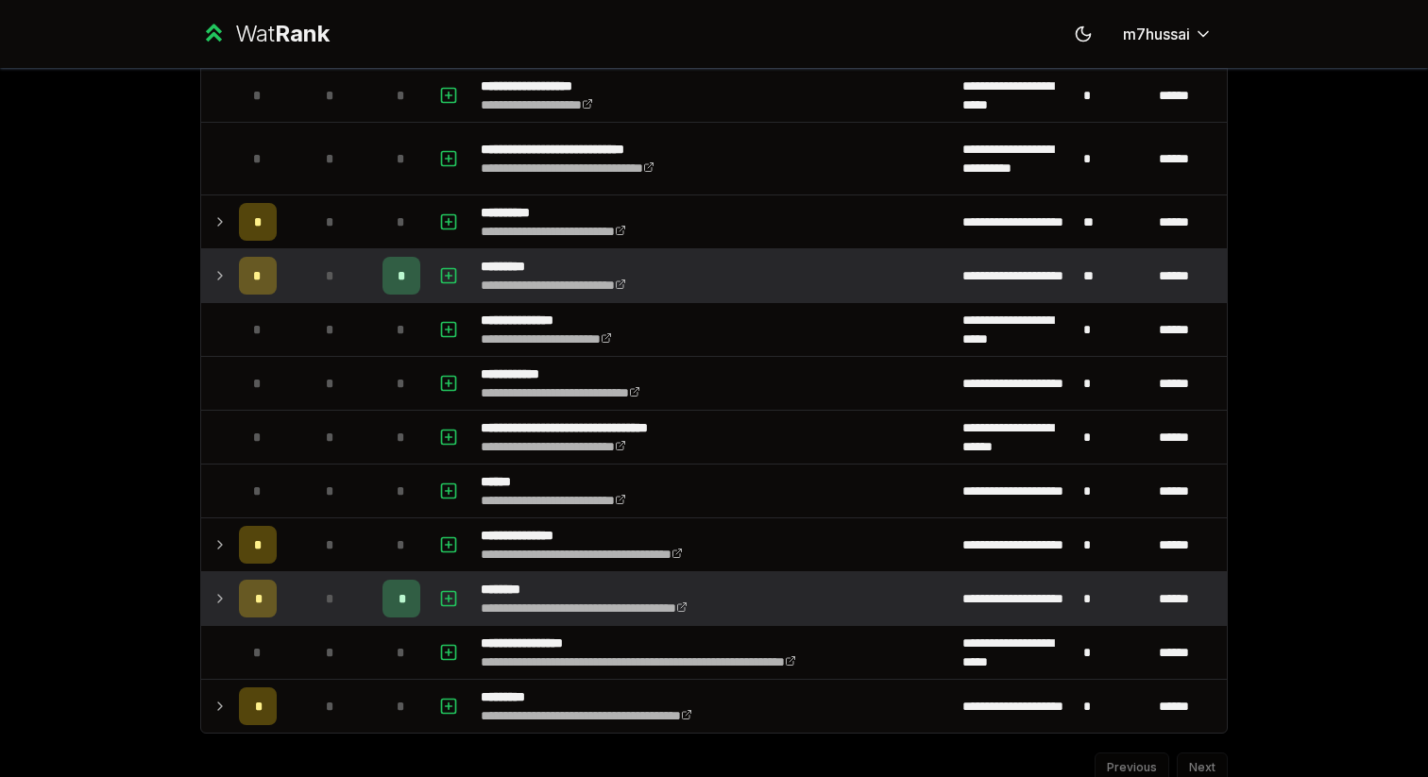
click at [212, 580] on td at bounding box center [216, 598] width 30 height 53
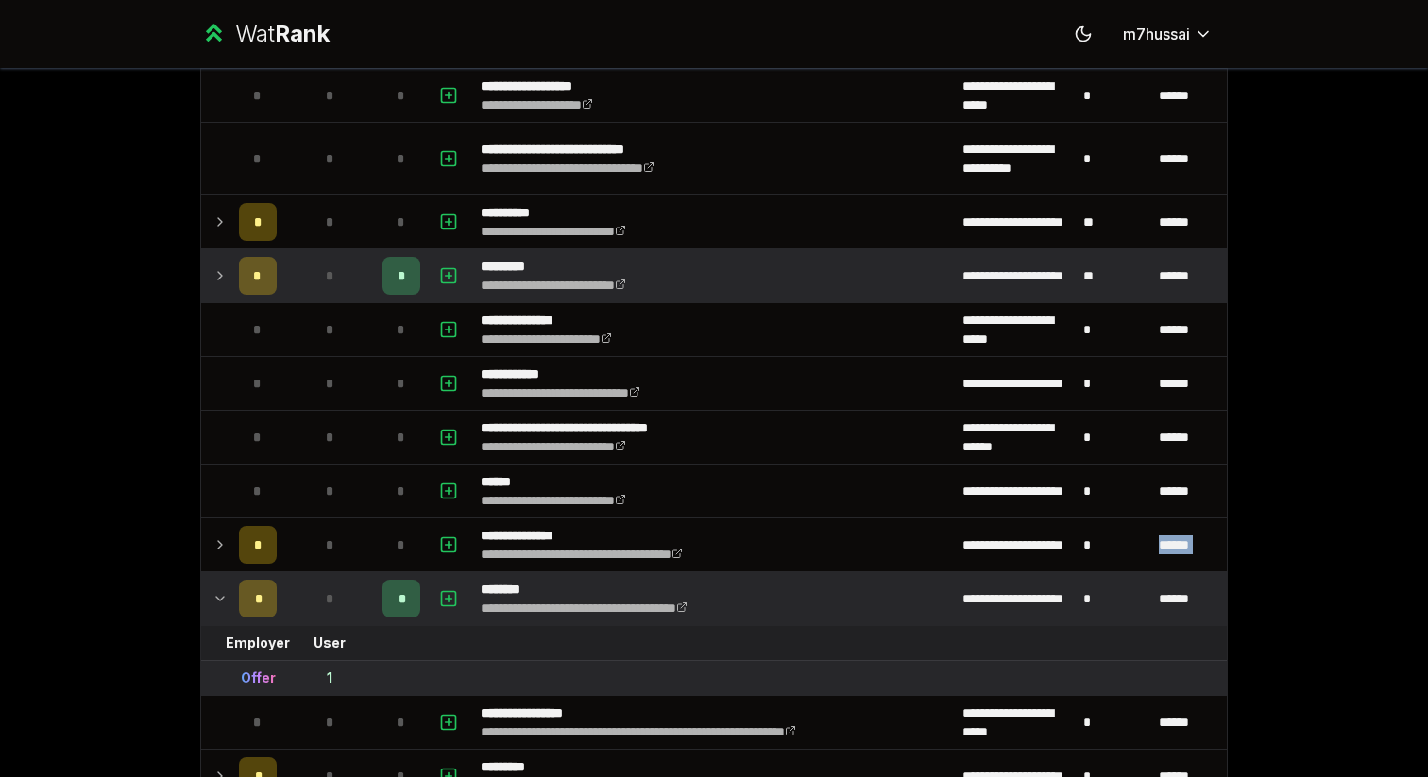
click at [212, 580] on td at bounding box center [216, 598] width 30 height 53
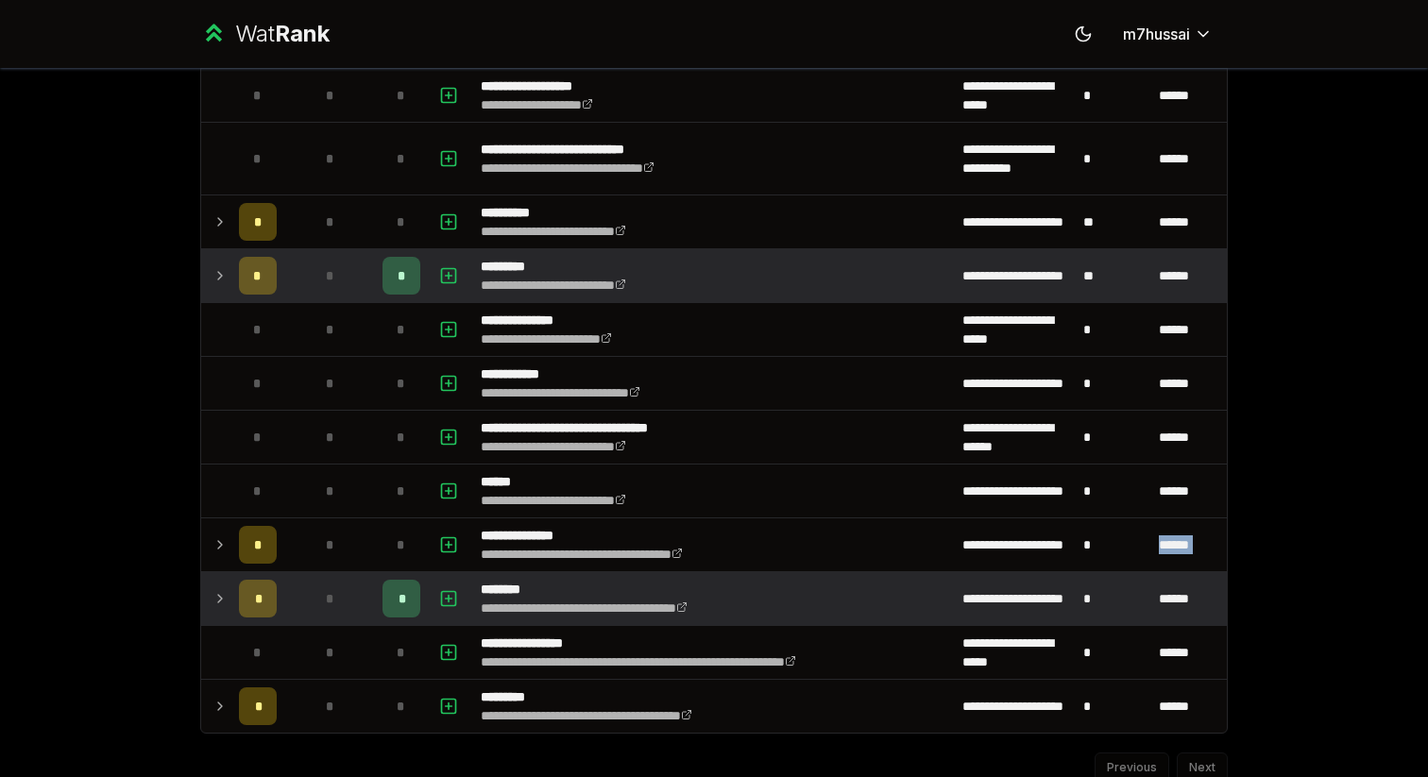
scroll to position [2427, 0]
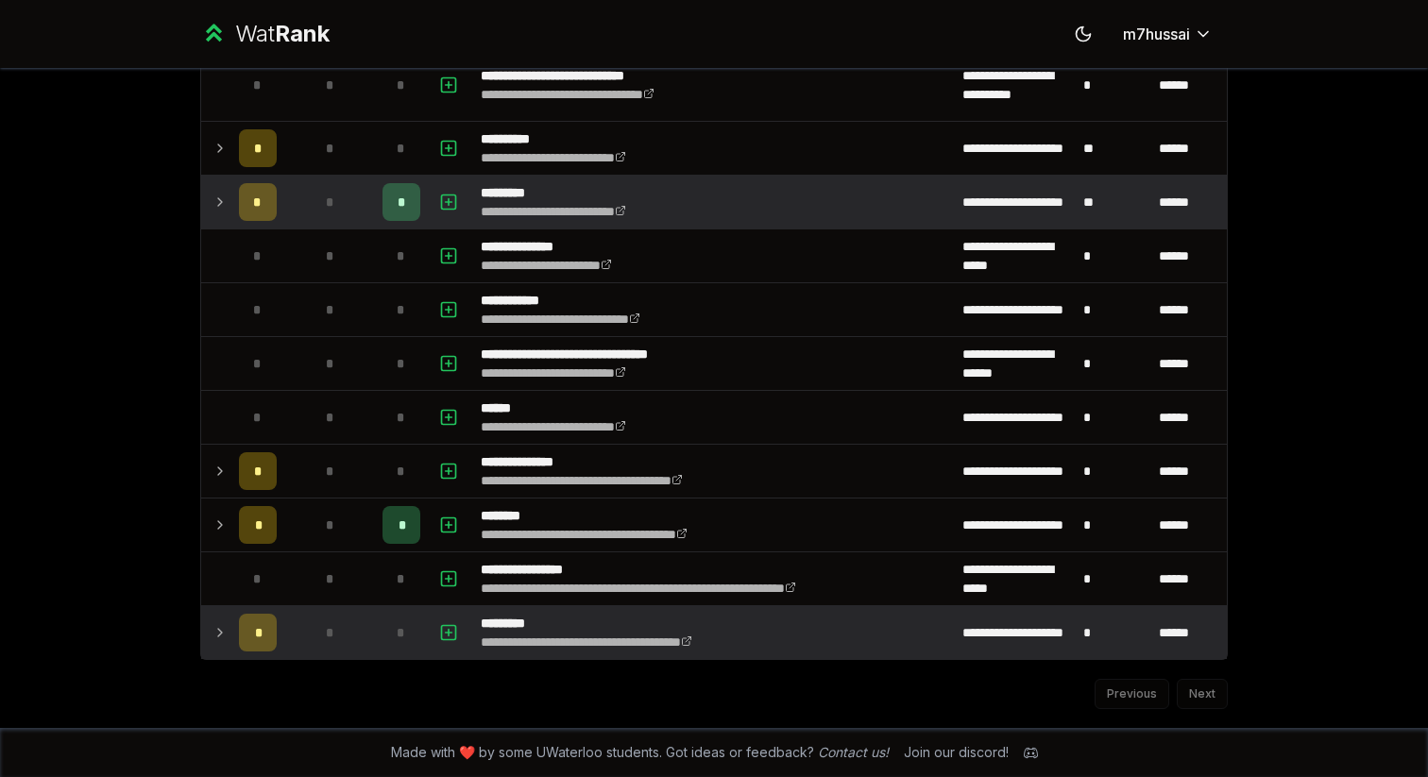
click at [219, 621] on td at bounding box center [216, 632] width 30 height 53
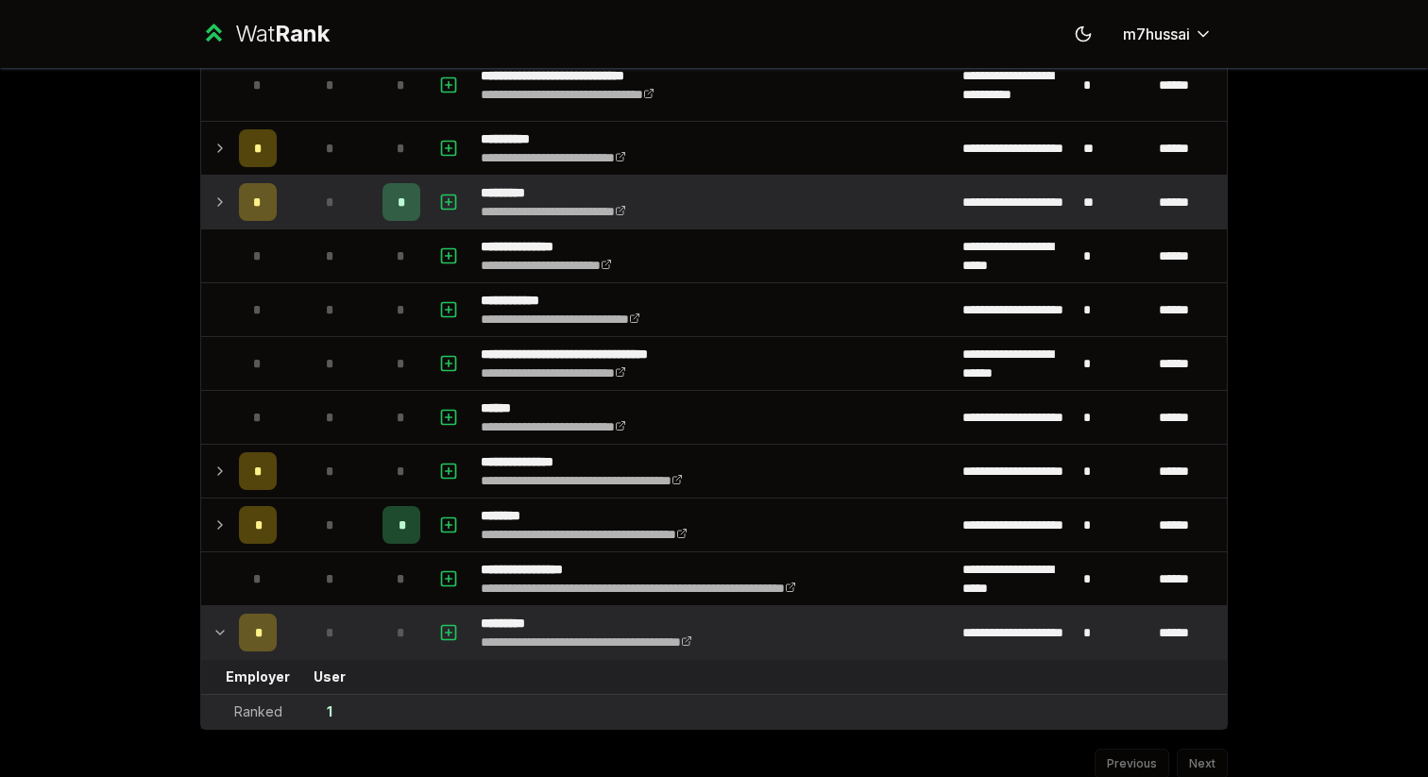
click at [220, 628] on icon at bounding box center [220, 633] width 15 height 23
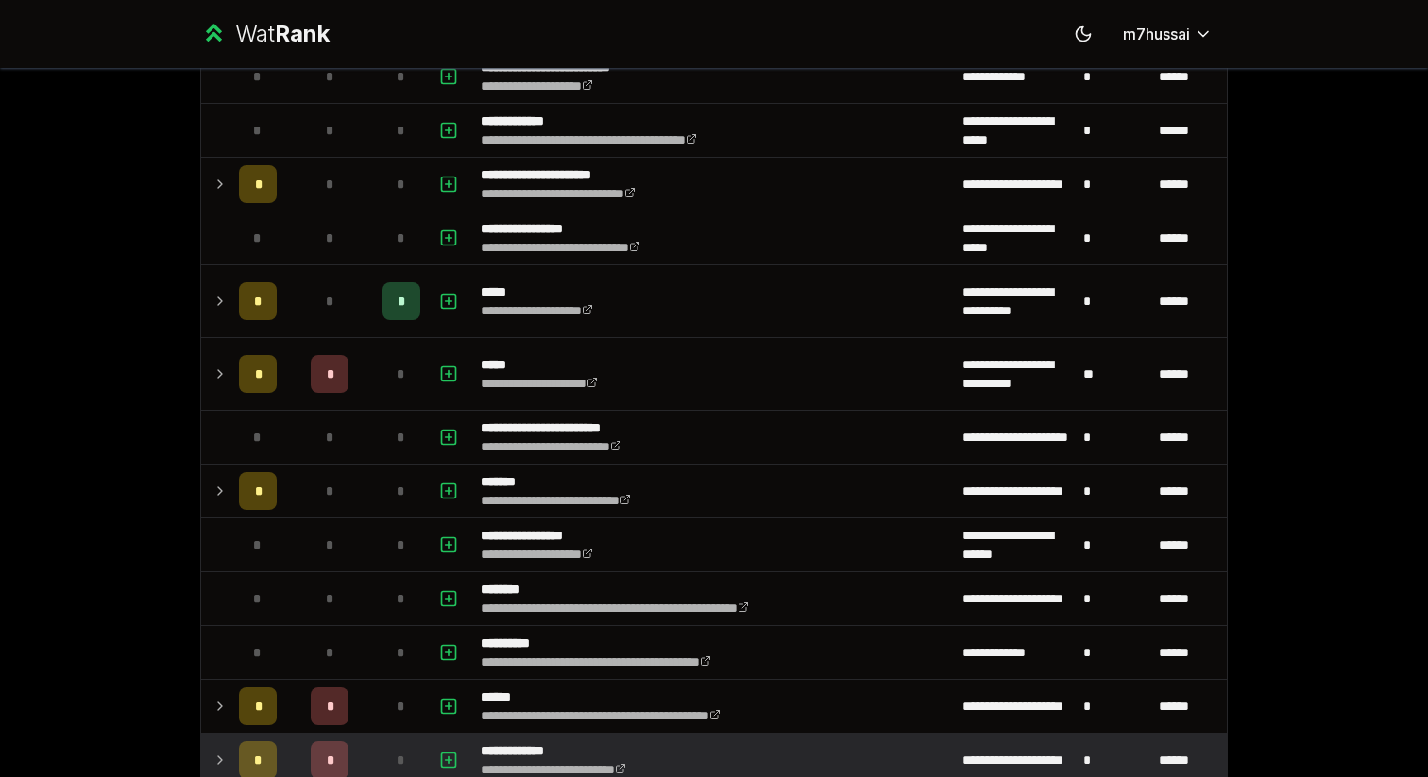
scroll to position [0, 0]
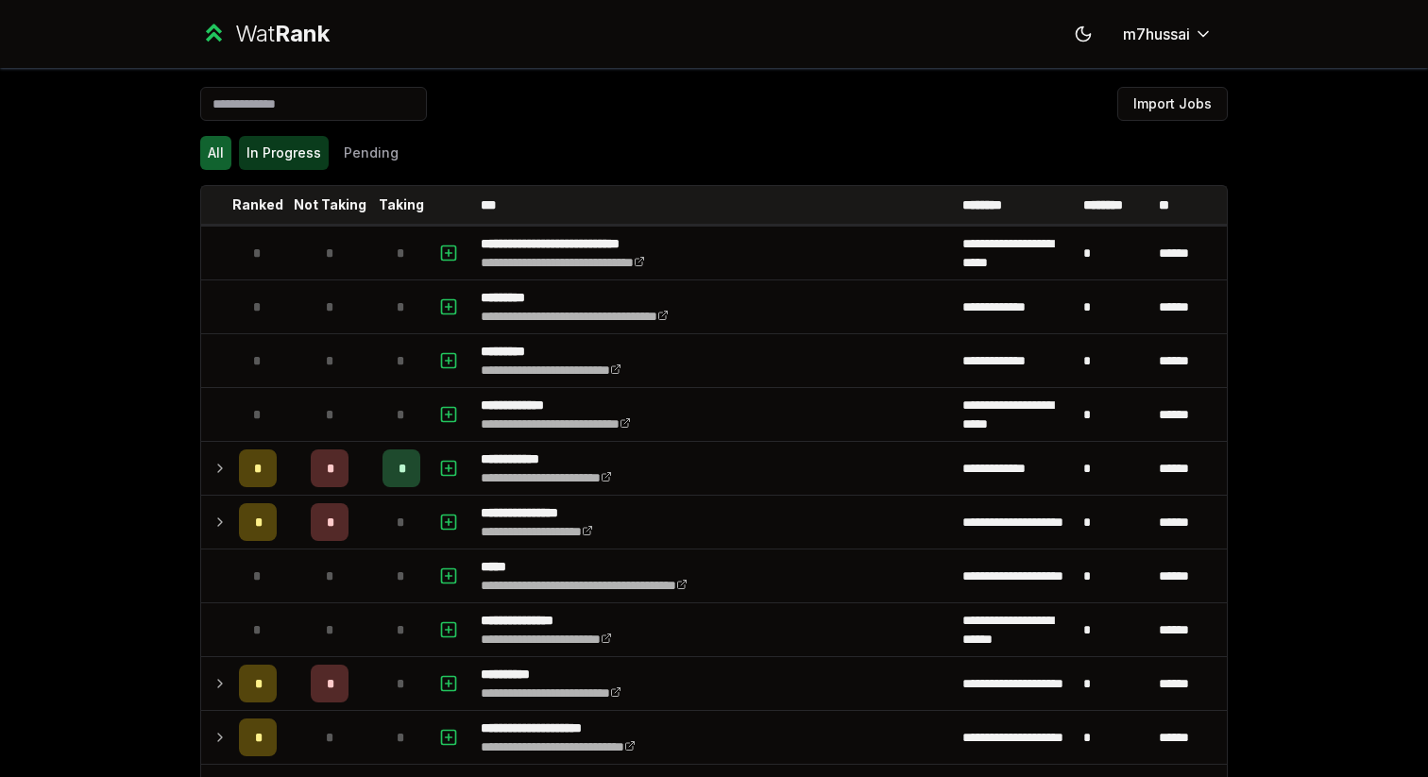
click at [264, 163] on button "In Progress" at bounding box center [284, 153] width 90 height 34
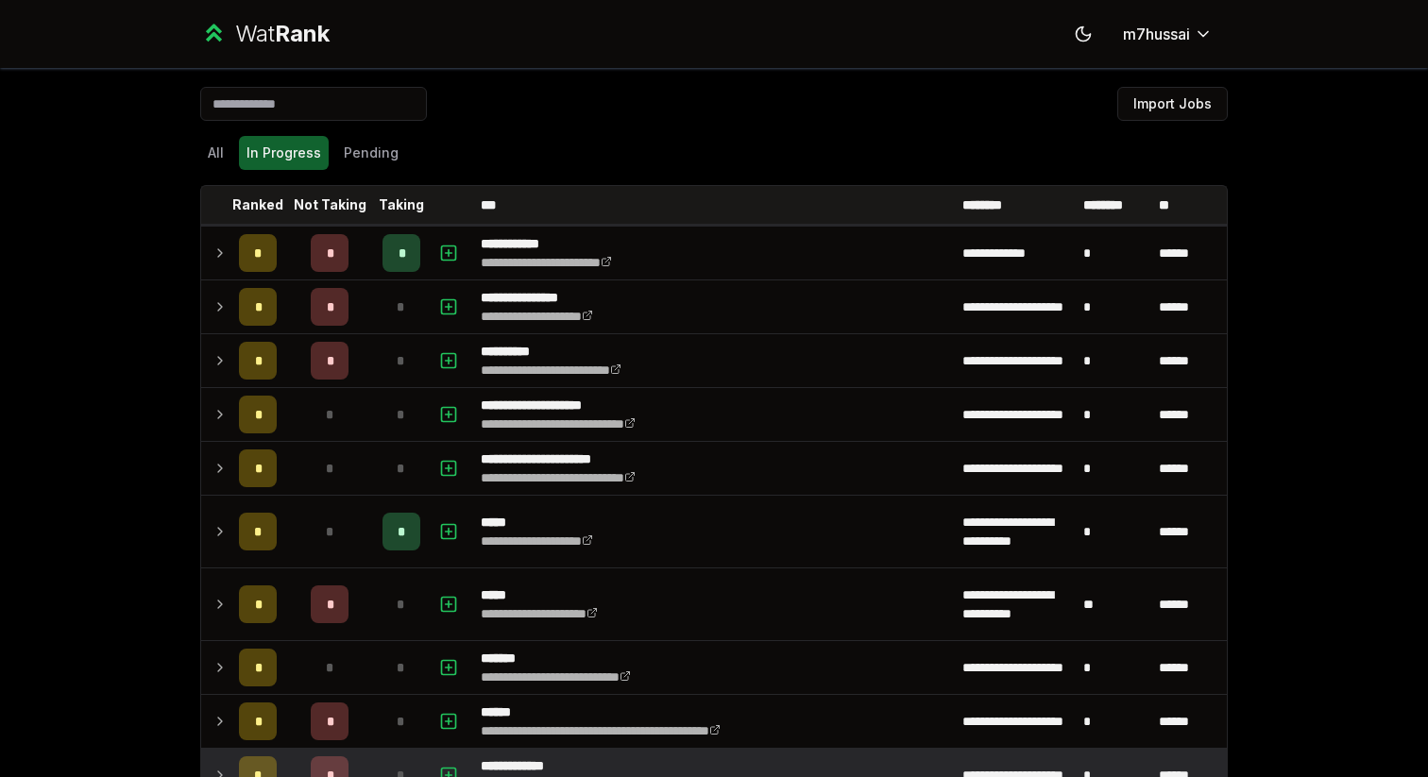
click at [362, 170] on div "All In Progress Pending" at bounding box center [714, 152] width 1028 height 49
click at [371, 153] on button "Pending" at bounding box center [371, 153] width 70 height 34
